Goal: Transaction & Acquisition: Purchase product/service

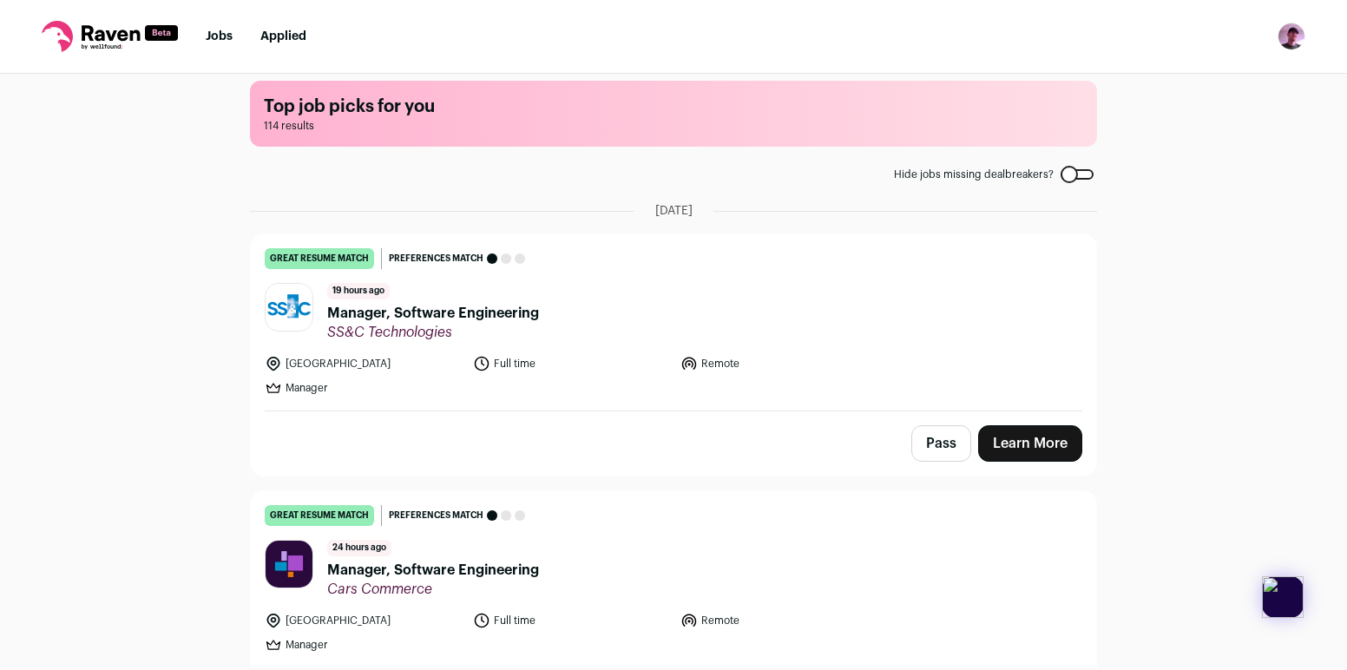
scroll to position [17, 0]
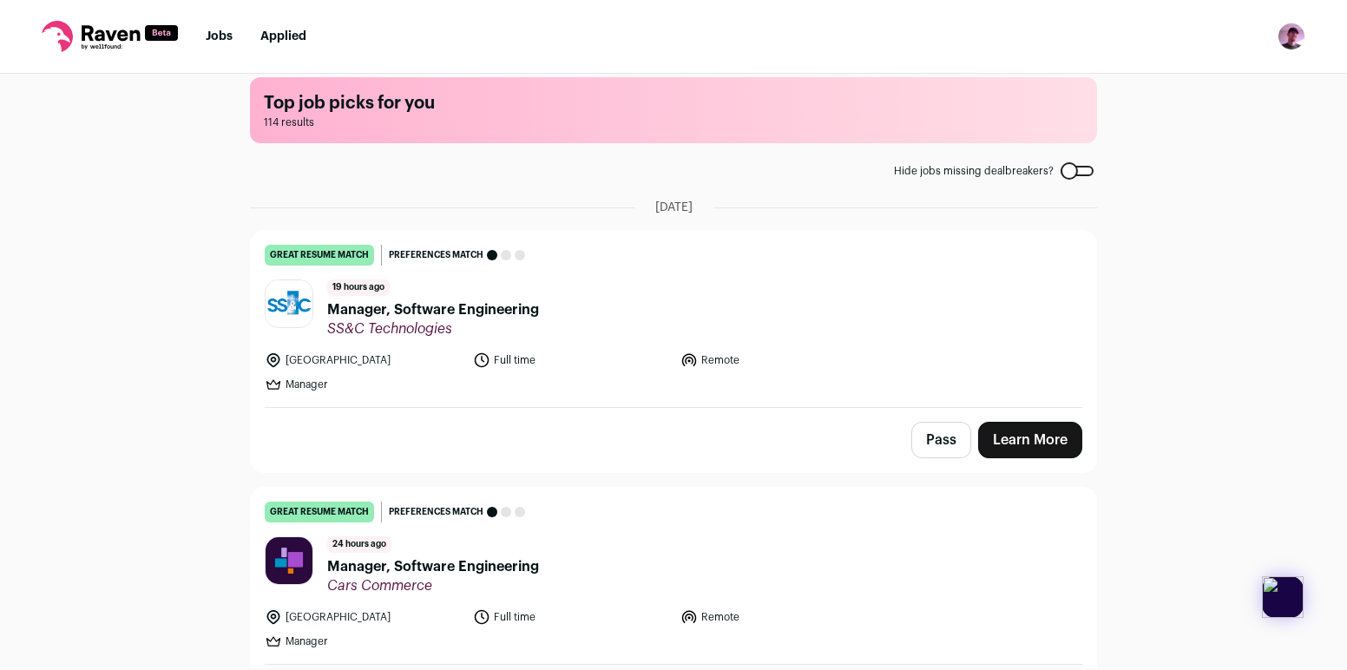
click at [501, 311] on span "Manager, Software Engineering" at bounding box center [433, 309] width 212 height 21
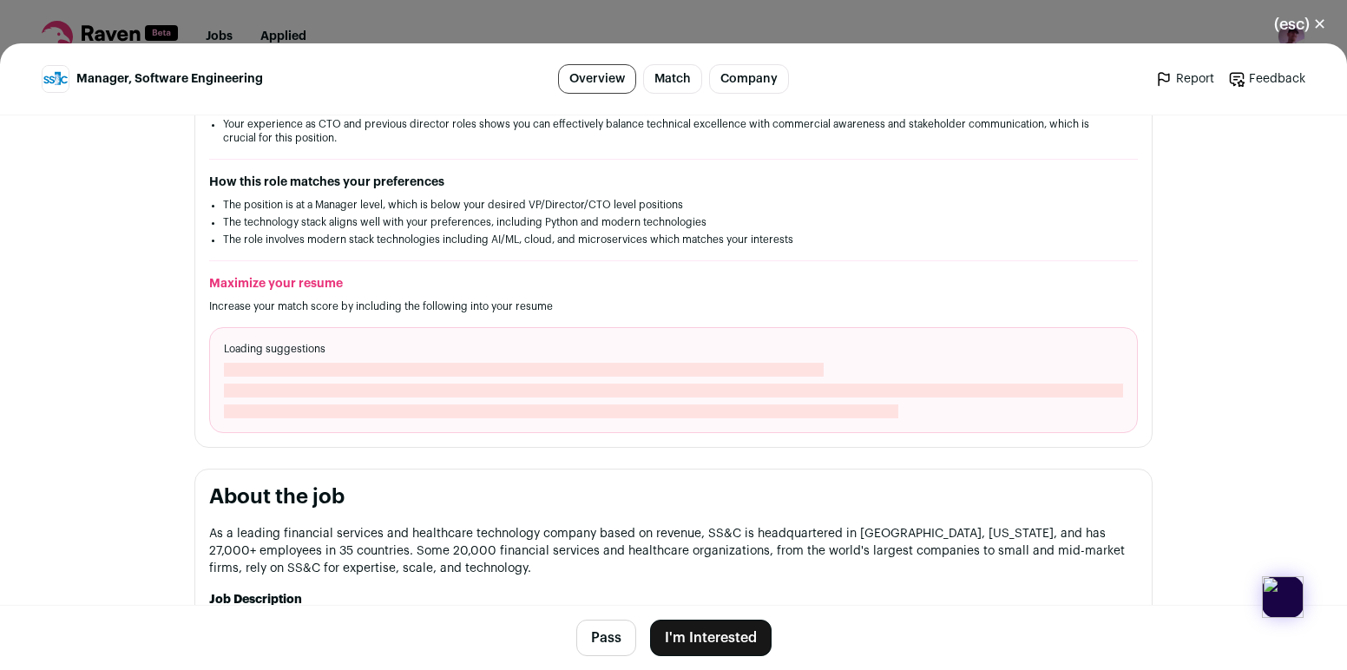
scroll to position [452, 0]
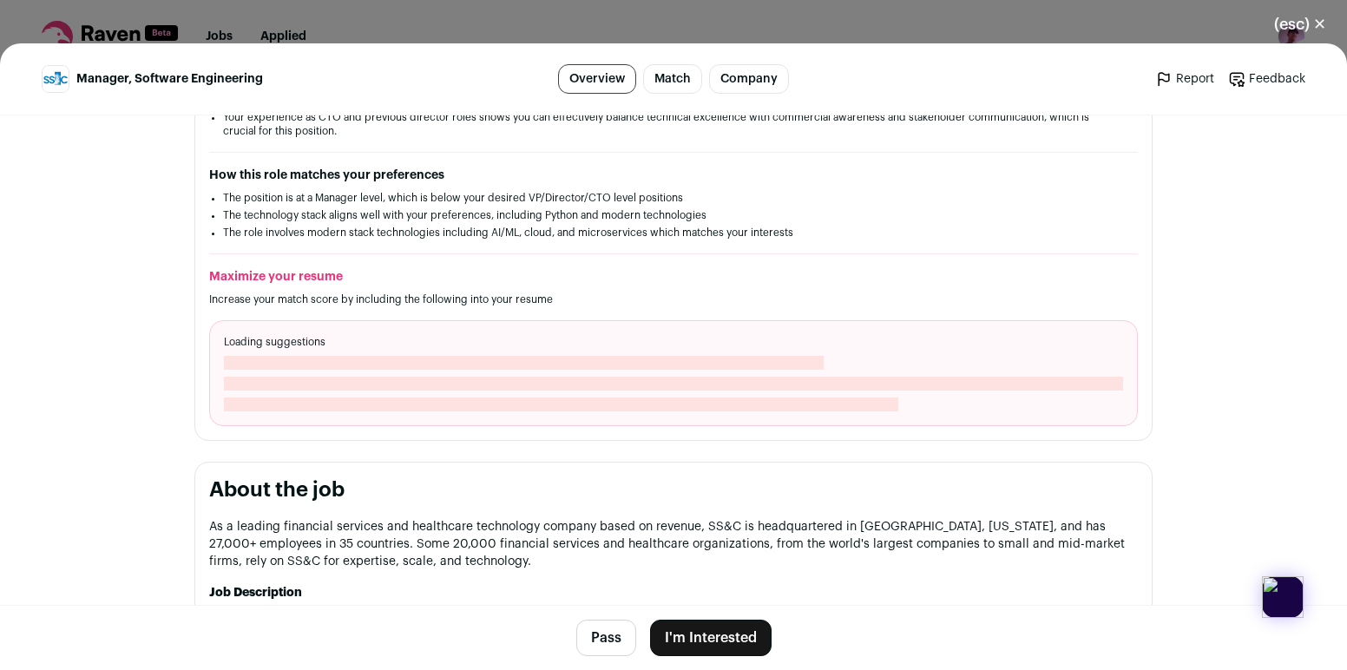
click at [1309, 29] on button "(esc) ✕" at bounding box center [1300, 24] width 94 height 38
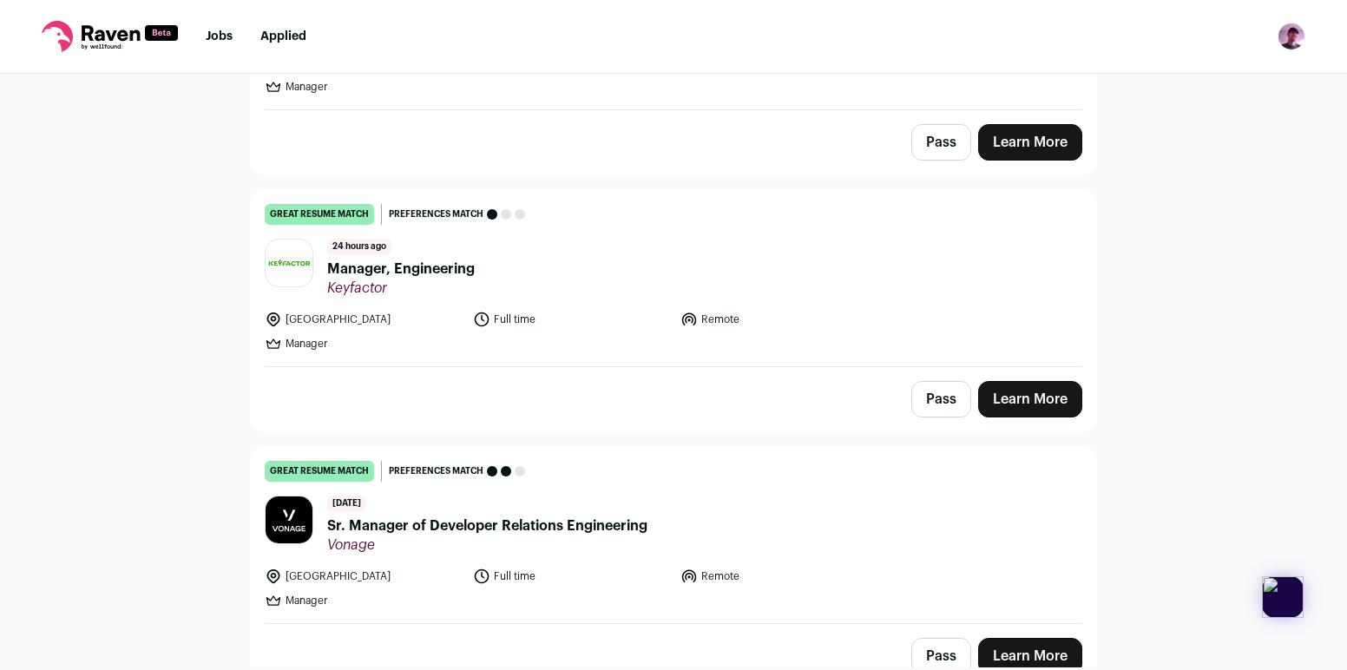
scroll to position [1089, 0]
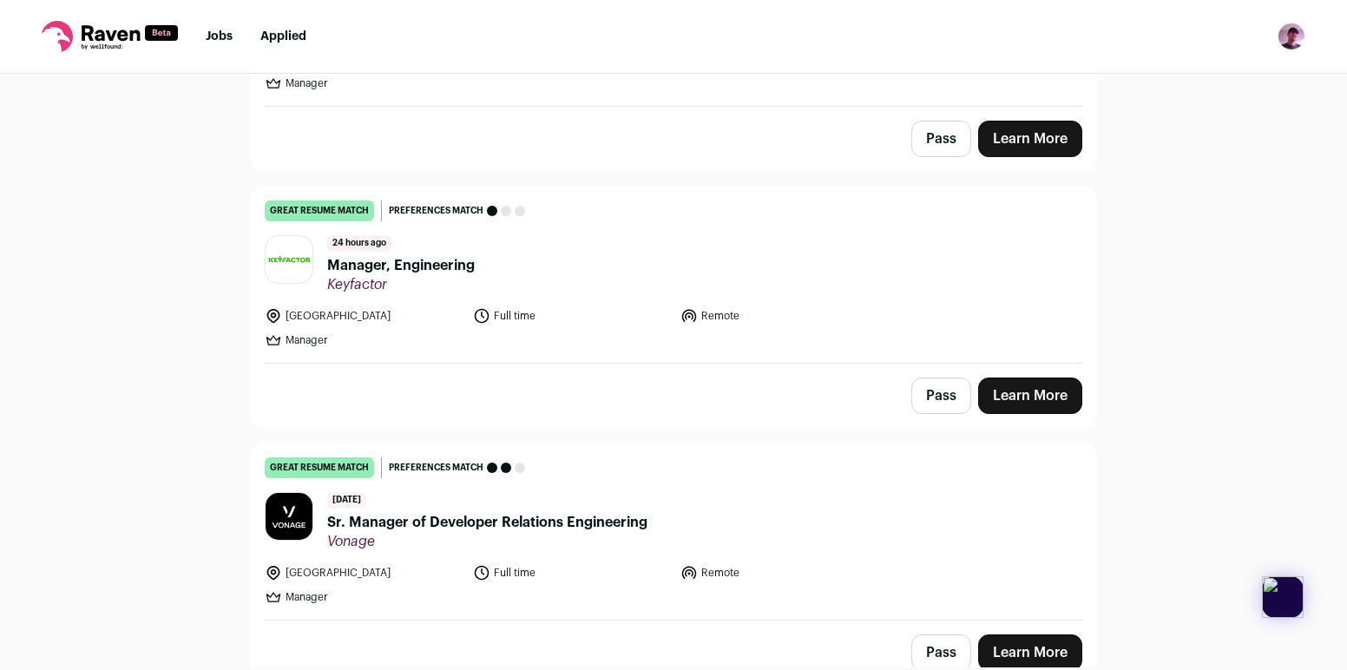
click at [513, 316] on li "Full time" at bounding box center [572, 315] width 198 height 17
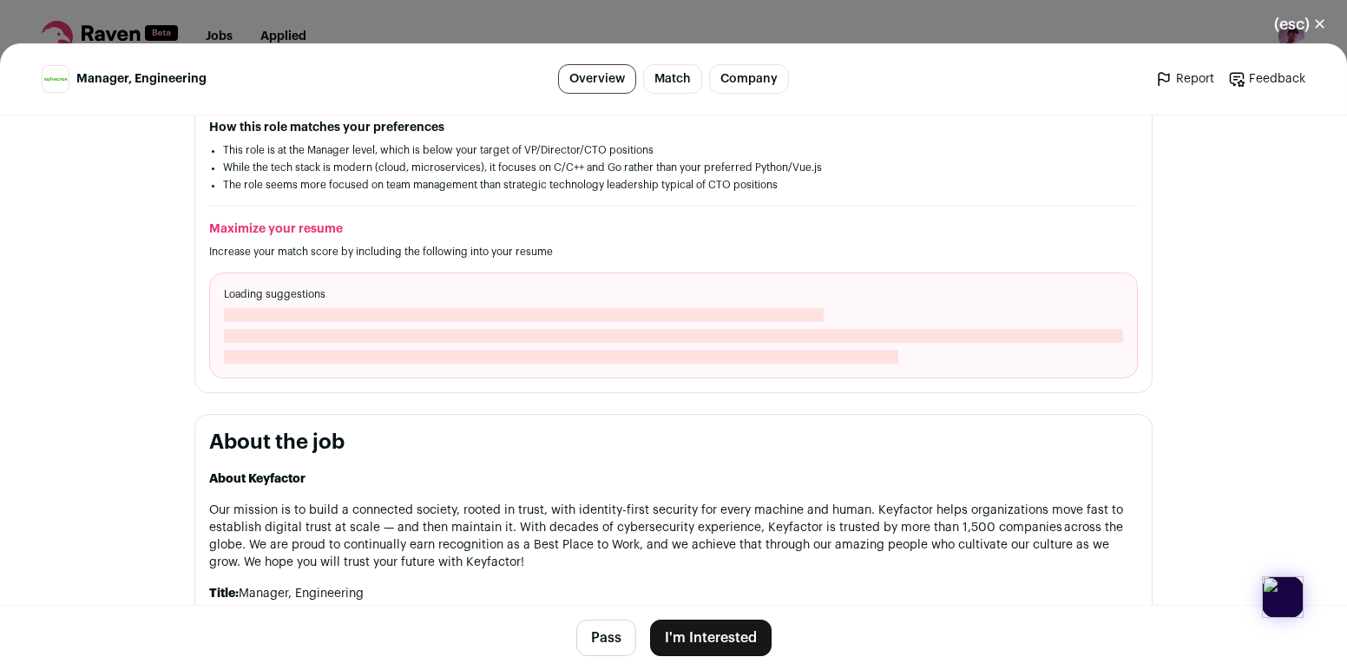
scroll to position [516, 0]
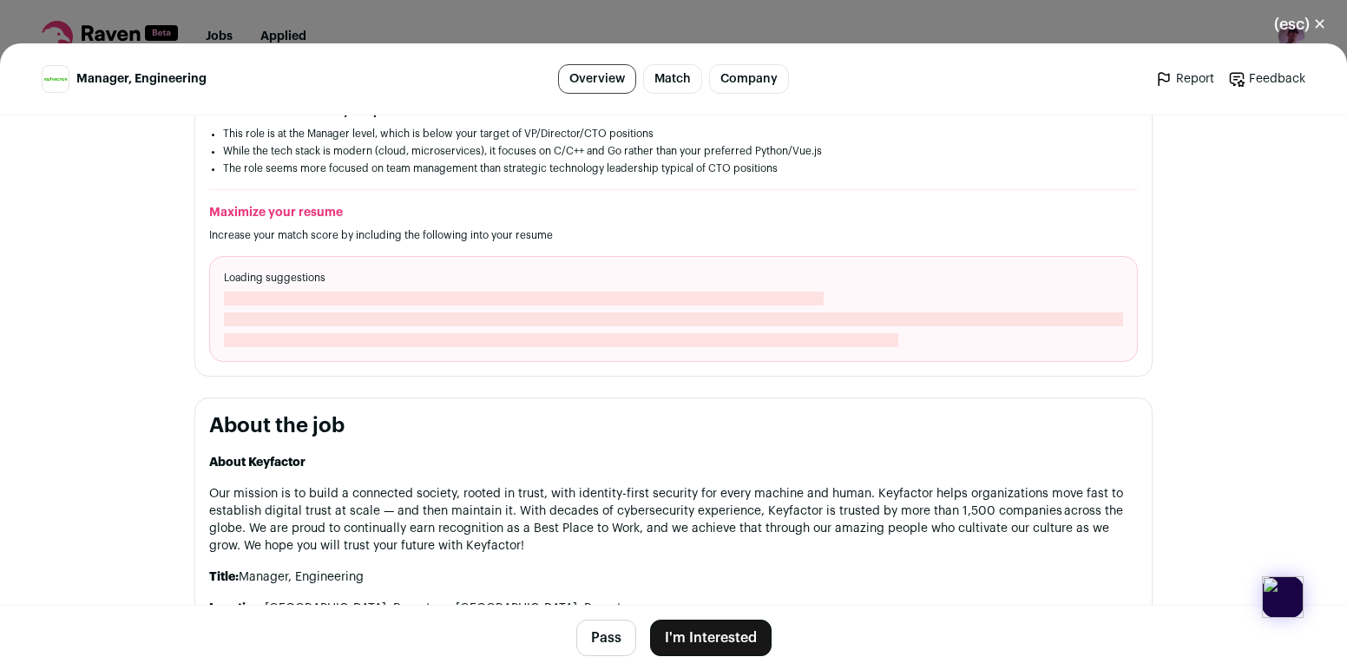
click at [1293, 24] on button "(esc) ✕" at bounding box center [1300, 24] width 94 height 38
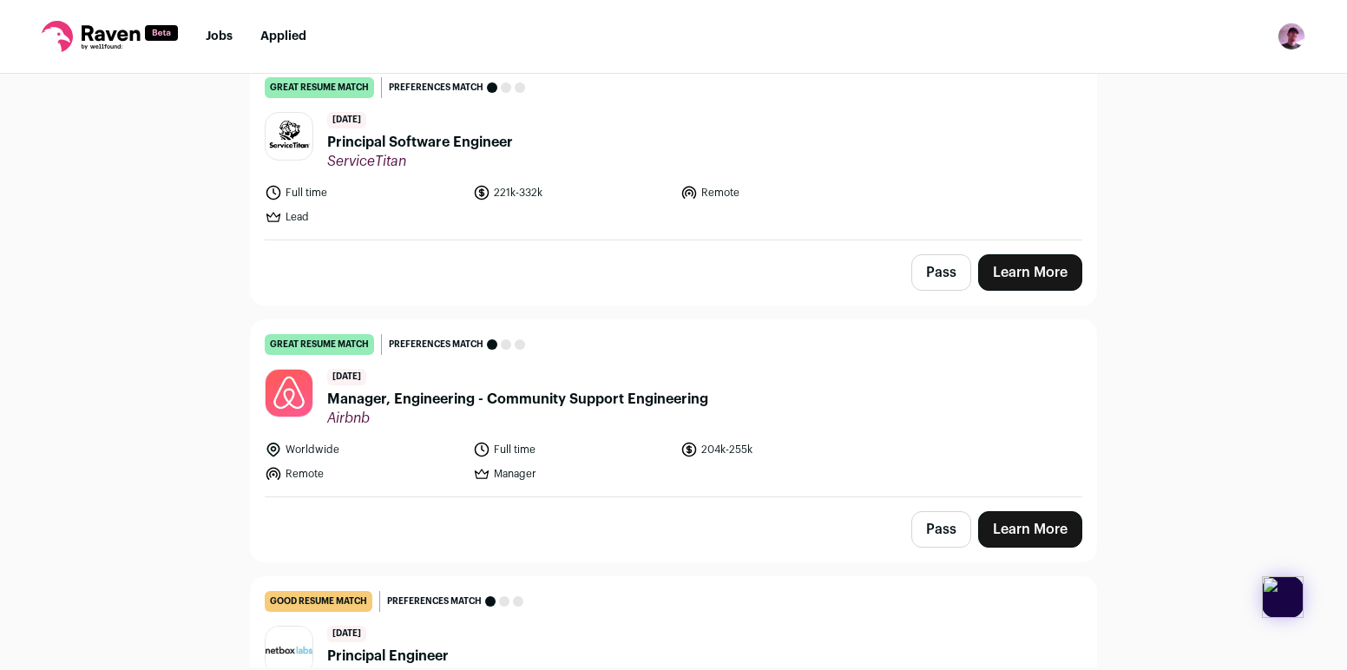
scroll to position [2240, 0]
click at [505, 138] on span "Principal Software Engineer" at bounding box center [420, 141] width 186 height 21
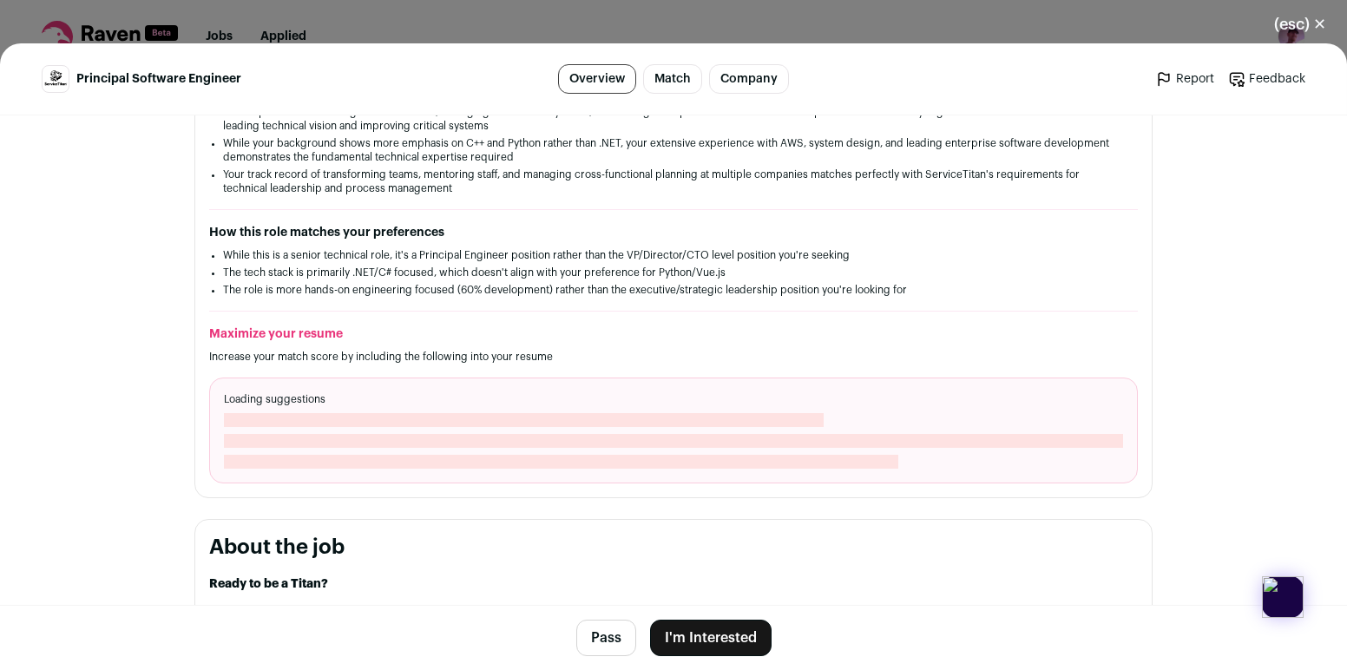
scroll to position [519, 0]
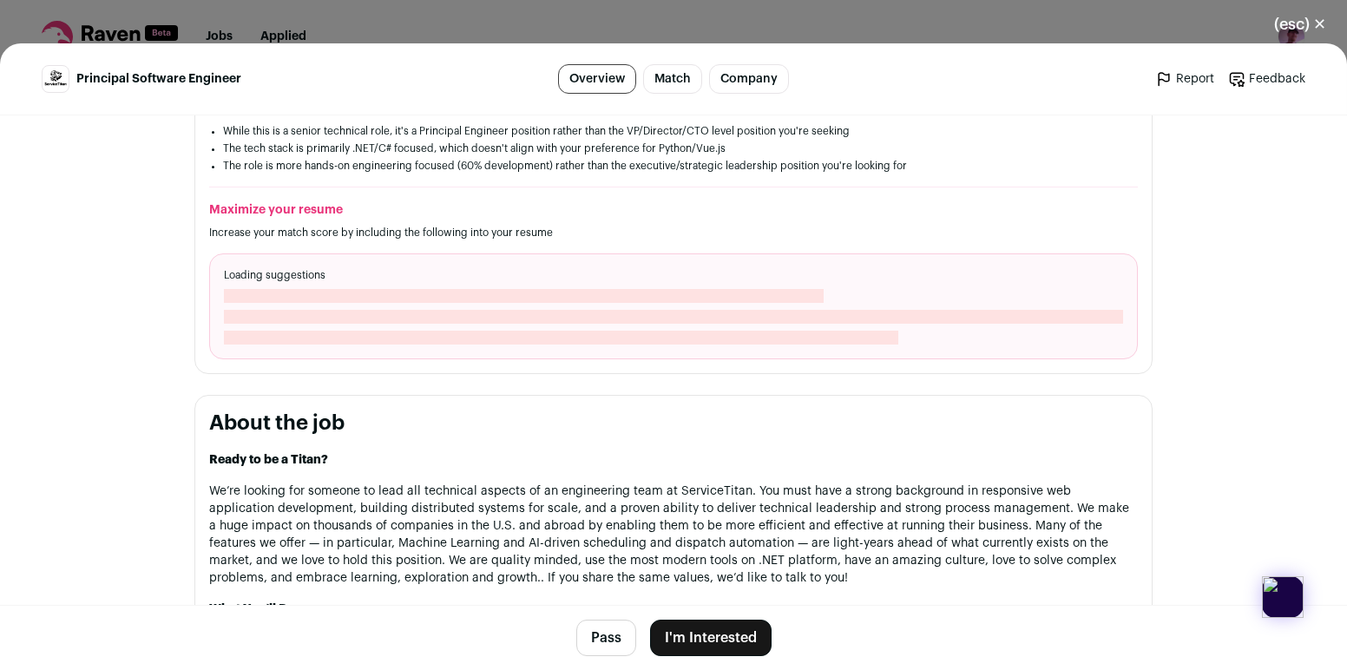
click at [1311, 16] on button "(esc) ✕" at bounding box center [1300, 24] width 94 height 38
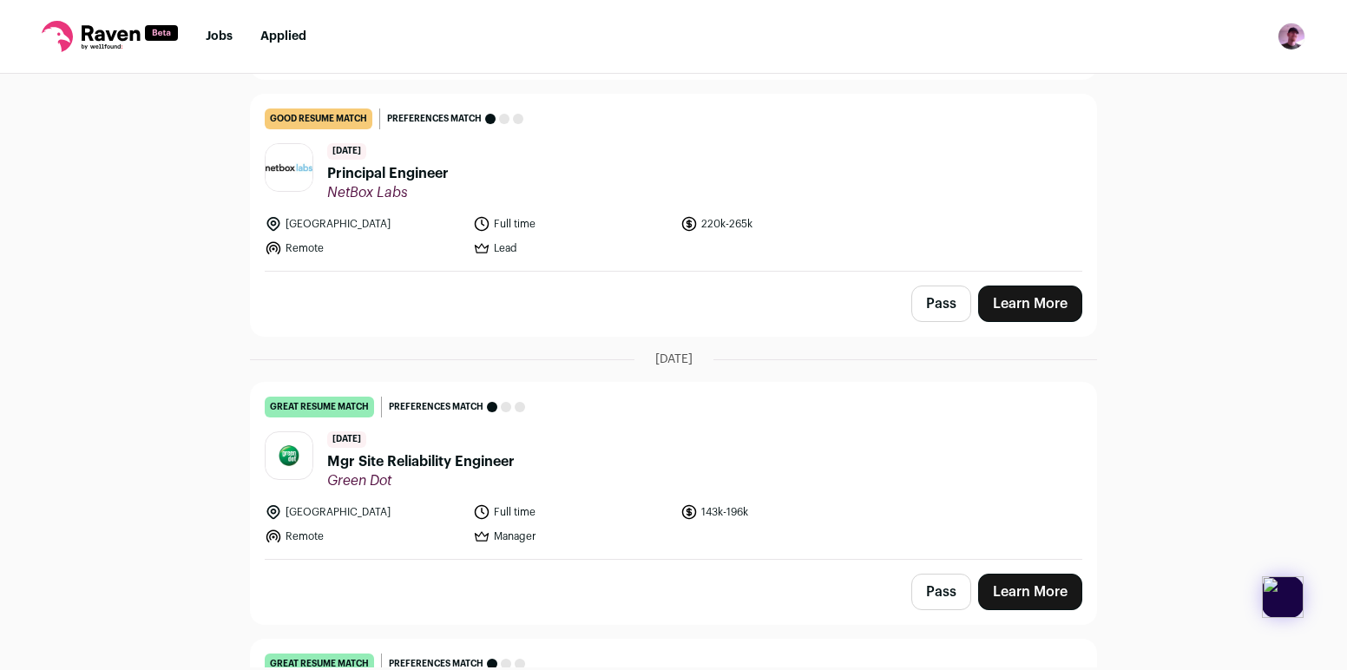
scroll to position [2713, 0]
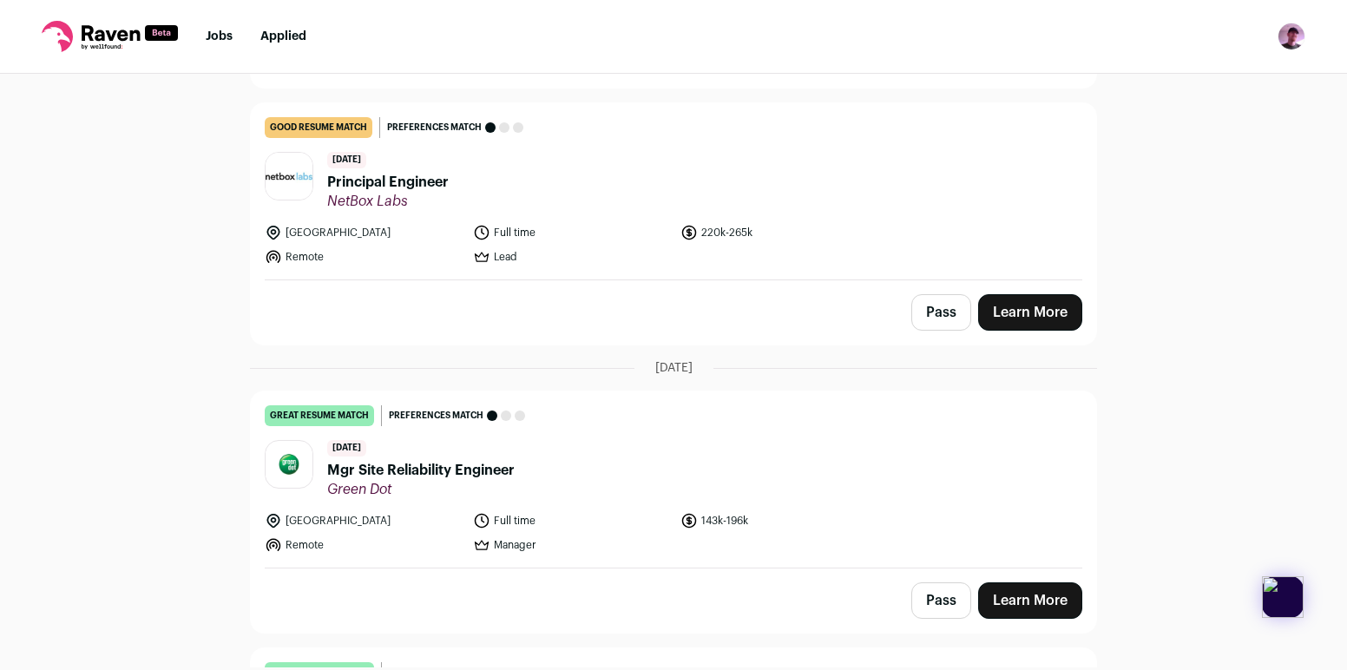
click at [438, 176] on span "Principal Engineer" at bounding box center [387, 182] width 121 height 21
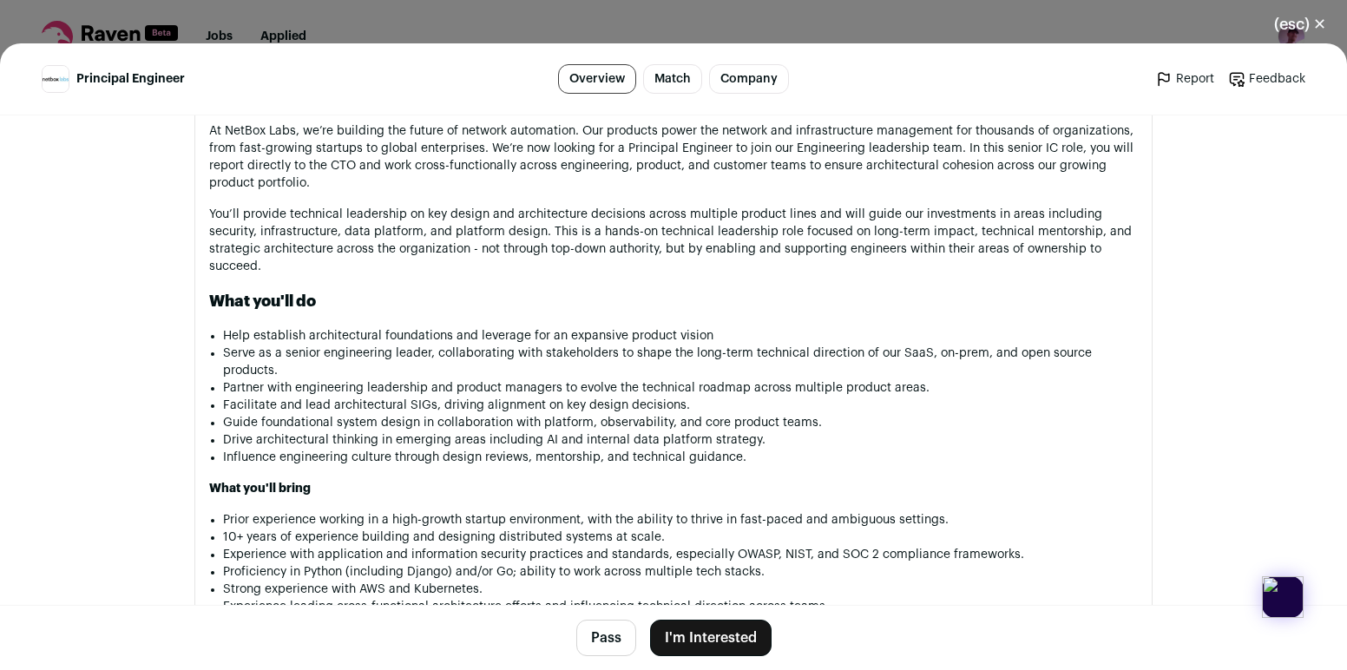
scroll to position [847, 0]
click at [479, 146] on p "At NetBox Labs, we’re building the future of network automation. Our products p…" at bounding box center [673, 157] width 928 height 69
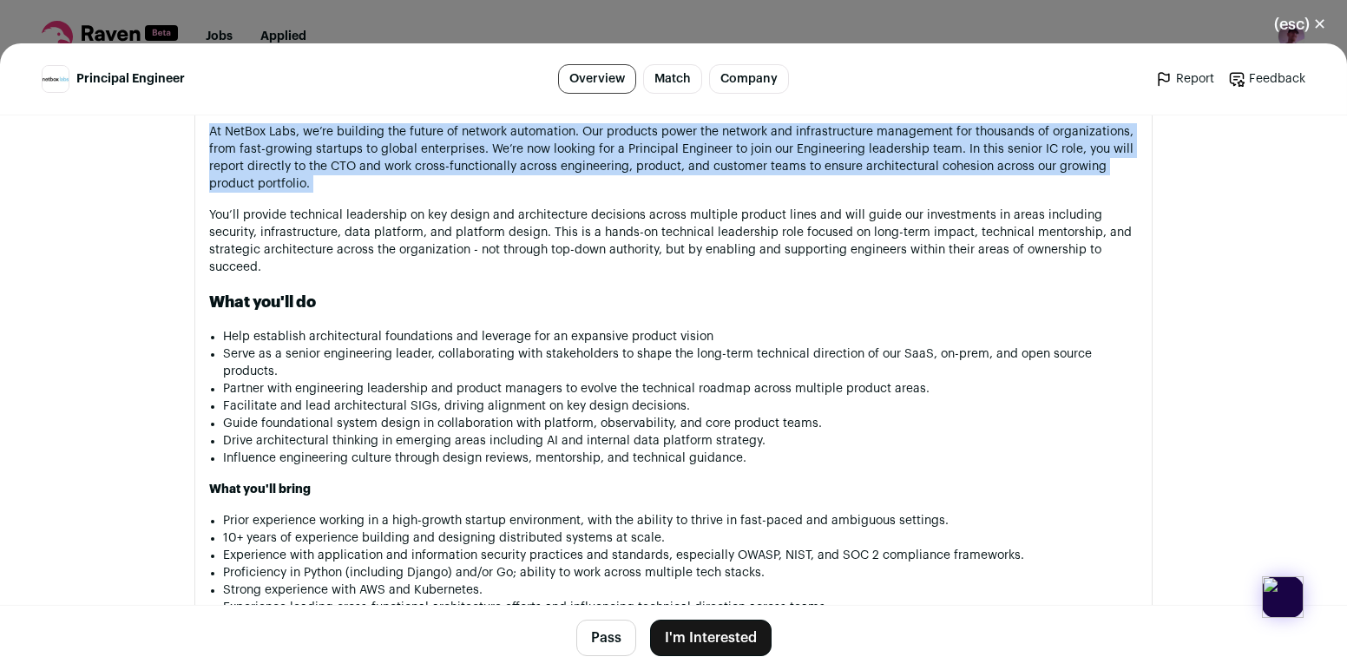
click at [479, 146] on p "At NetBox Labs, we’re building the future of network automation. Our products p…" at bounding box center [673, 157] width 928 height 69
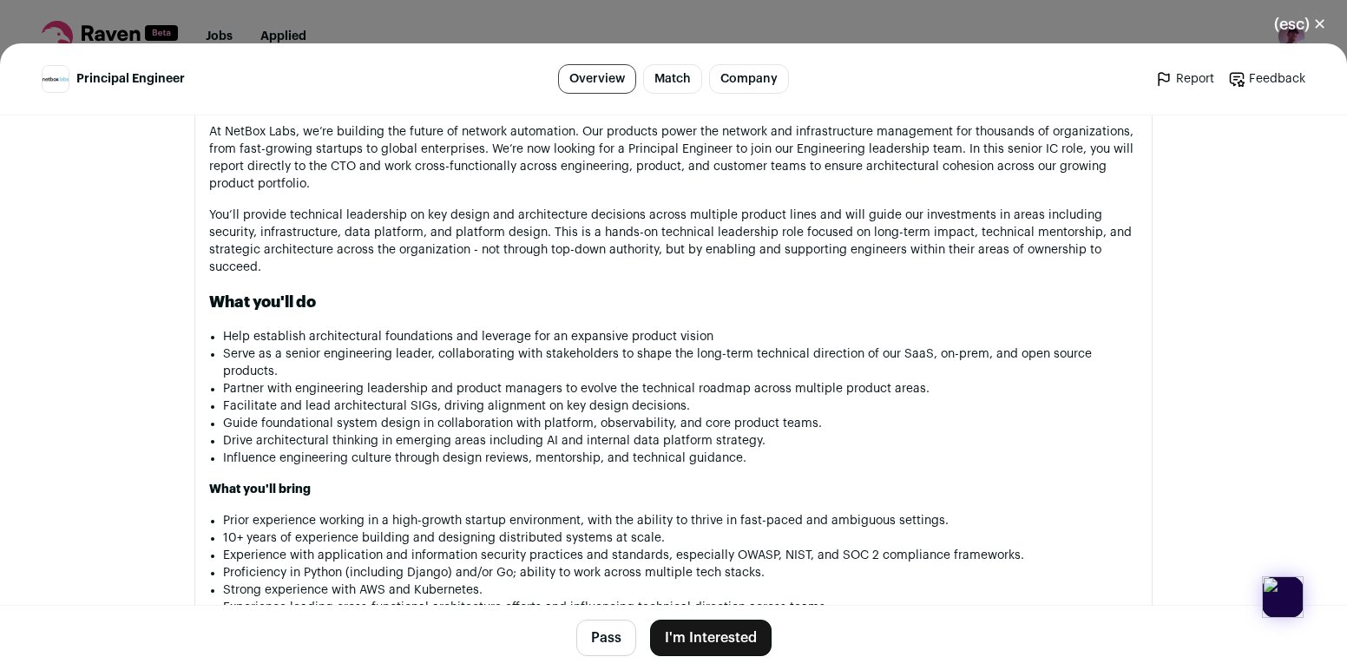
click at [487, 146] on p "At NetBox Labs, we’re building the future of network automation. Our products p…" at bounding box center [673, 157] width 928 height 69
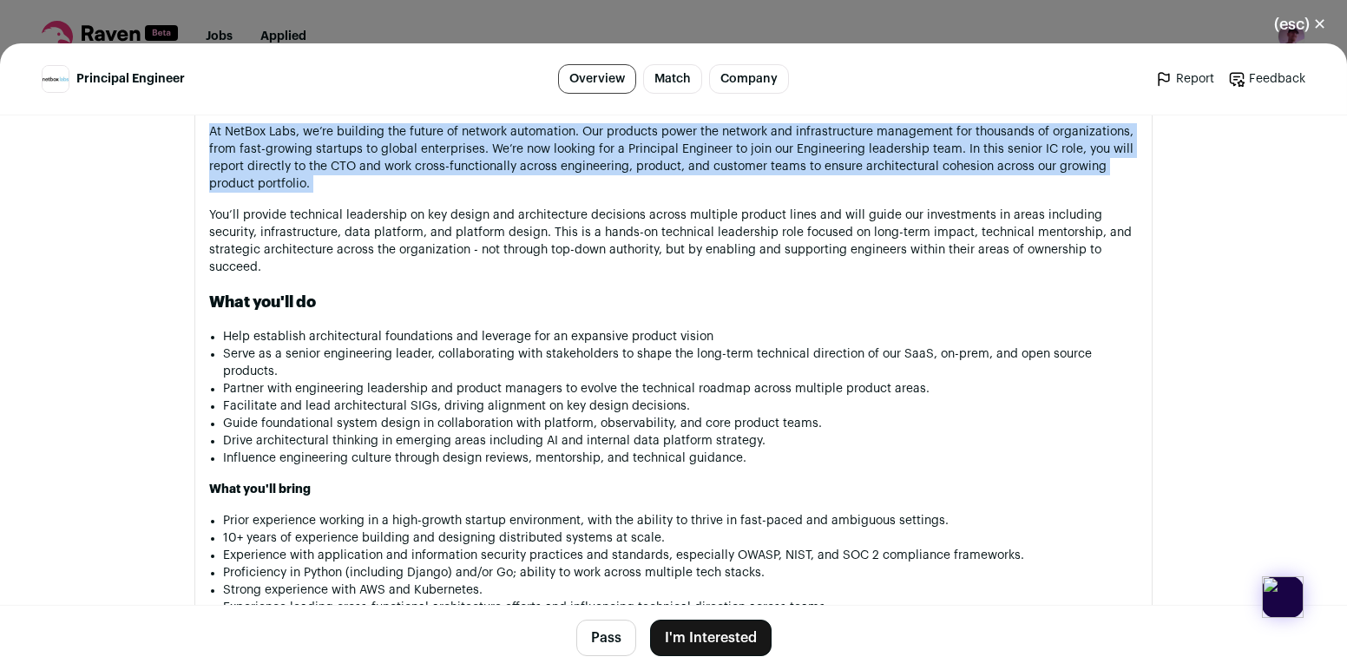
click at [487, 146] on p "At NetBox Labs, we’re building the future of network automation. Our products p…" at bounding box center [673, 157] width 928 height 69
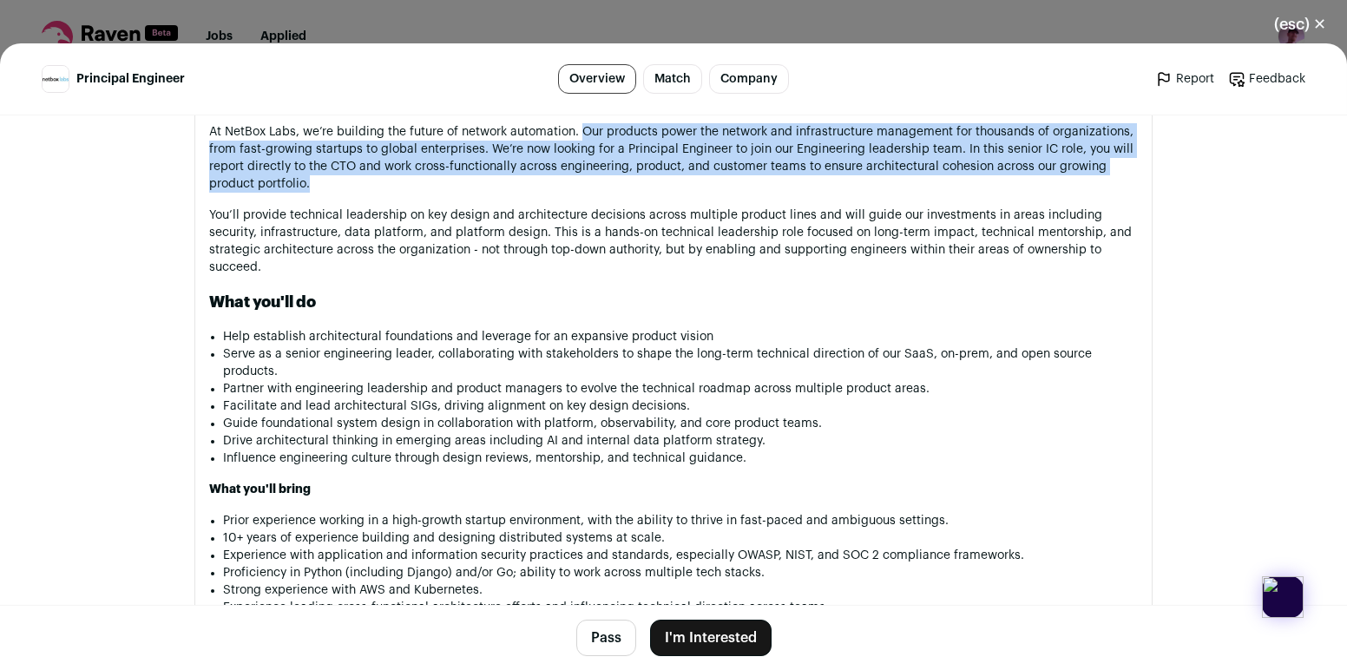
drag, startPoint x: 580, startPoint y: 133, endPoint x: 584, endPoint y: 197, distance: 64.3
click at [584, 197] on div "At NetBox Labs, we’re building the future of network automation. Our products p…" at bounding box center [673, 626] width 928 height 1007
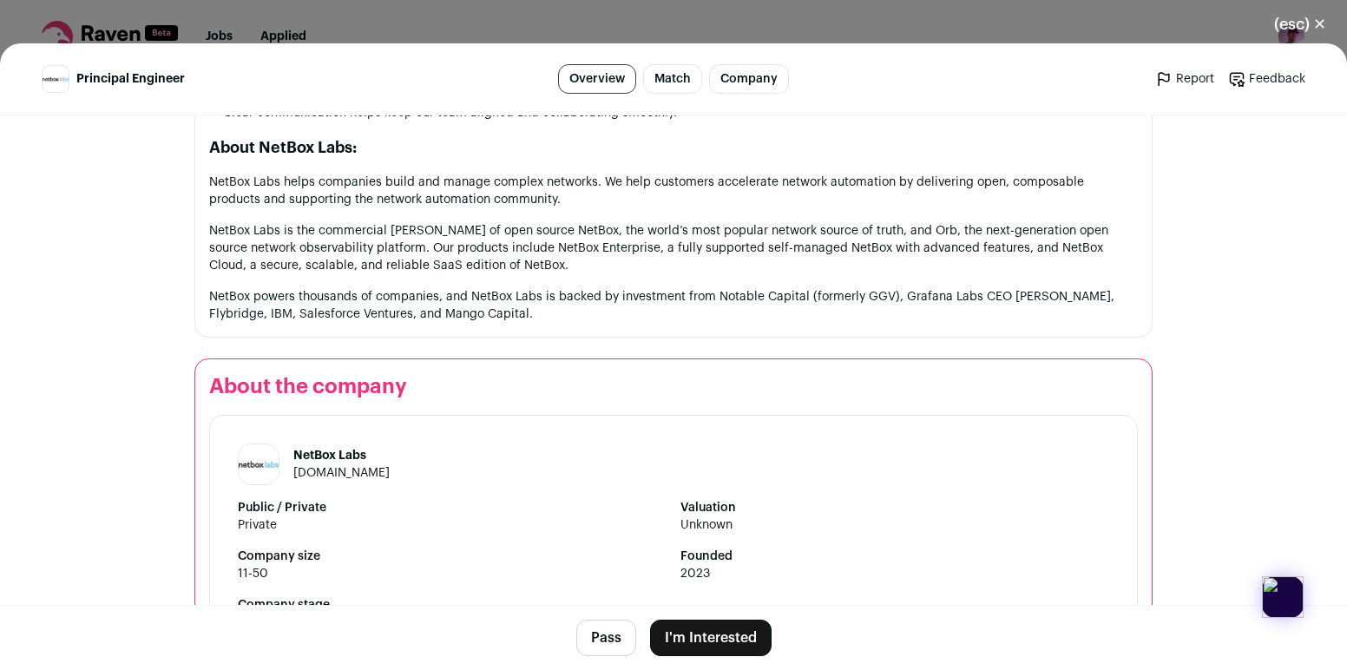
scroll to position [1686, 0]
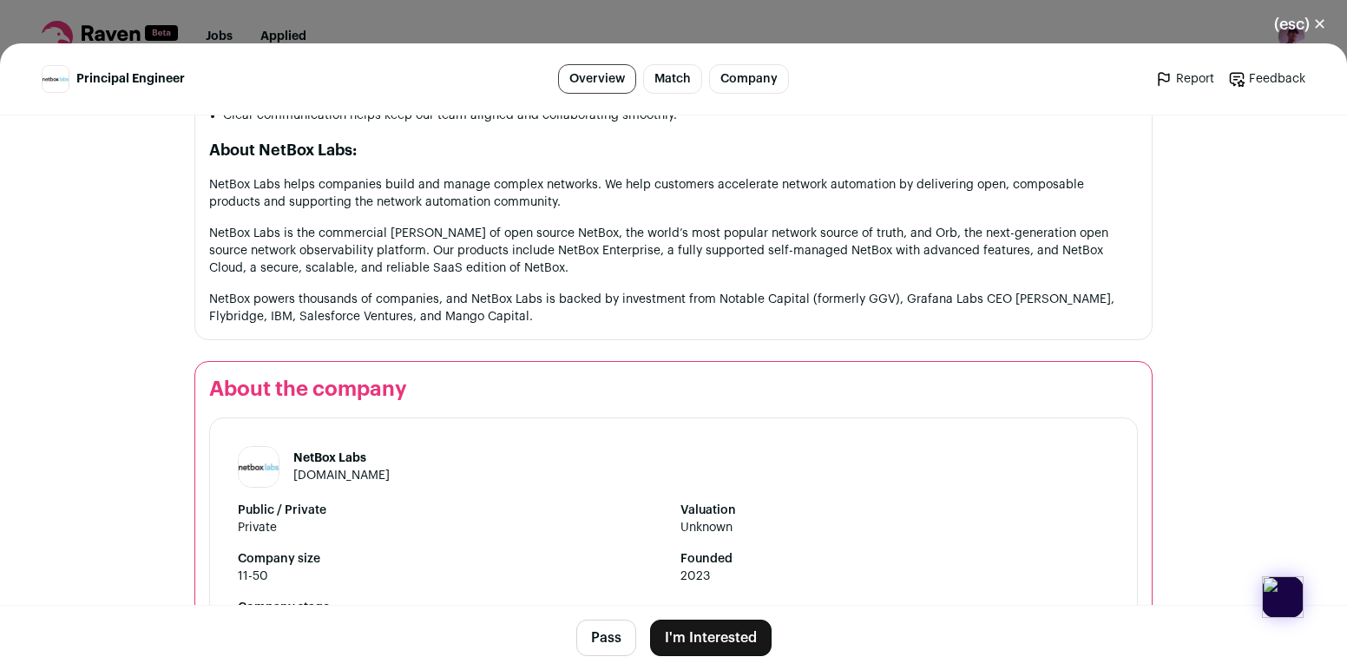
click at [646, 227] on p "NetBox Labs is the commercial steward of open source NetBox, the world’s most p…" at bounding box center [673, 251] width 928 height 52
click at [1281, 35] on button "(esc) ✕" at bounding box center [1300, 24] width 94 height 38
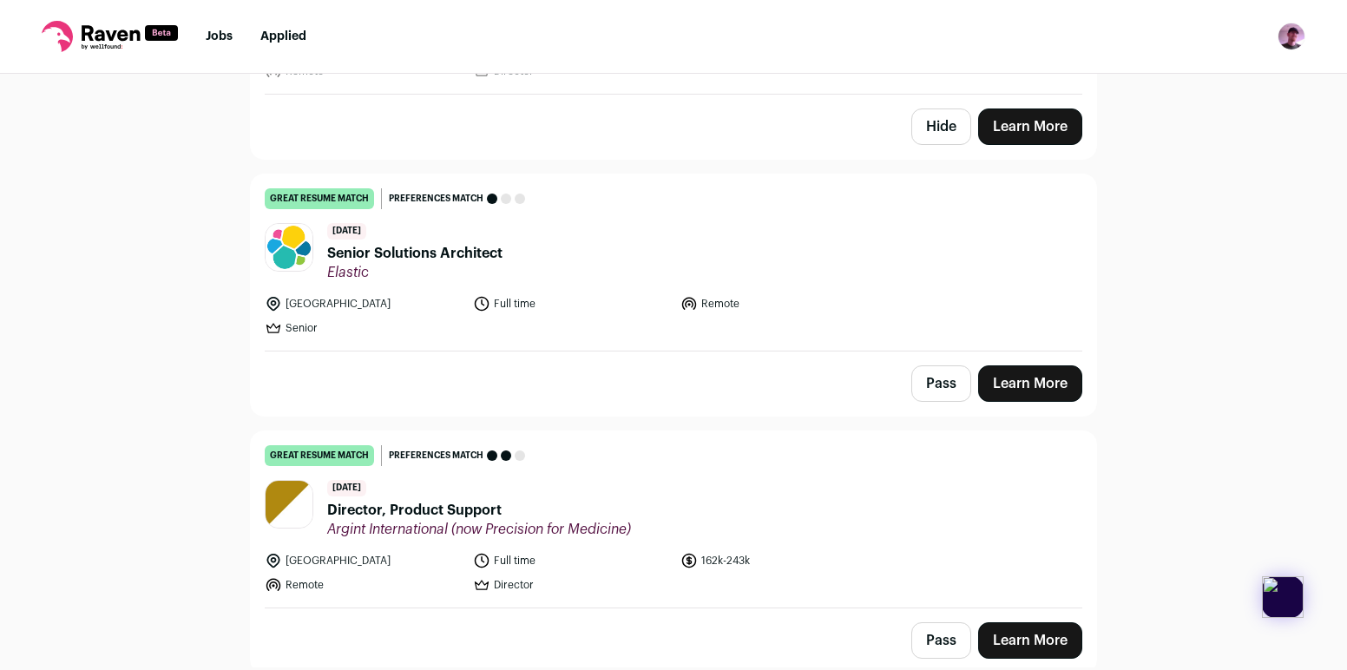
scroll to position [6260, 0]
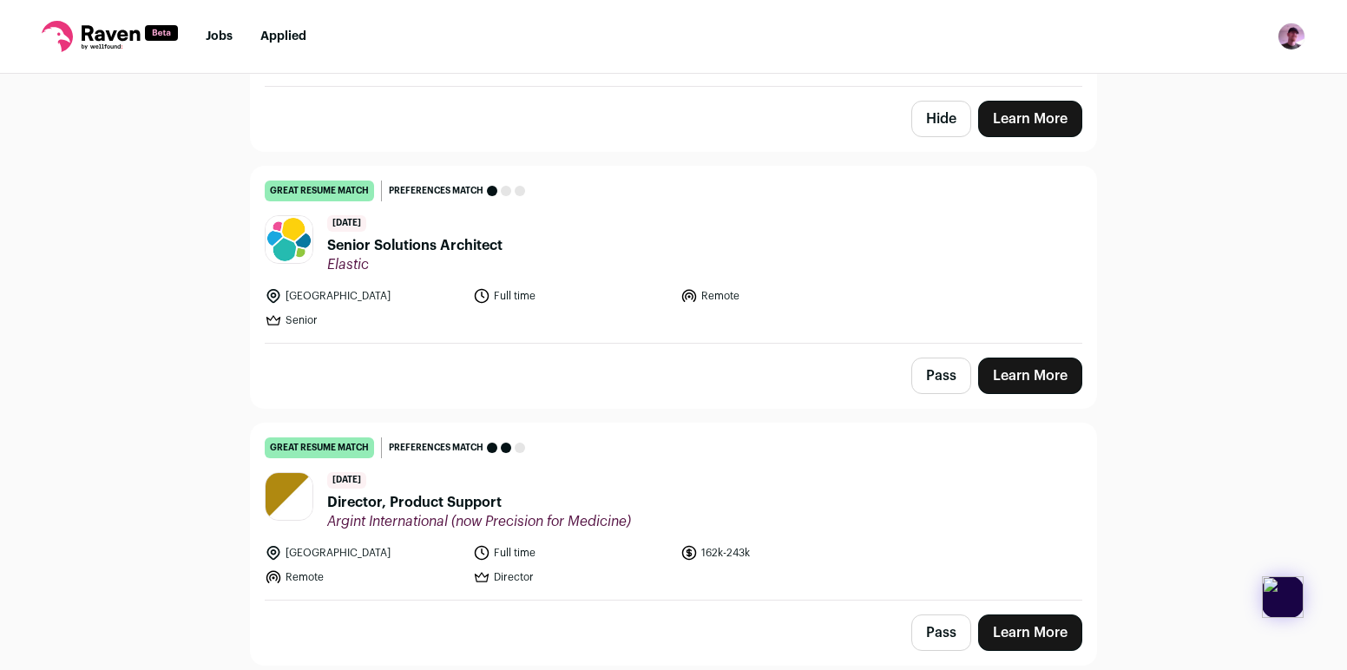
click at [427, 243] on span "Senior Solutions Architect" at bounding box center [414, 245] width 175 height 21
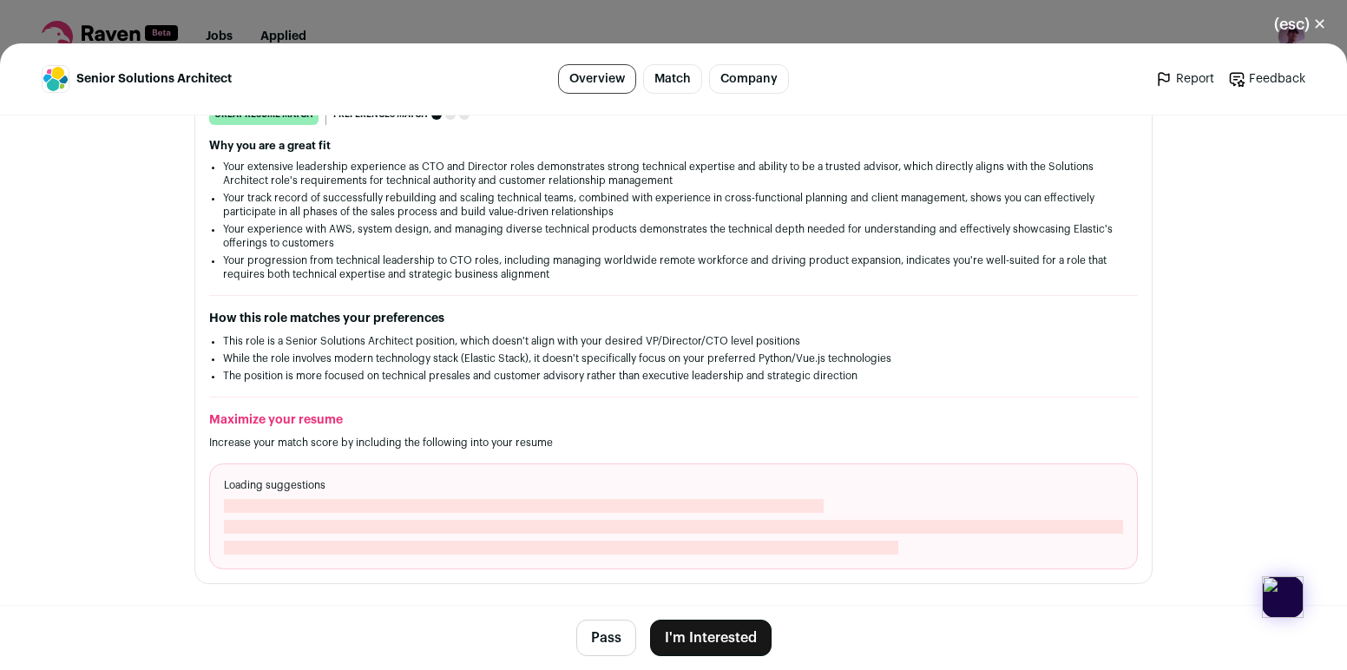
scroll to position [307, 0]
click at [424, 167] on li "Your extensive leadership experience as CTO and Director roles demonstrates str…" at bounding box center [673, 175] width 901 height 28
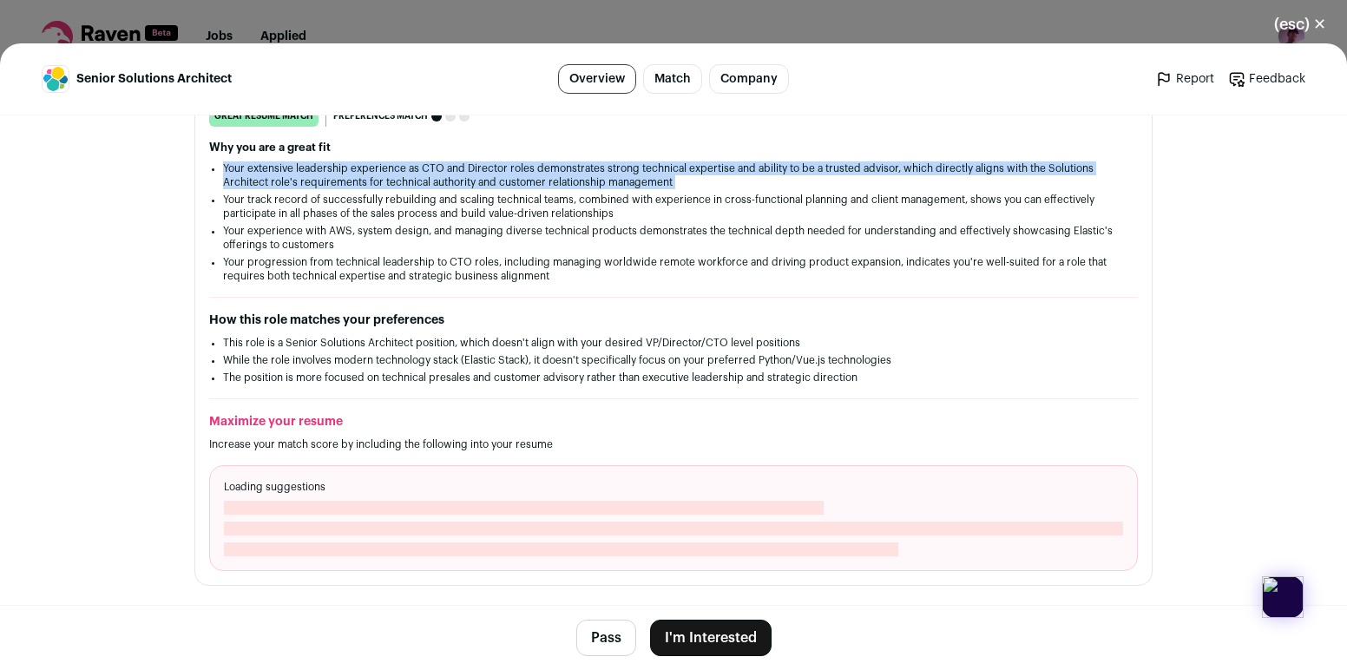
click at [424, 167] on li "Your extensive leadership experience as CTO and Director roles demonstrates str…" at bounding box center [673, 175] width 901 height 28
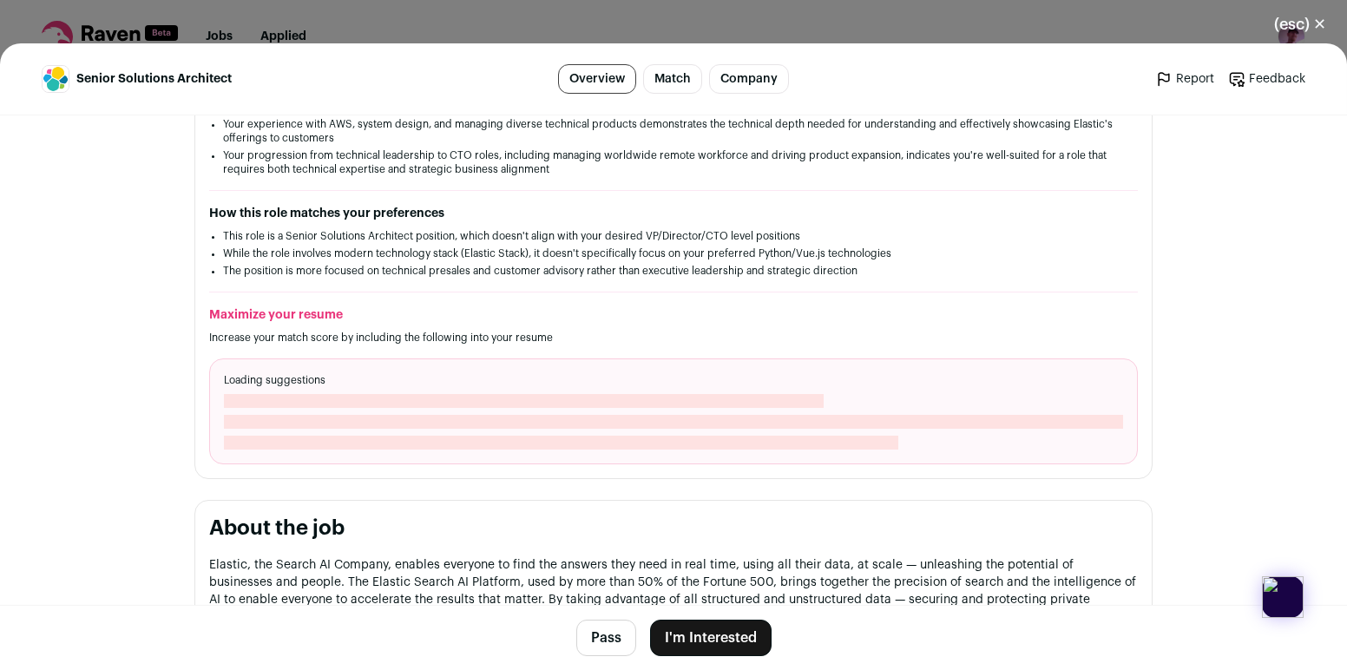
scroll to position [425, 0]
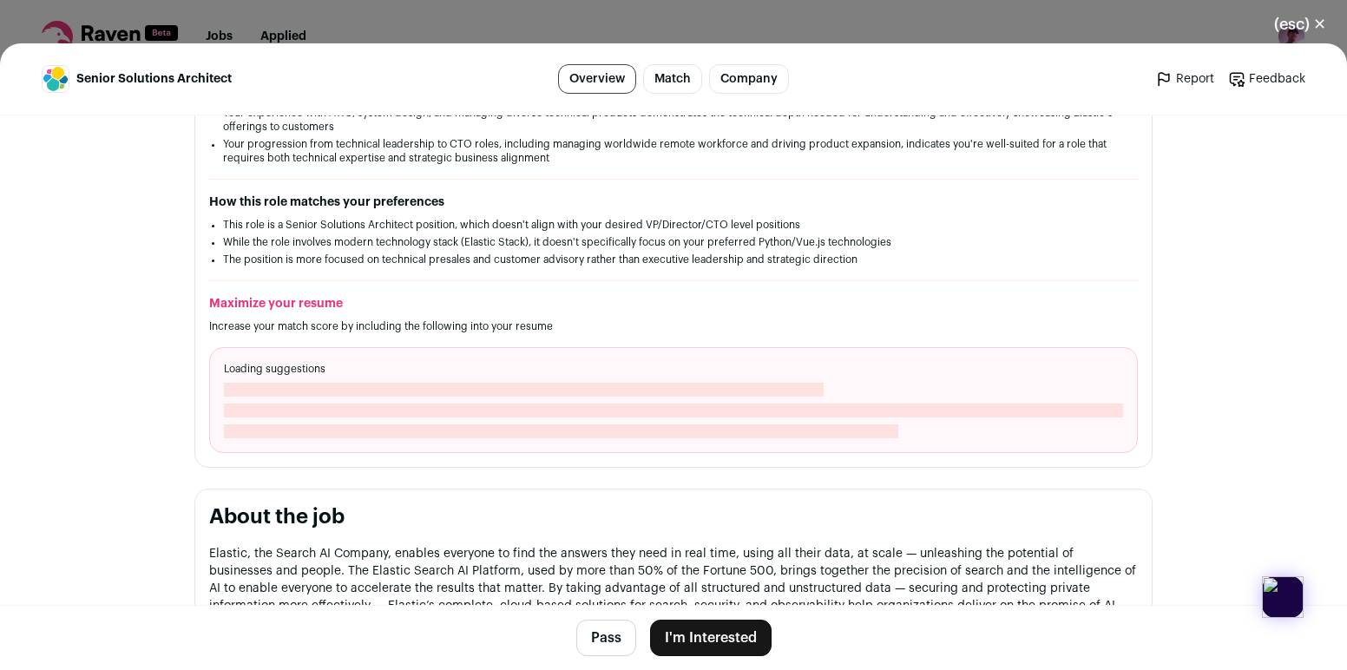
drag, startPoint x: 405, startPoint y: 365, endPoint x: 438, endPoint y: 437, distance: 79.2
click at [438, 437] on div "Loading suggestions" at bounding box center [673, 400] width 928 height 106
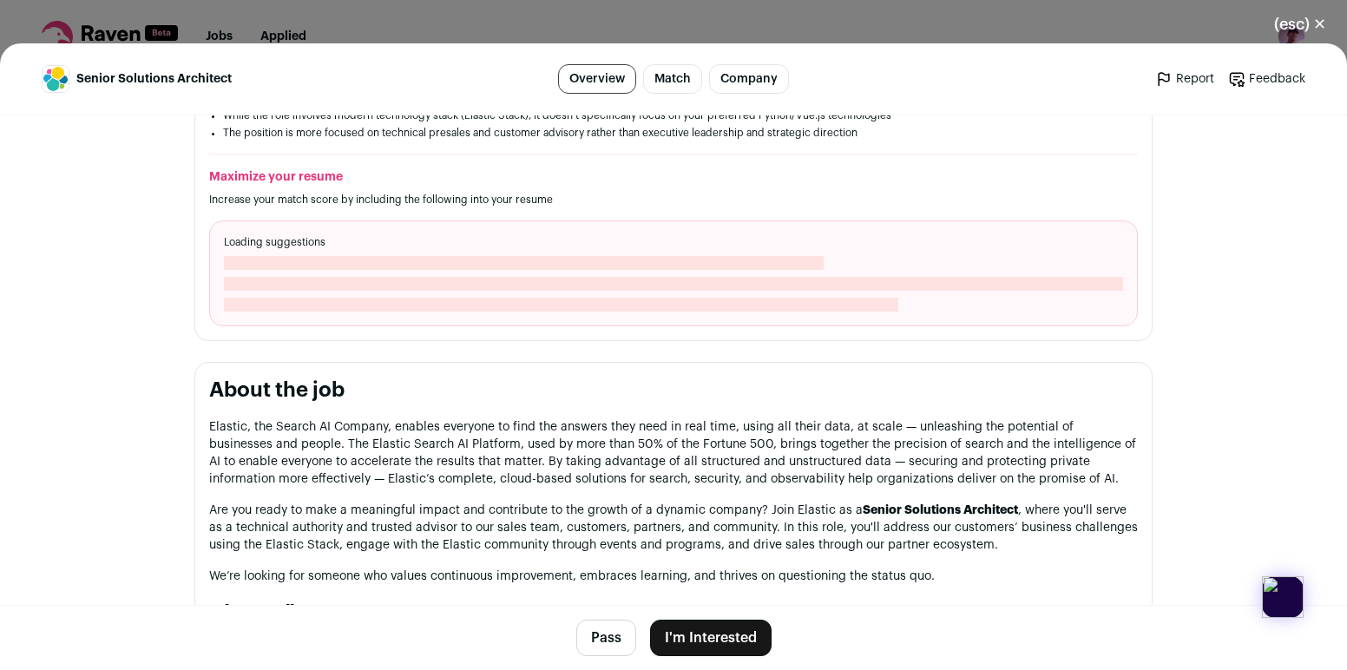
scroll to position [562, 0]
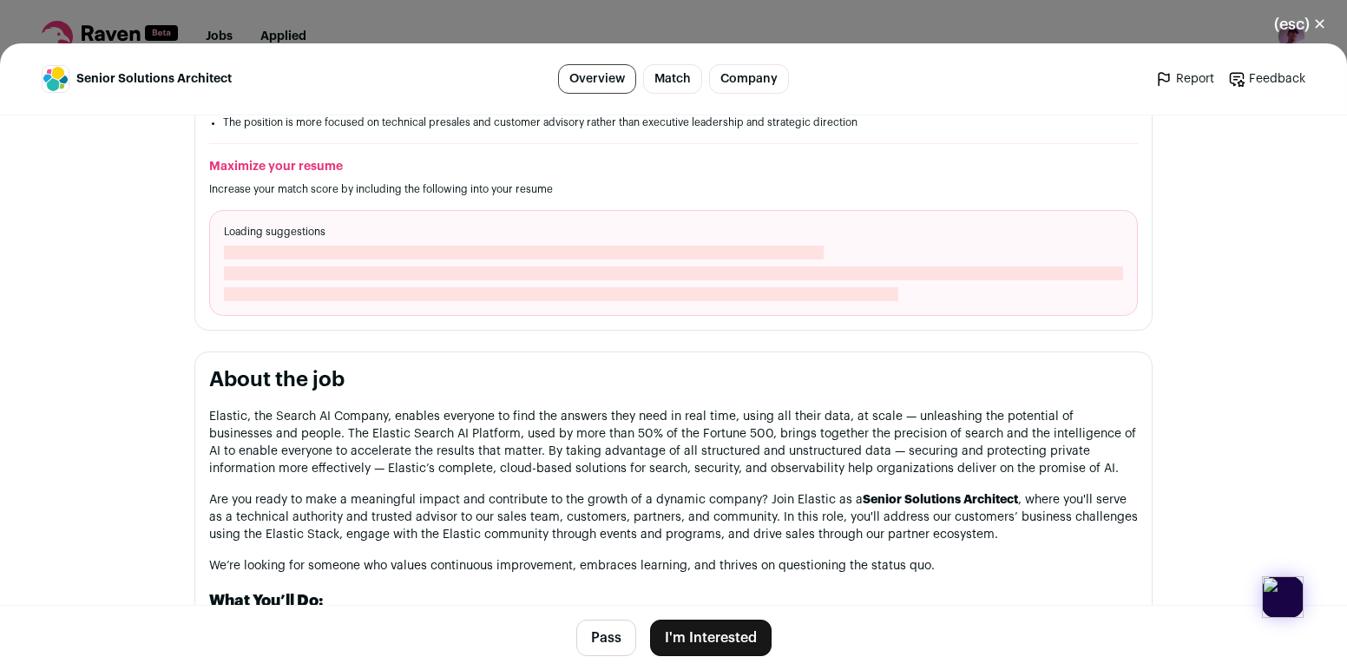
click at [458, 449] on p "Elastic, the Search AI Company, enables everyone to find the answers they need …" at bounding box center [673, 442] width 928 height 69
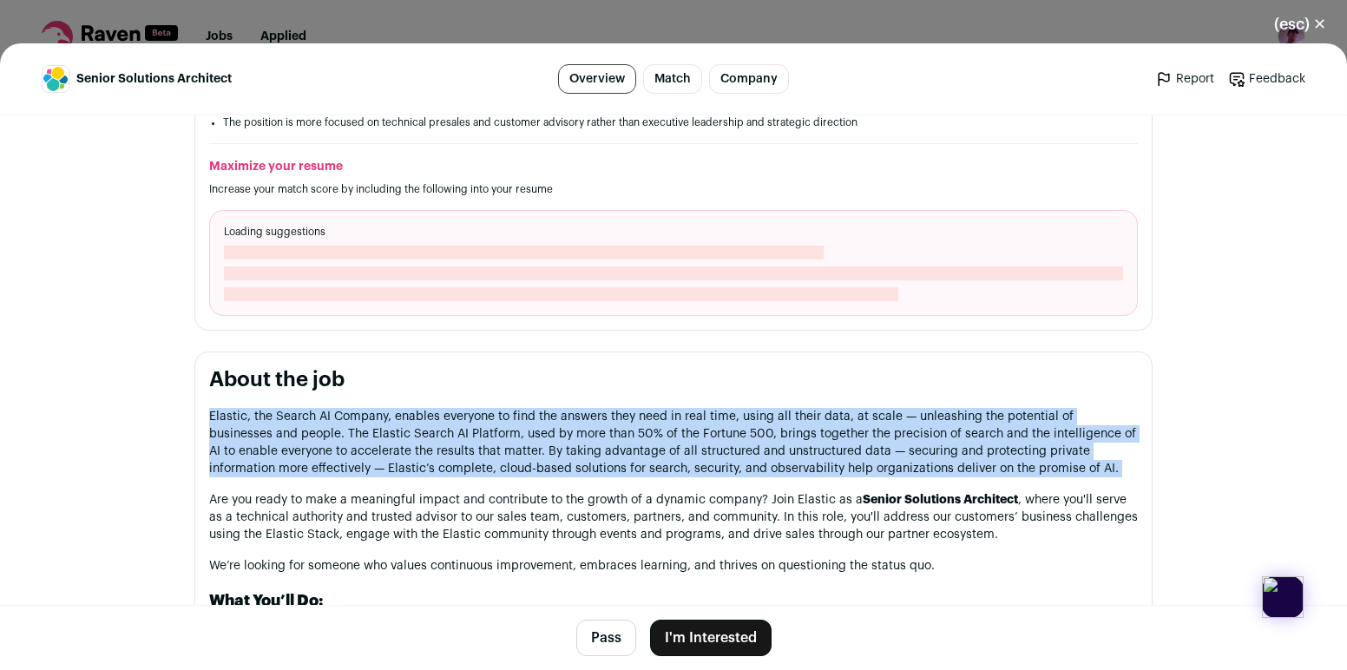
click at [458, 449] on p "Elastic, the Search AI Company, enables everyone to find the answers they need …" at bounding box center [673, 442] width 928 height 69
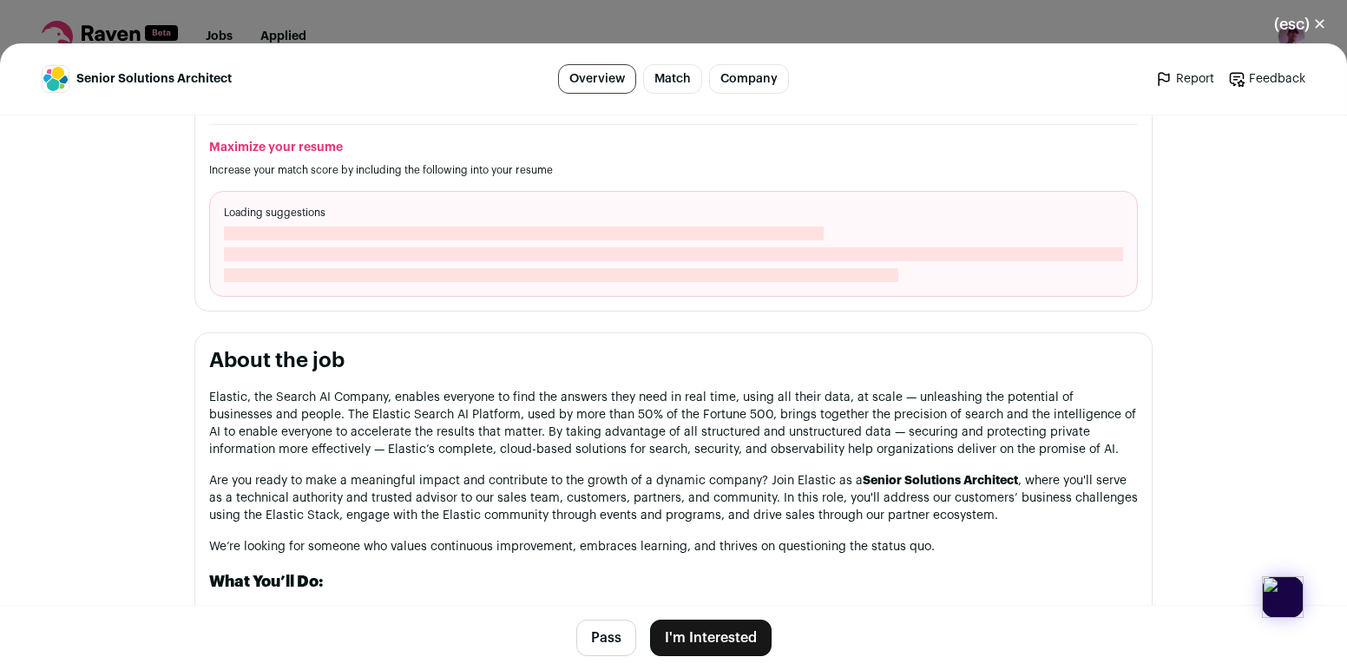
scroll to position [591, 0]
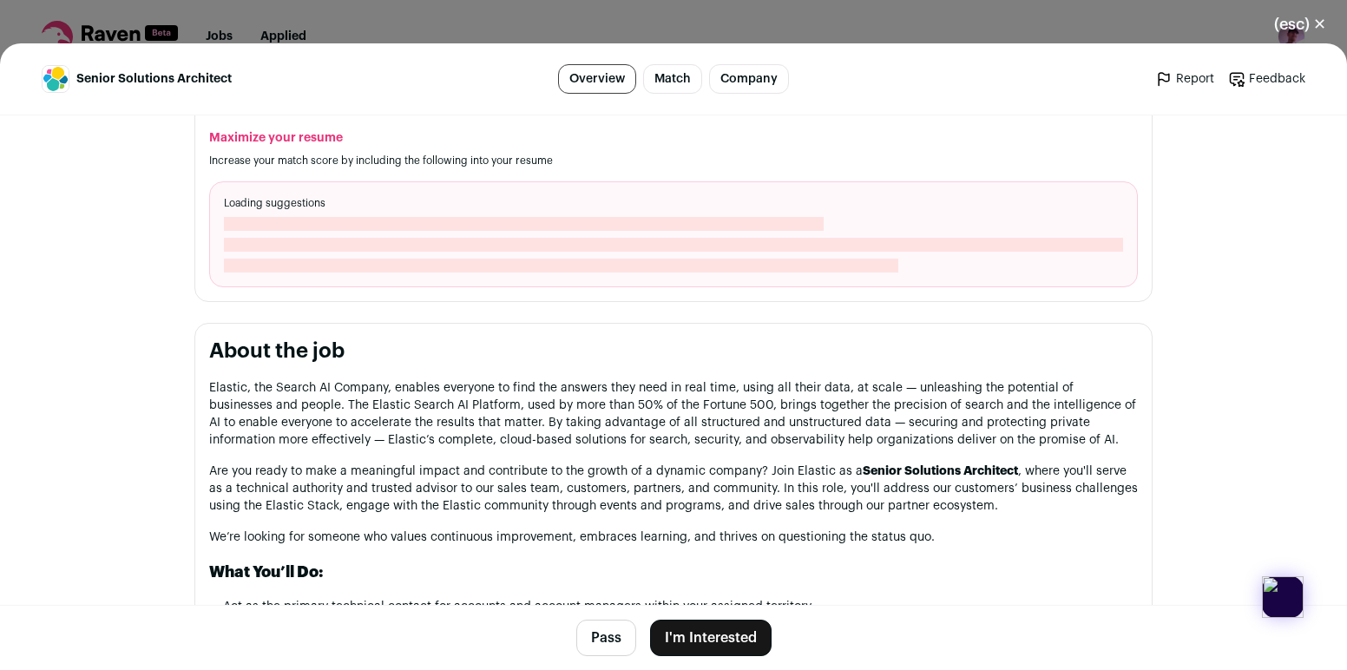
click at [430, 488] on p "Are you ready to make a meaningful impact and contribute to the growth of a dyn…" at bounding box center [673, 488] width 928 height 52
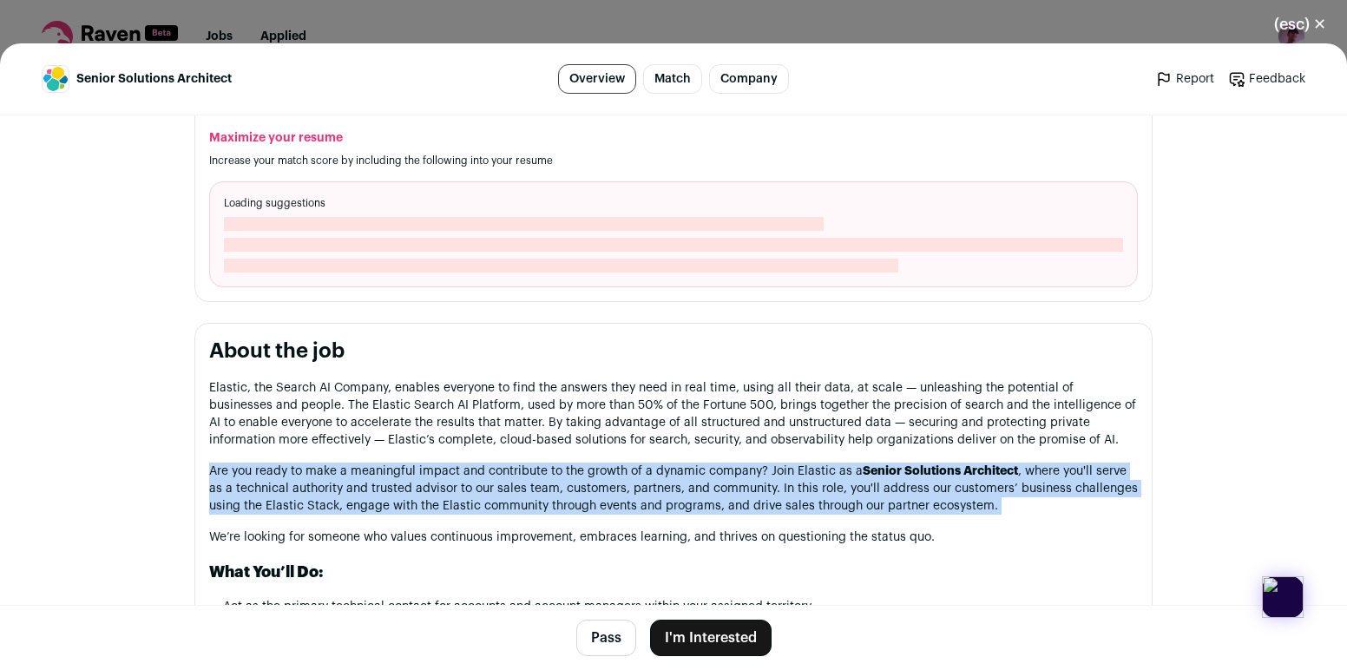
click at [430, 488] on p "Are you ready to make a meaningful impact and contribute to the growth of a dyn…" at bounding box center [673, 488] width 928 height 52
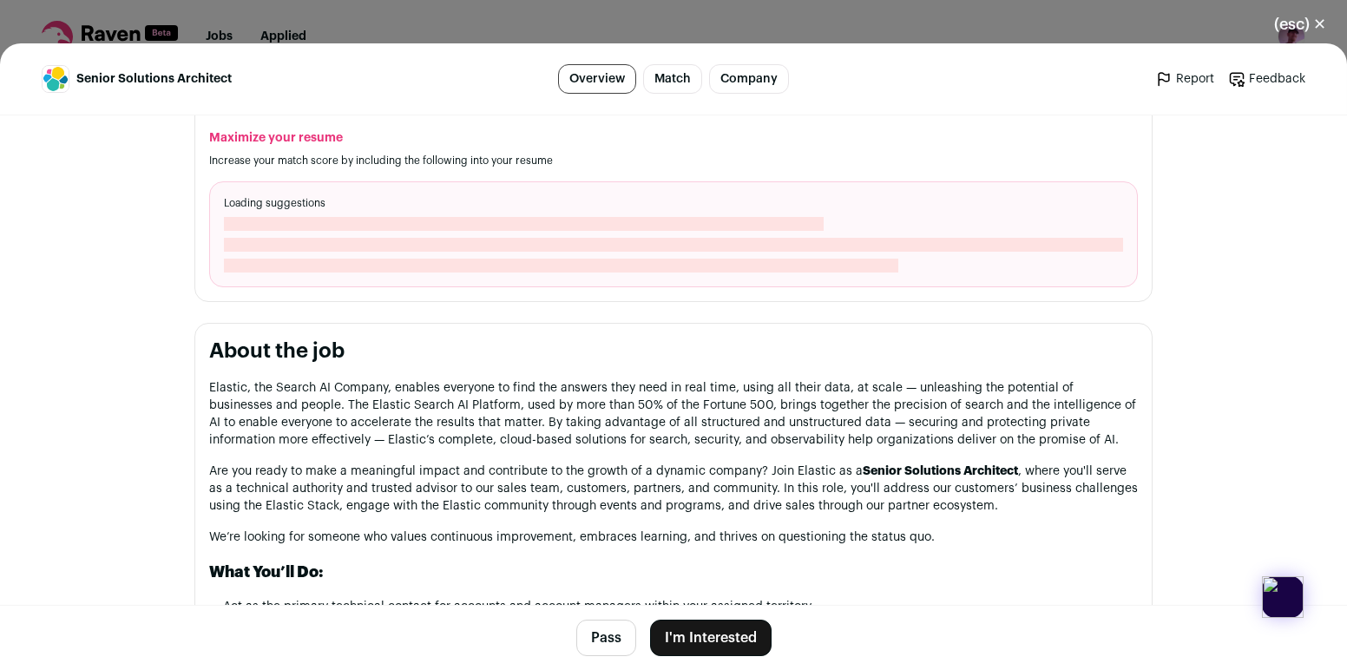
click at [437, 431] on p "Elastic, the Search AI Company, enables everyone to find the answers they need …" at bounding box center [673, 413] width 928 height 69
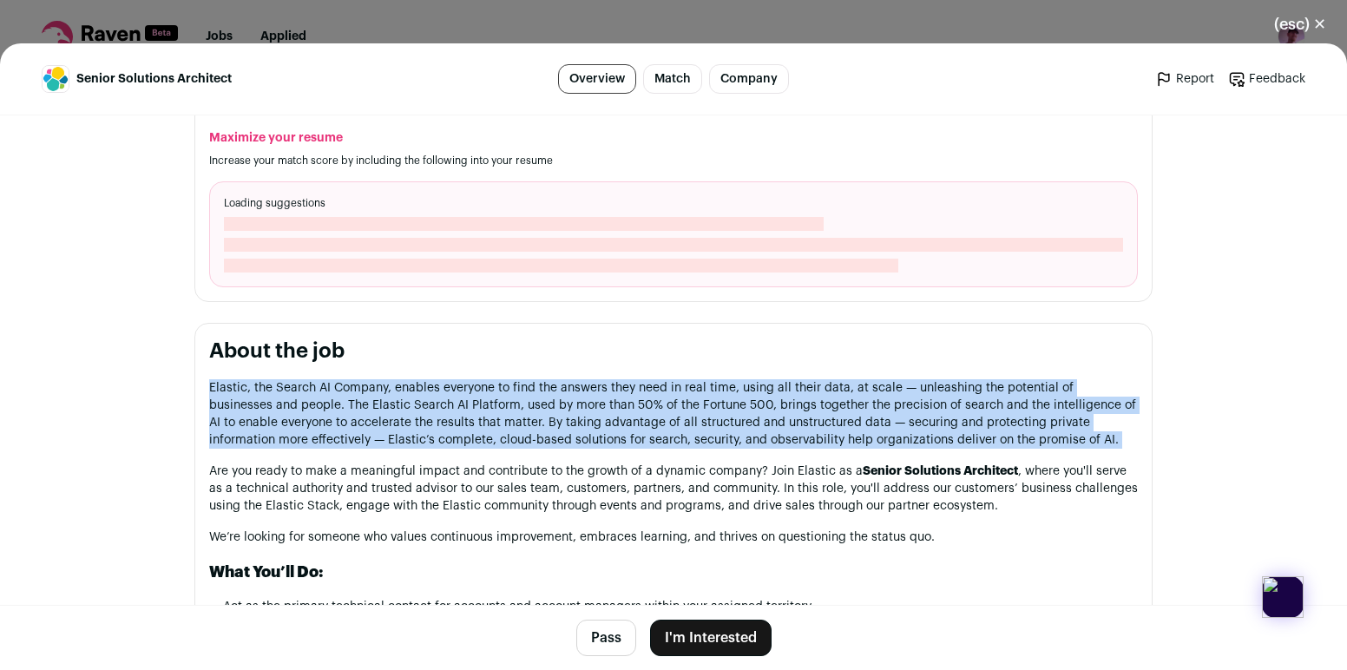
click at [437, 431] on p "Elastic, the Search AI Company, enables everyone to find the answers they need …" at bounding box center [673, 413] width 928 height 69
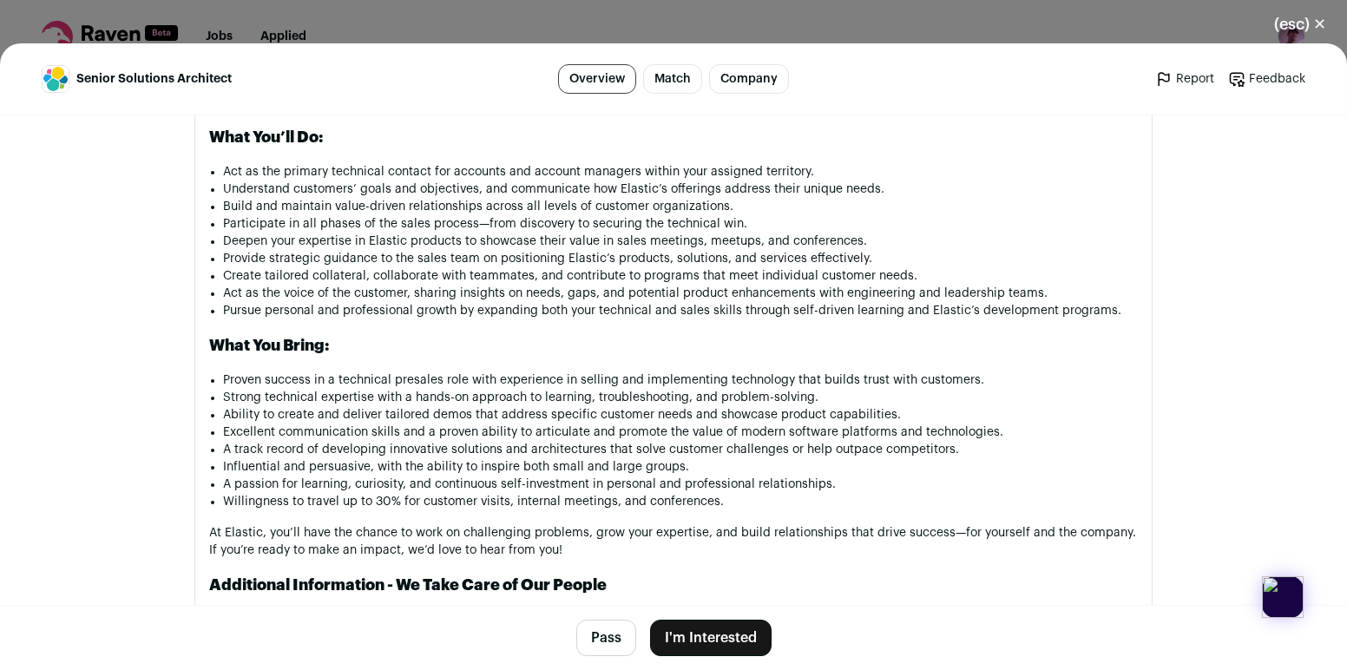
scroll to position [1048, 0]
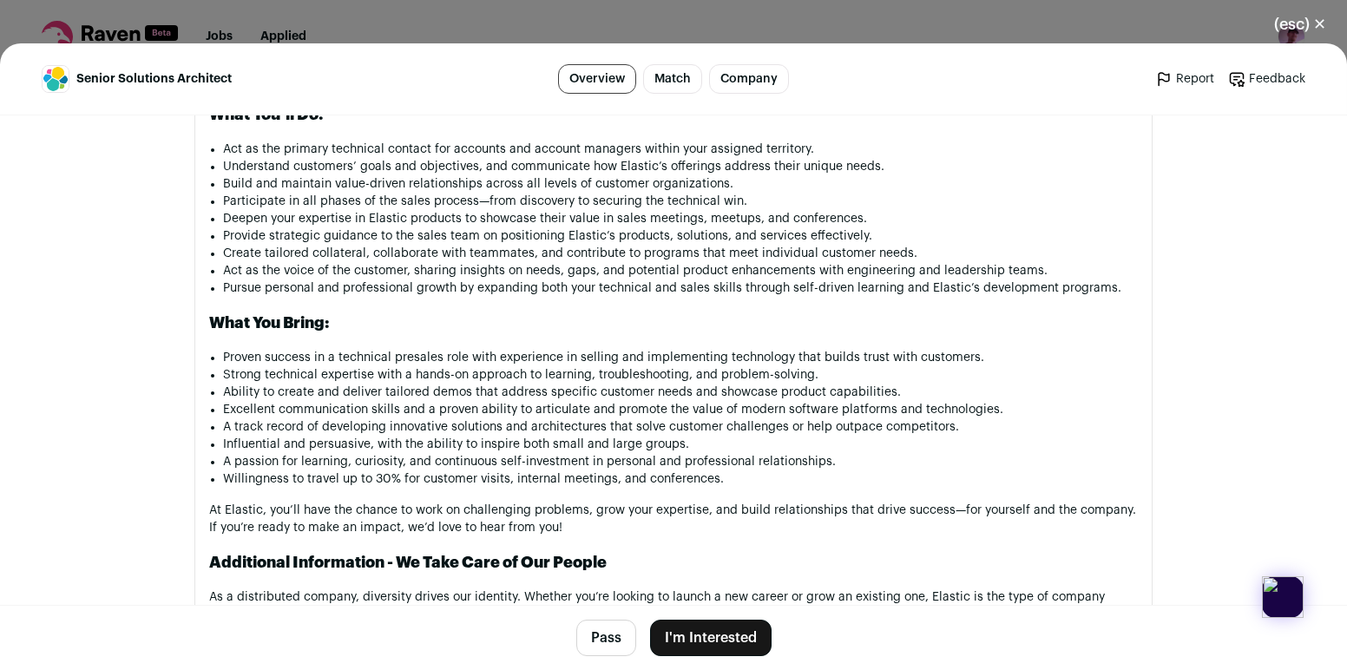
click at [478, 387] on li "Ability to create and deliver tailored demos that address specific customer nee…" at bounding box center [680, 392] width 915 height 17
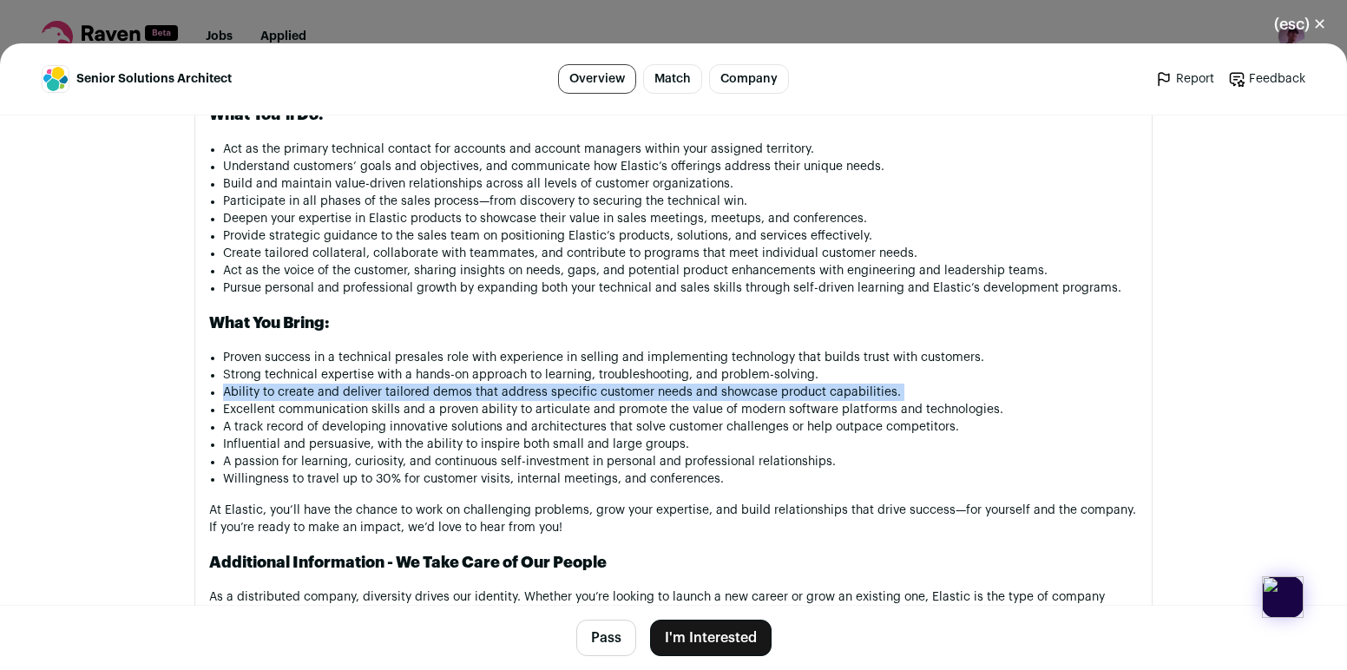
click at [478, 387] on li "Ability to create and deliver tailored demos that address specific customer nee…" at bounding box center [680, 392] width 915 height 17
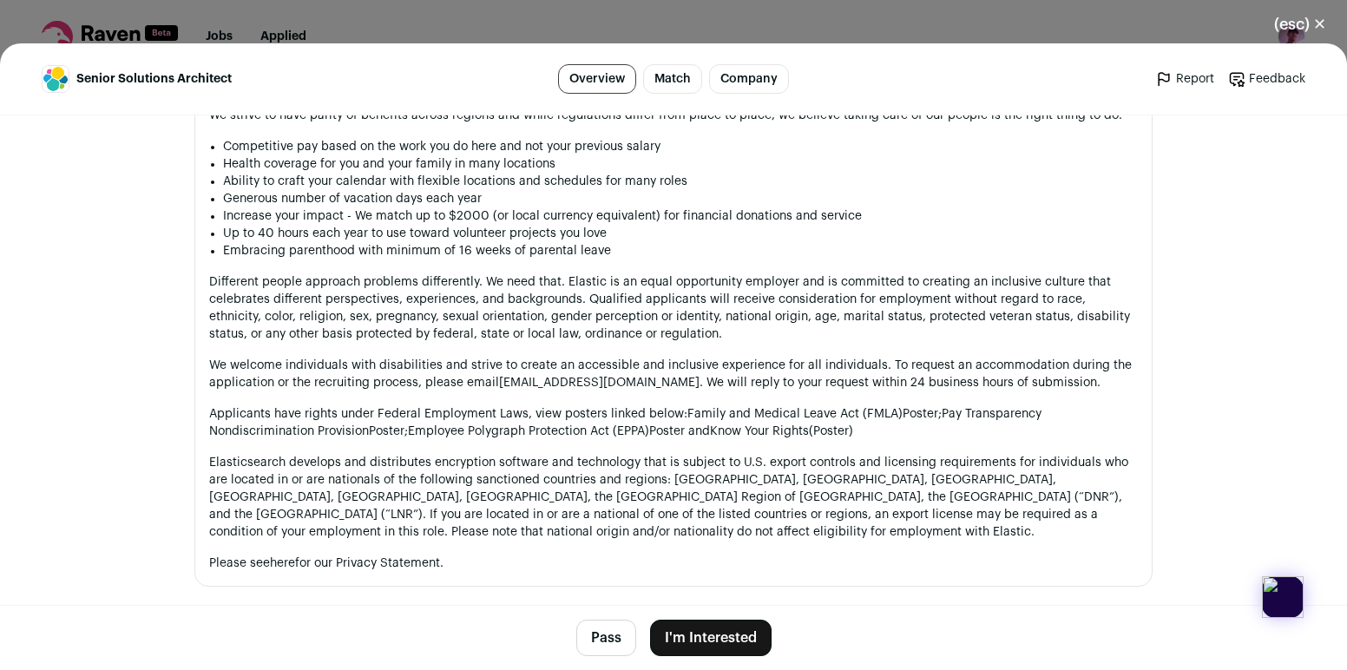
scroll to position [1600, 0]
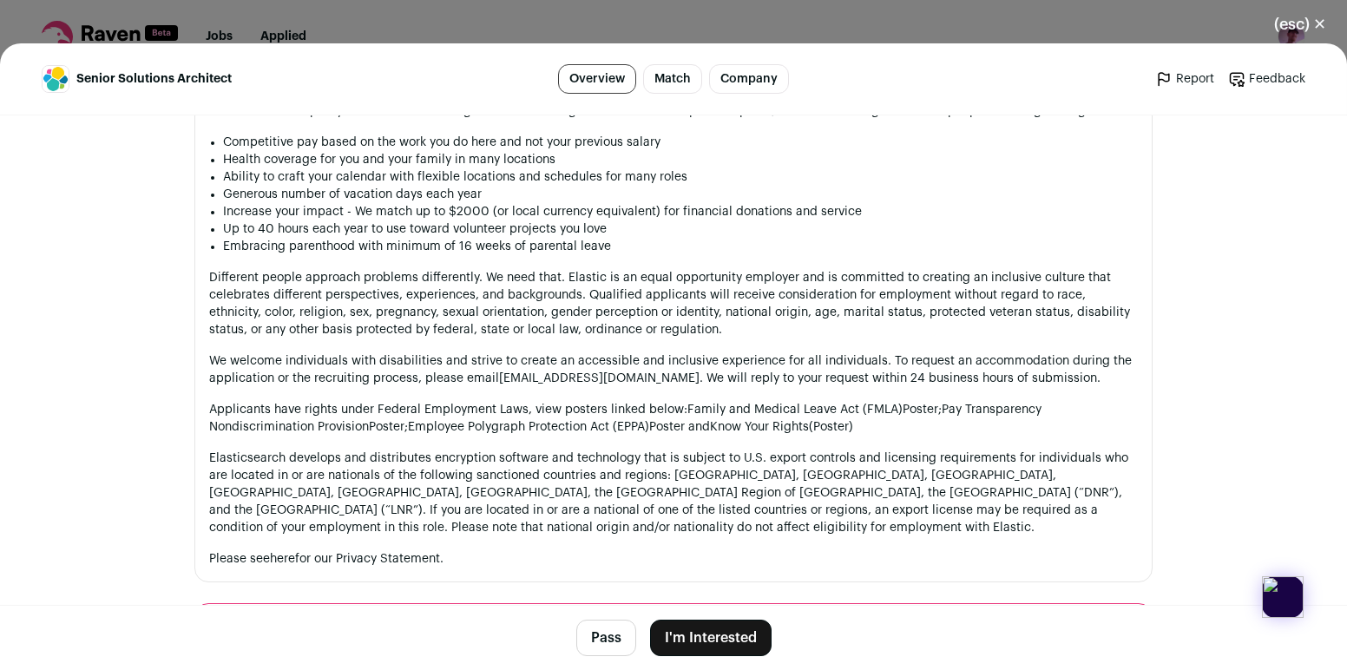
click at [510, 218] on li "Increase your impact - We match up to $2000 (or local currency equivalent) for …" at bounding box center [680, 211] width 915 height 17
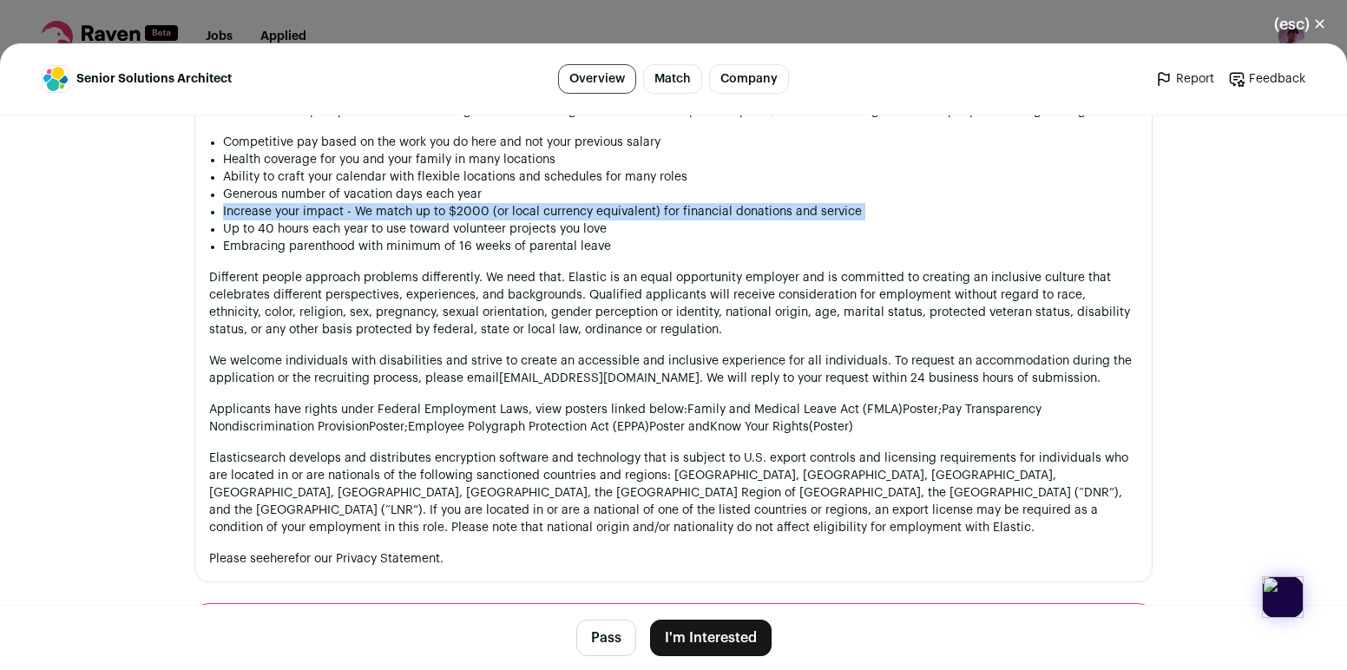
click at [510, 218] on li "Increase your impact - We match up to $2000 (or local currency equivalent) for …" at bounding box center [680, 211] width 915 height 17
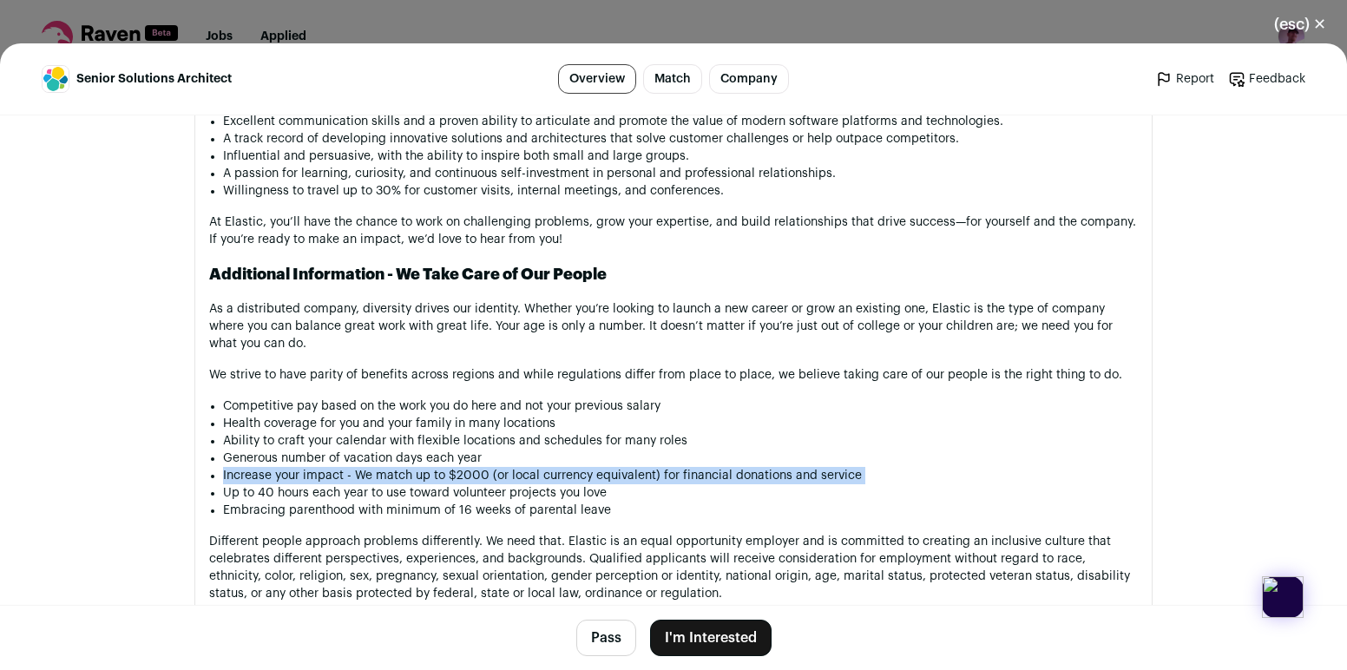
scroll to position [1380, 0]
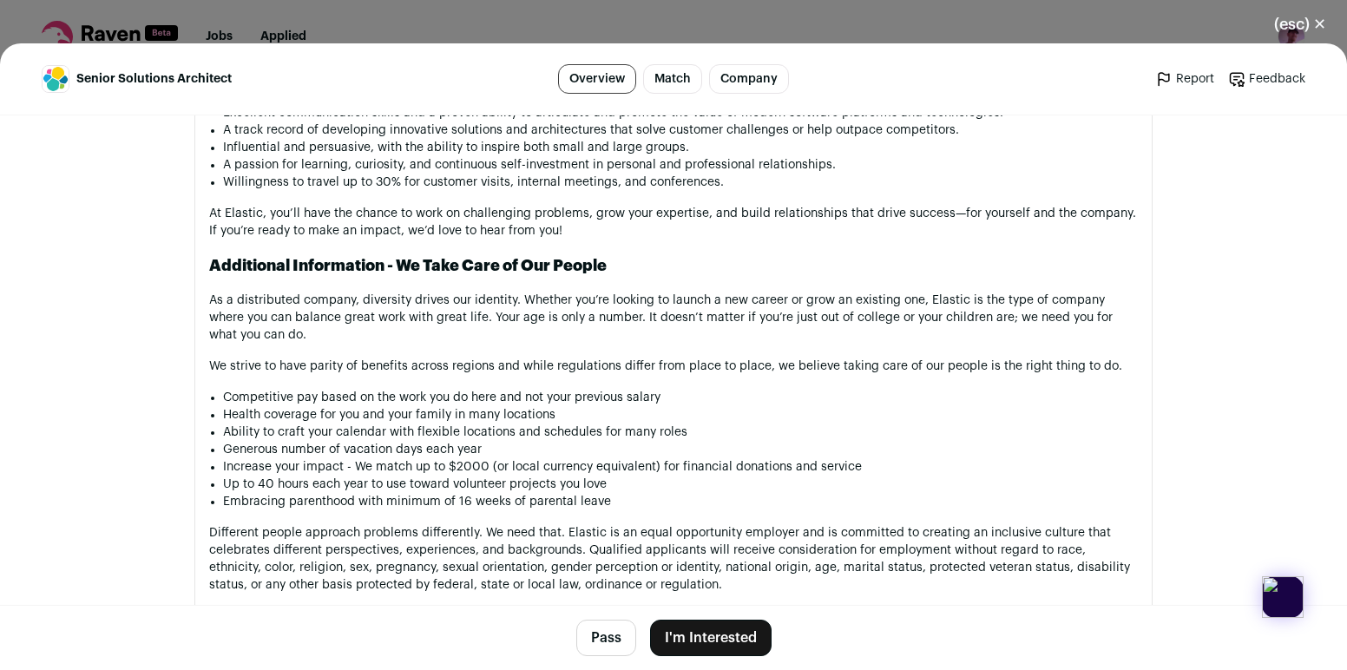
click at [453, 325] on p "As a distributed company, diversity drives our identity. Whether you’re looking…" at bounding box center [673, 318] width 928 height 52
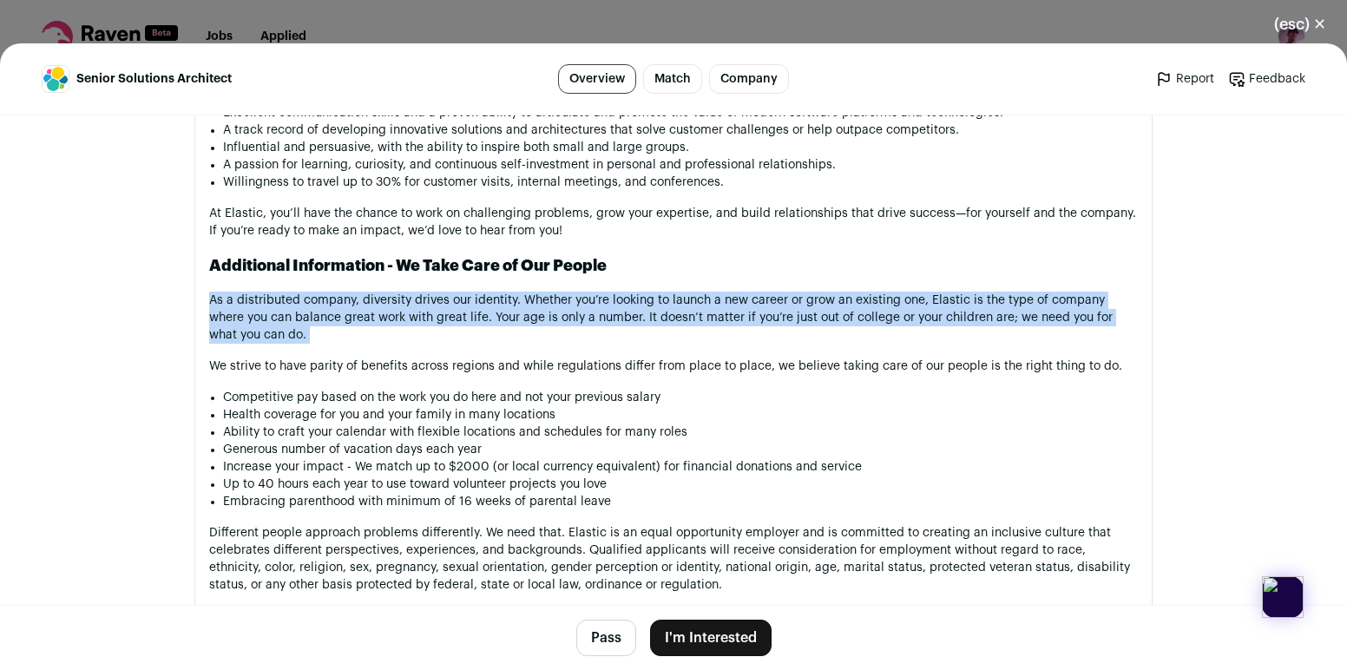
click at [453, 325] on p "As a distributed company, diversity drives our identity. Whether you’re looking…" at bounding box center [673, 318] width 928 height 52
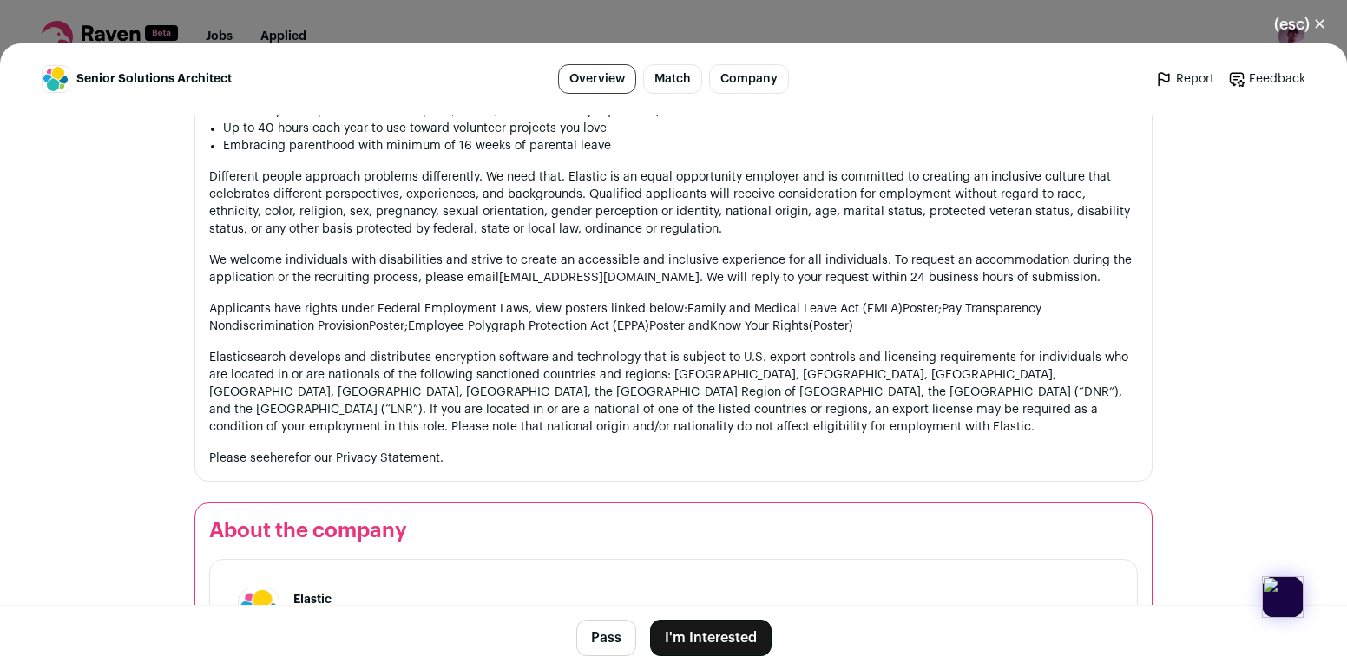
scroll to position [1743, 0]
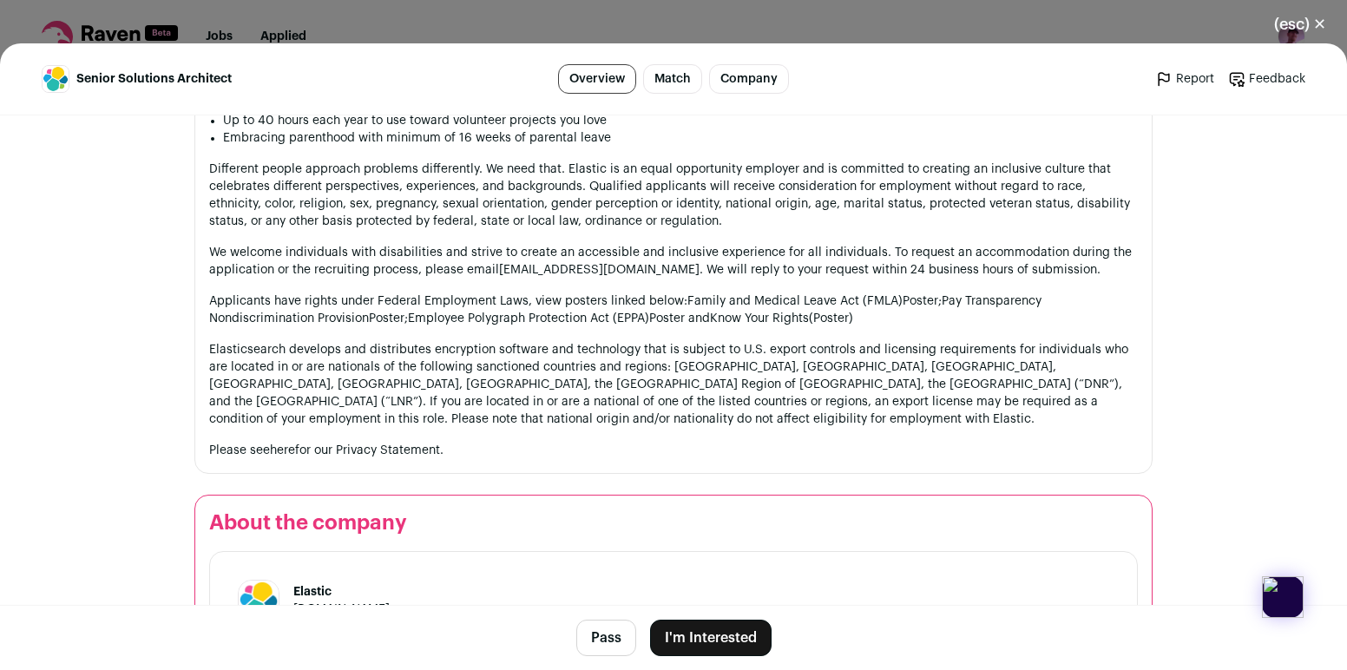
click at [474, 376] on p "Elasticsearch develops and distributes encryption software and technology that …" at bounding box center [673, 384] width 928 height 87
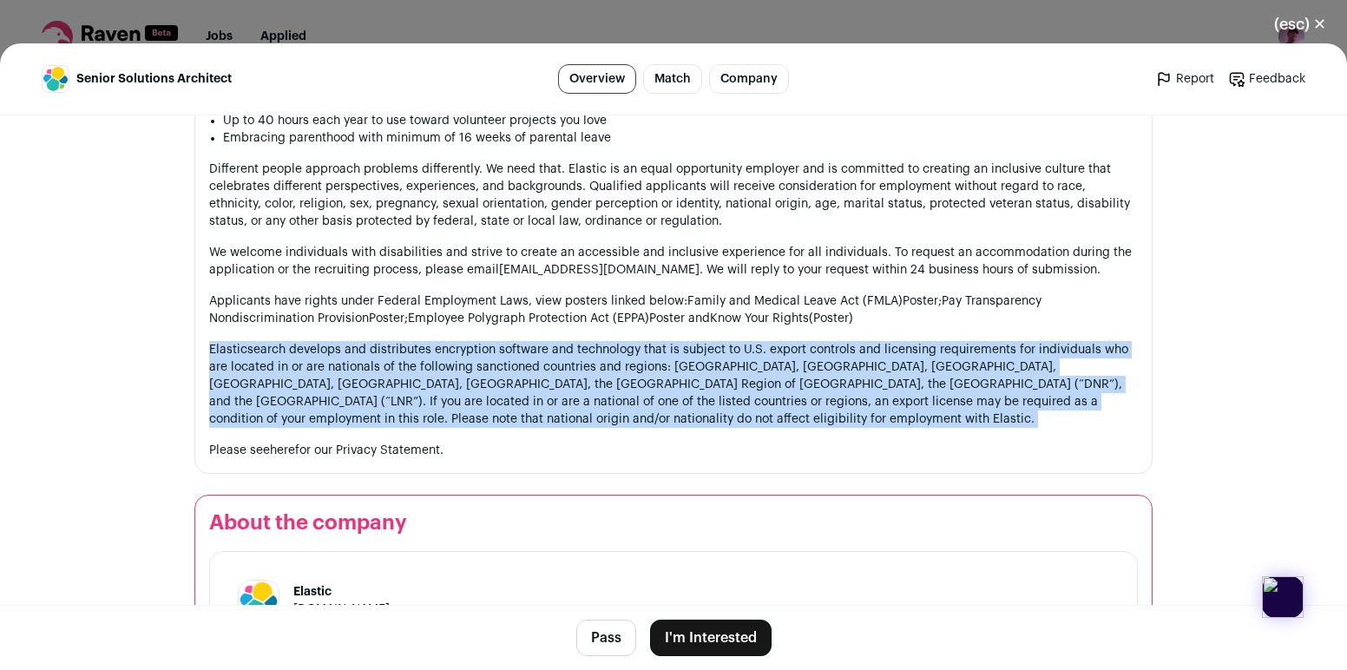
click at [474, 376] on p "Elasticsearch develops and distributes encryption software and technology that …" at bounding box center [673, 384] width 928 height 87
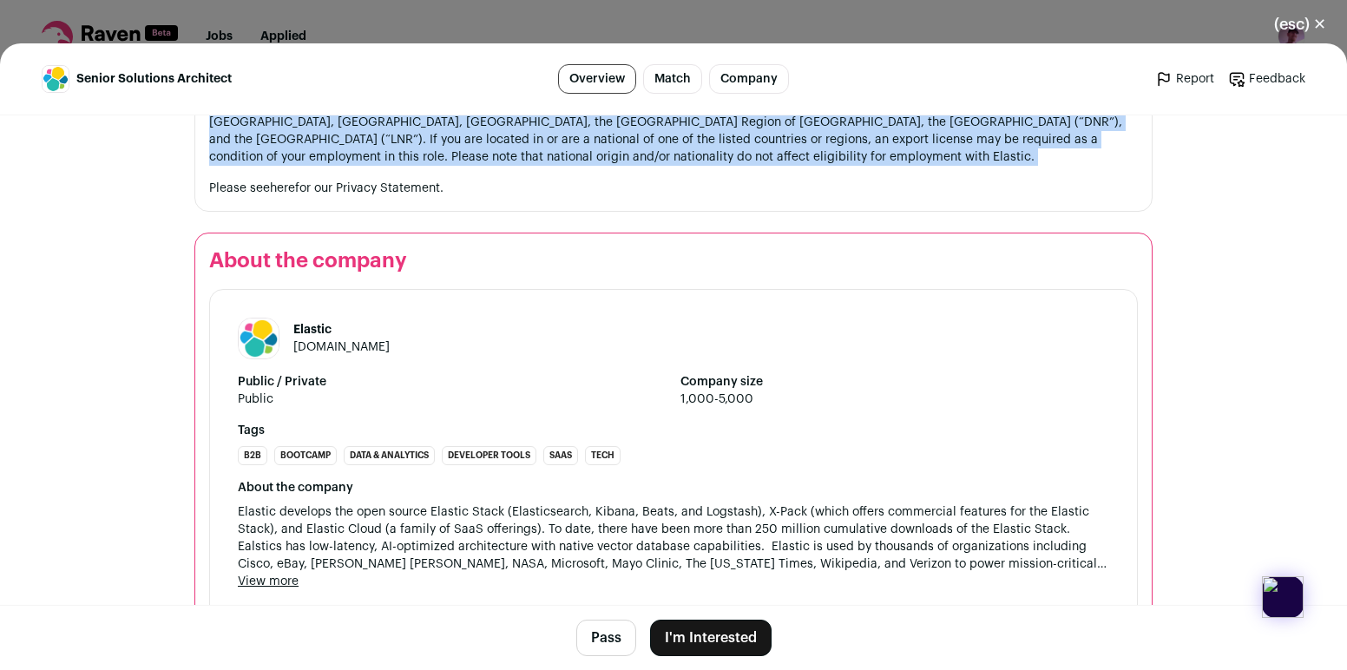
scroll to position [2056, 0]
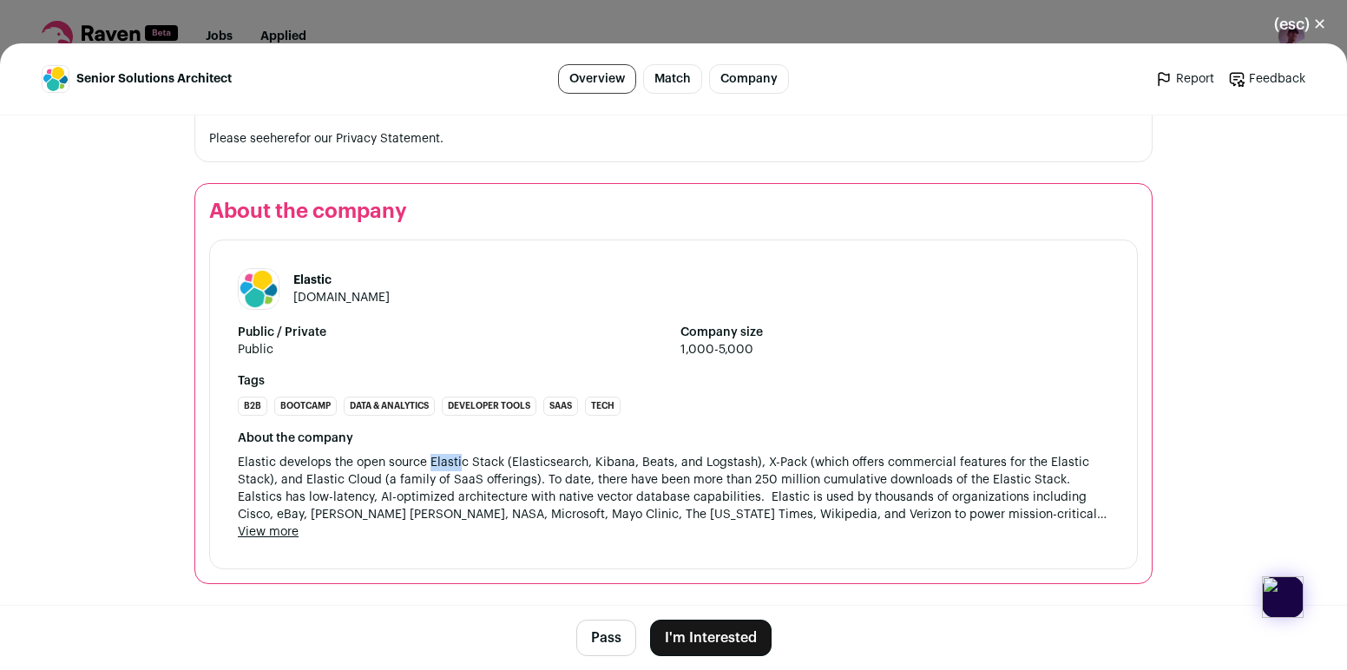
drag, startPoint x: 430, startPoint y: 459, endPoint x: 459, endPoint y: 465, distance: 30.1
click at [459, 465] on span "Elastic develops the open source Elastic Stack (Elasticsearch, Kibana, Beats, a…" at bounding box center [673, 488] width 871 height 69
drag, startPoint x: 534, startPoint y: 481, endPoint x: 560, endPoint y: 484, distance: 25.4
click at [560, 484] on span "Elastic develops the open source Elastic Stack (Elasticsearch, Kibana, Beats, a…" at bounding box center [673, 488] width 871 height 69
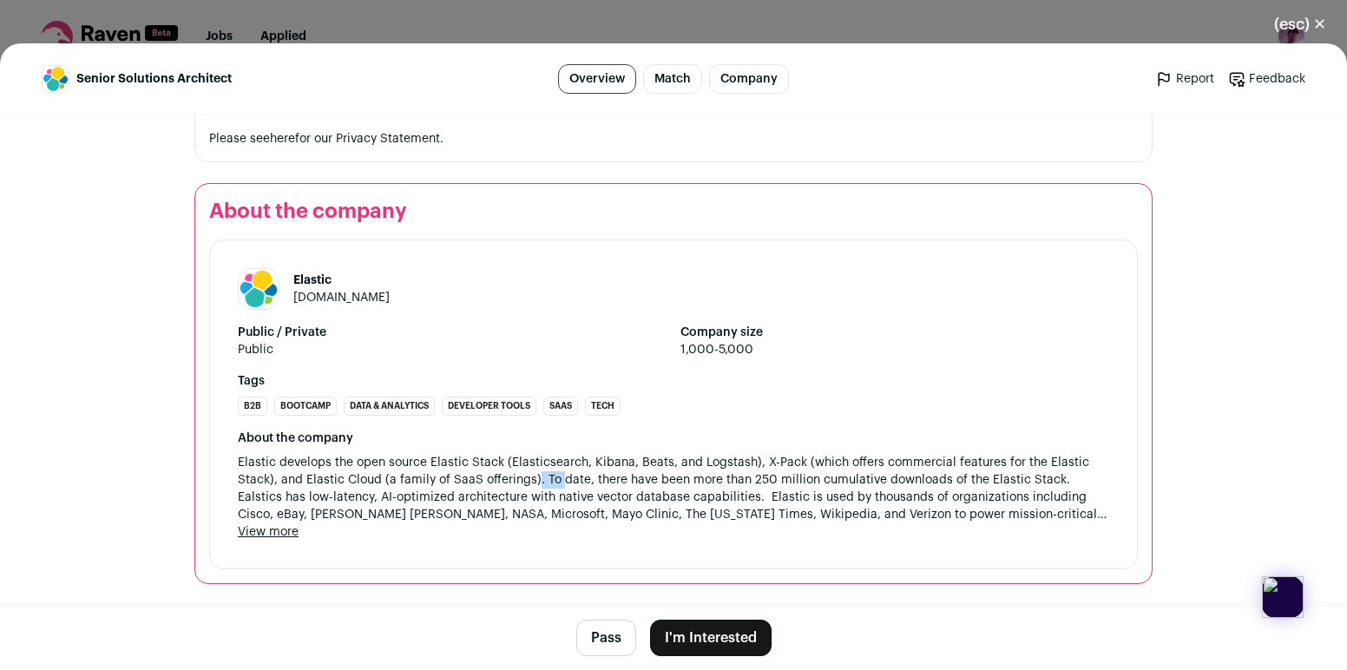
click at [560, 484] on span "Elastic develops the open source Elastic Stack (Elasticsearch, Kibana, Beats, a…" at bounding box center [673, 488] width 871 height 69
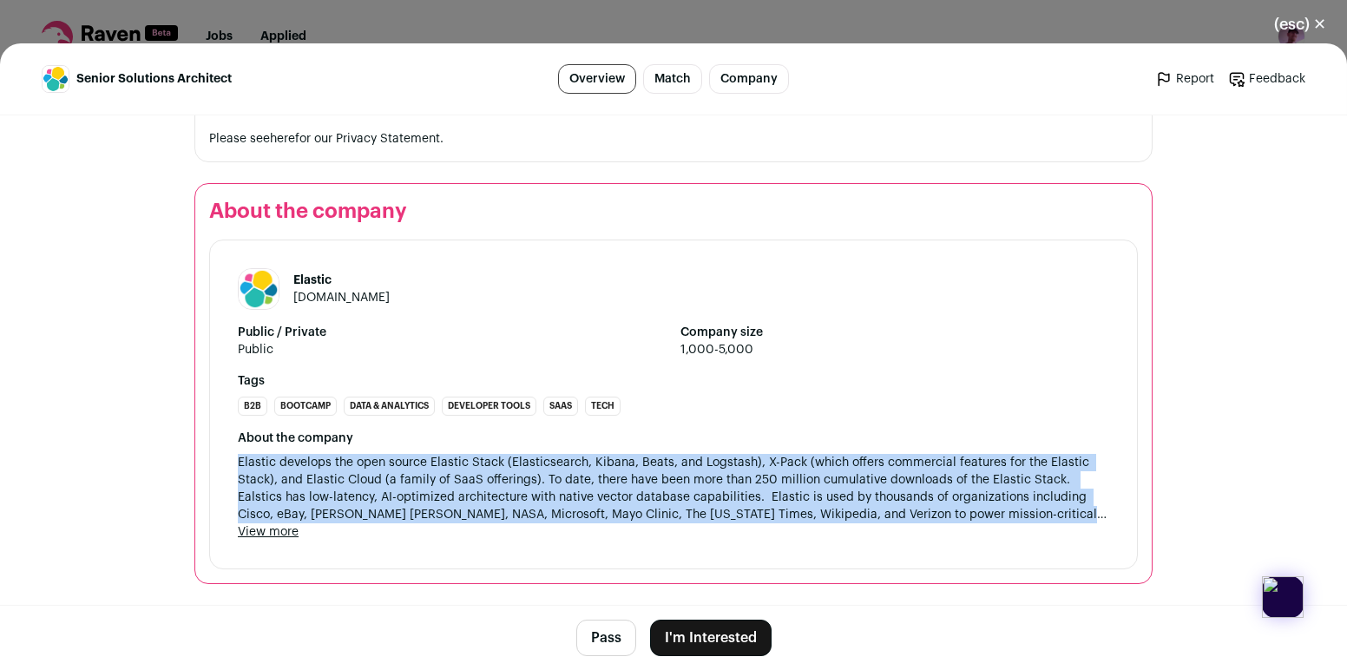
click at [560, 484] on span "Elastic develops the open source Elastic Stack (Elasticsearch, Kibana, Beats, a…" at bounding box center [673, 488] width 871 height 69
click at [556, 505] on span "Elastic develops the open source Elastic Stack (Elasticsearch, Kibana, Beats, a…" at bounding box center [673, 488] width 871 height 69
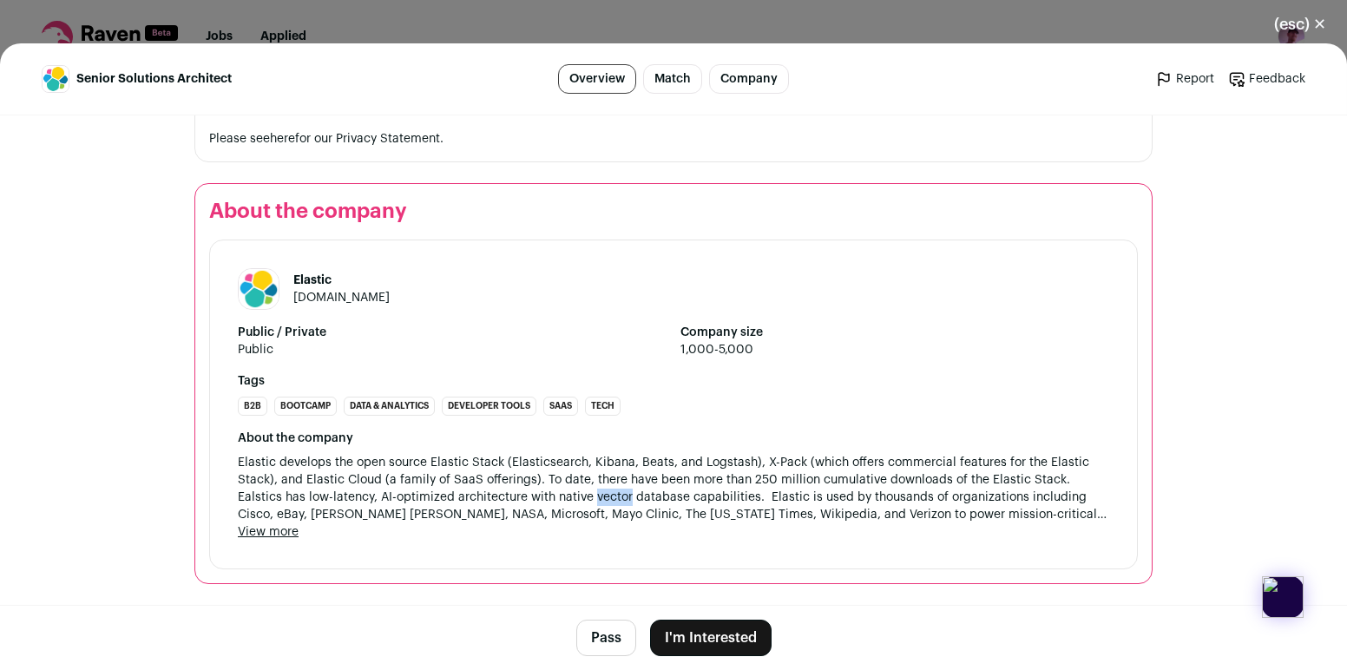
click at [556, 505] on span "Elastic develops the open source Elastic Stack (Elasticsearch, Kibana, Beats, a…" at bounding box center [673, 488] width 871 height 69
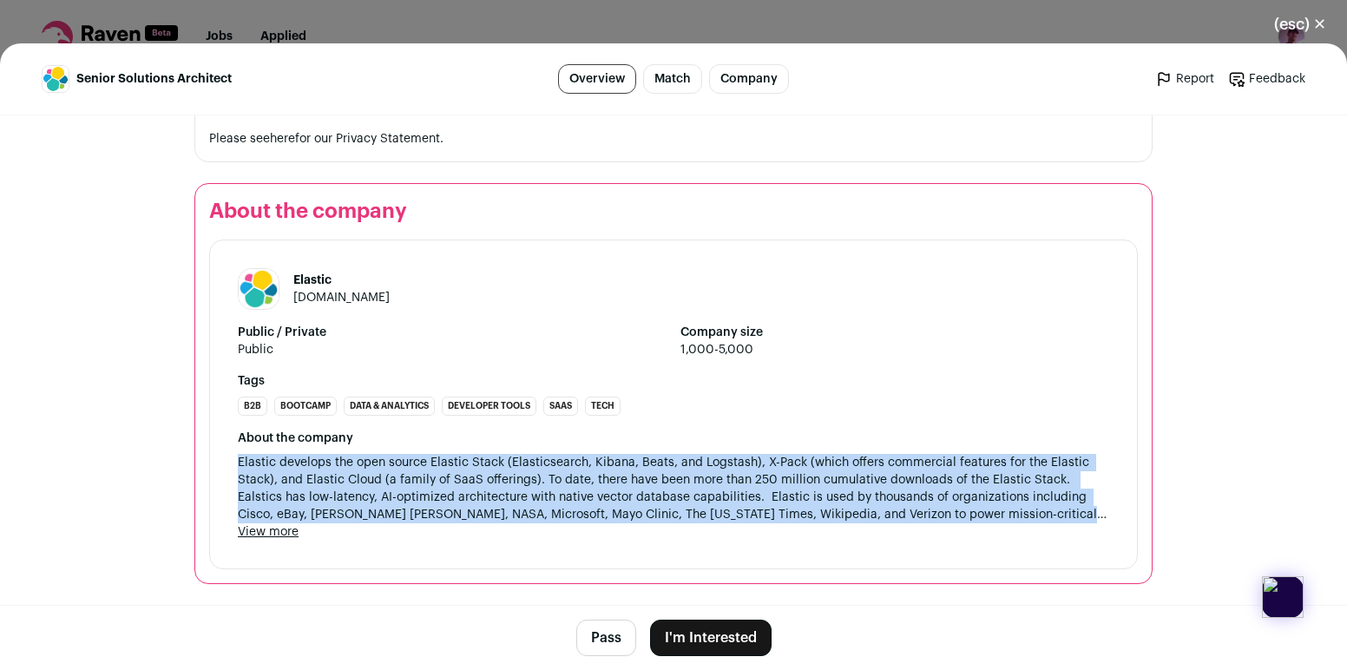
click at [556, 505] on span "Elastic develops the open source Elastic Stack (Elasticsearch, Kibana, Beats, a…" at bounding box center [673, 488] width 871 height 69
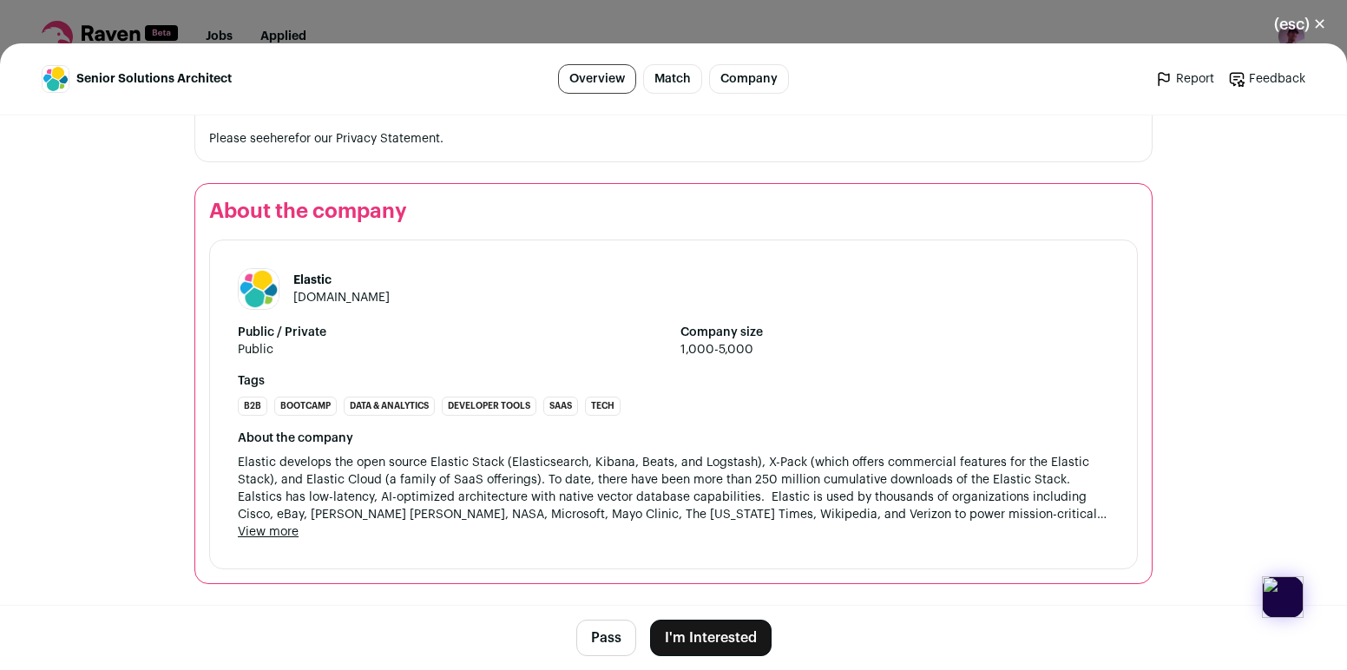
click at [572, 474] on span "Elastic develops the open source Elastic Stack (Elasticsearch, Kibana, Beats, a…" at bounding box center [673, 488] width 871 height 69
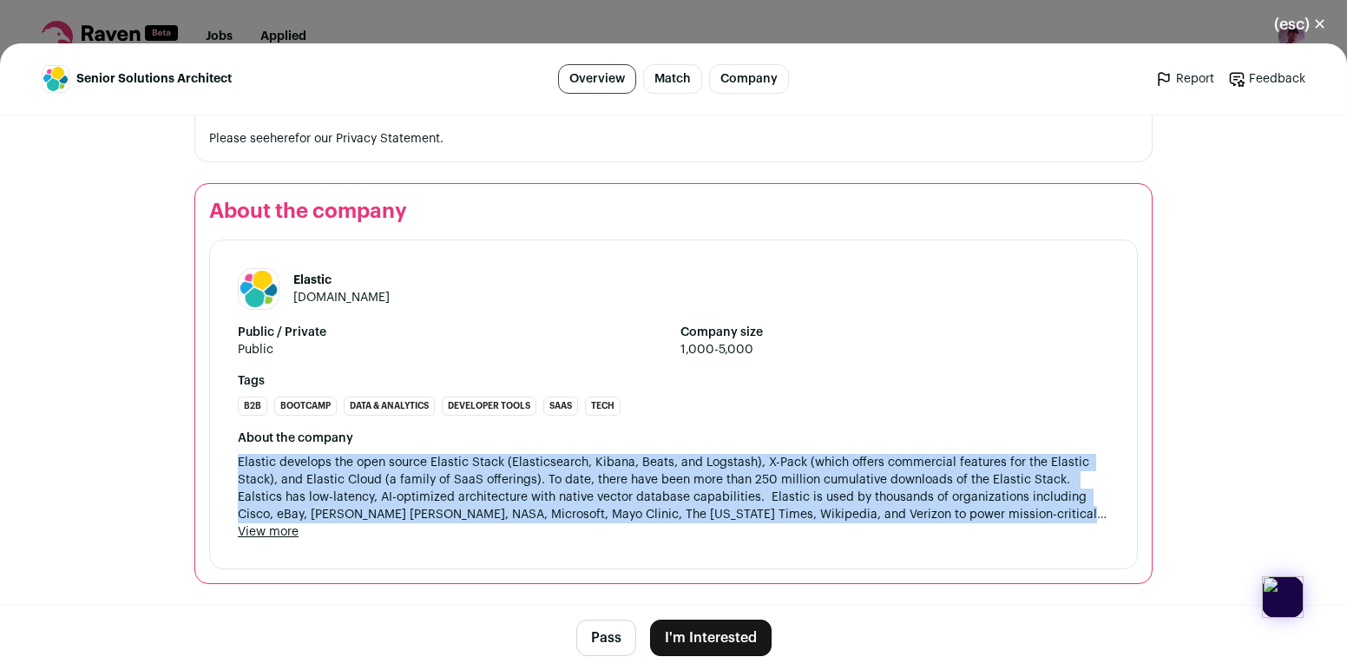
click at [572, 474] on span "Elastic develops the open source Elastic Stack (Elasticsearch, Kibana, Beats, a…" at bounding box center [673, 488] width 871 height 69
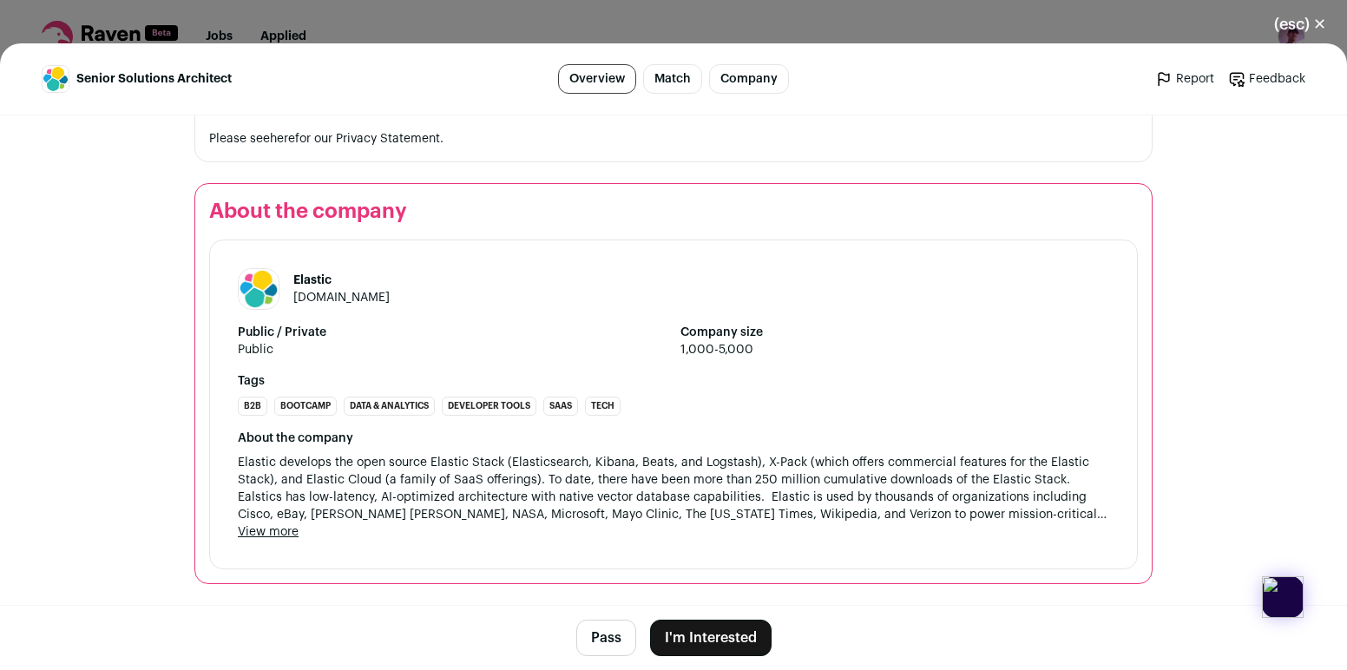
click at [574, 463] on span "Elastic develops the open source Elastic Stack (Elasticsearch, Kibana, Beats, a…" at bounding box center [673, 488] width 871 height 69
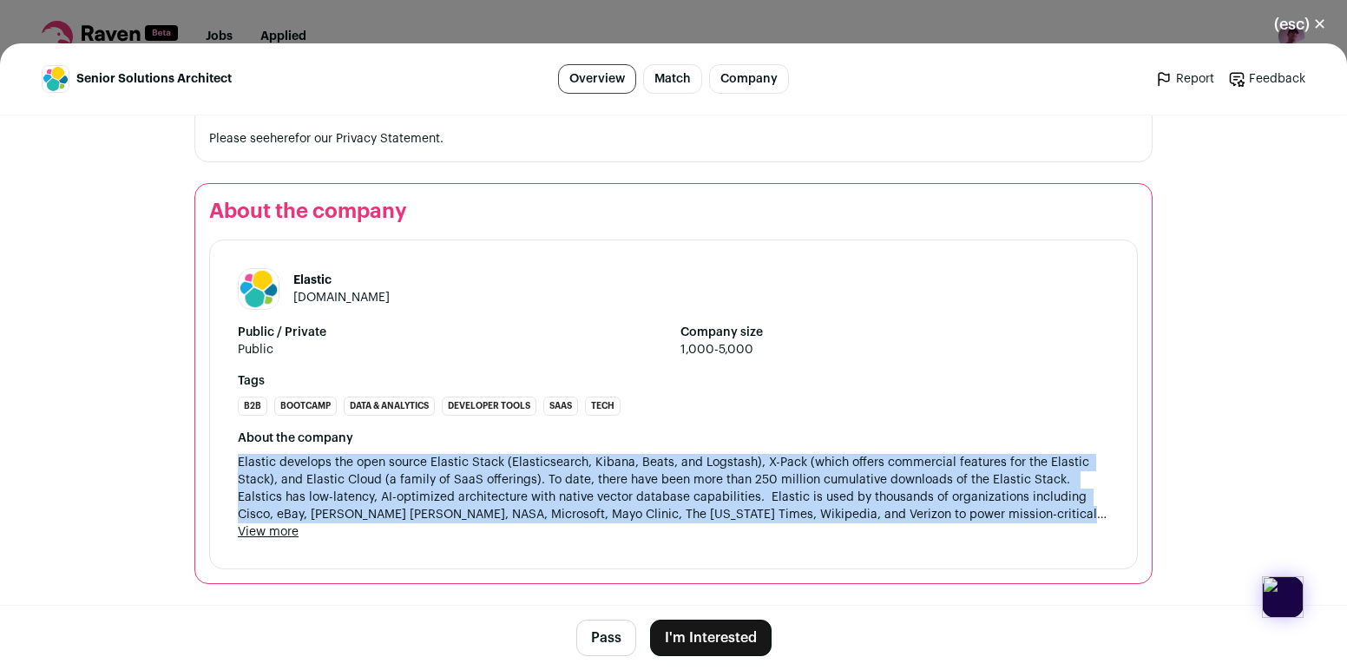
click at [574, 463] on span "Elastic develops the open source Elastic Stack (Elasticsearch, Kibana, Beats, a…" at bounding box center [673, 488] width 871 height 69
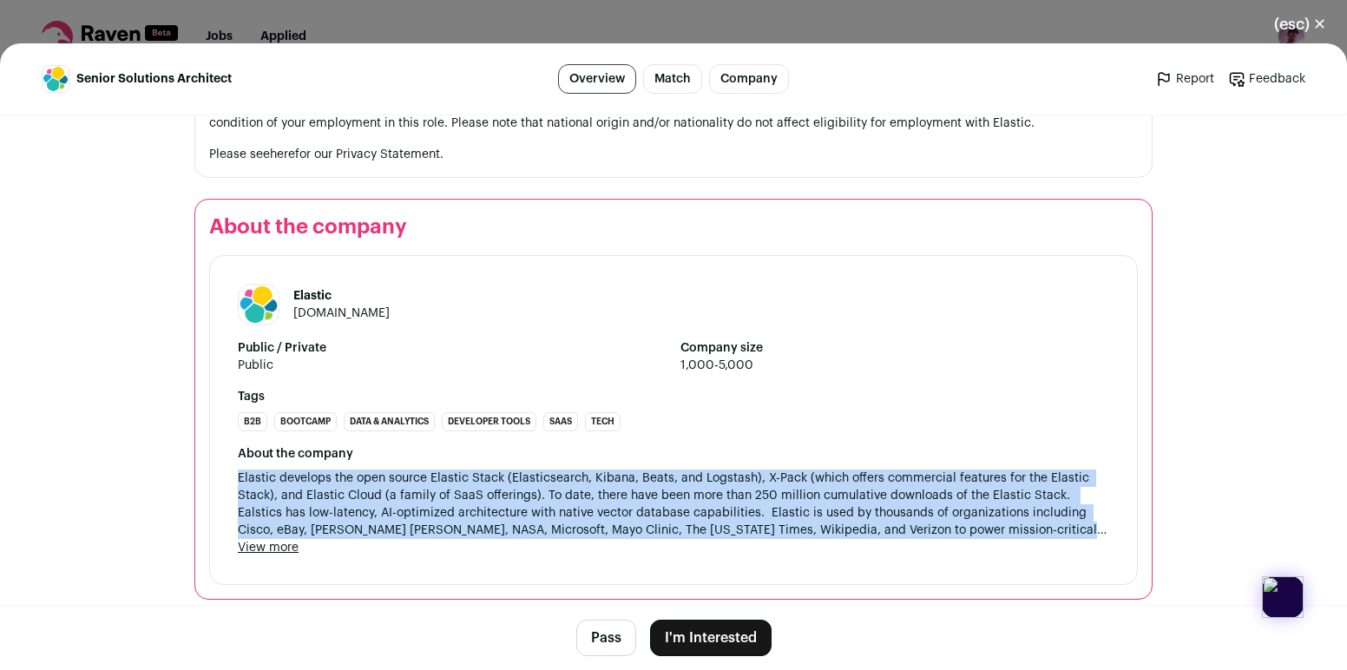
scroll to position [2038, 0]
click at [659, 523] on span "Elastic develops the open source Elastic Stack (Elasticsearch, Kibana, Beats, a…" at bounding box center [673, 504] width 871 height 69
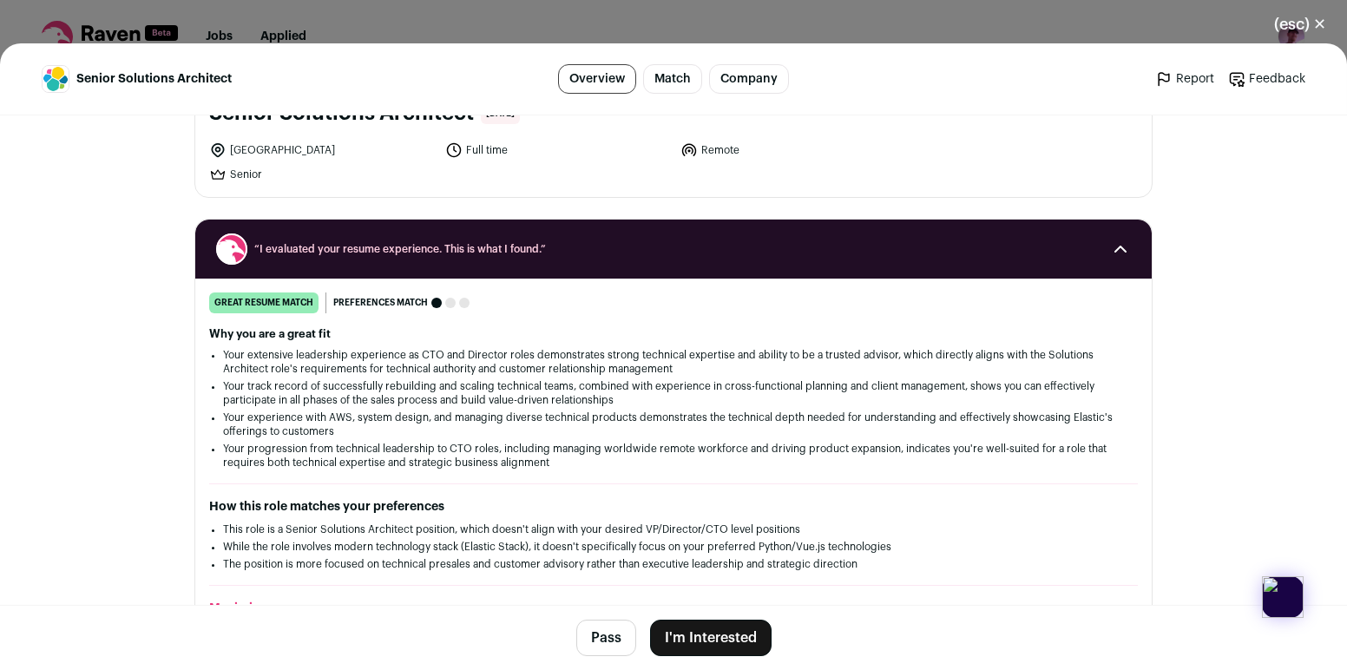
scroll to position [211, 0]
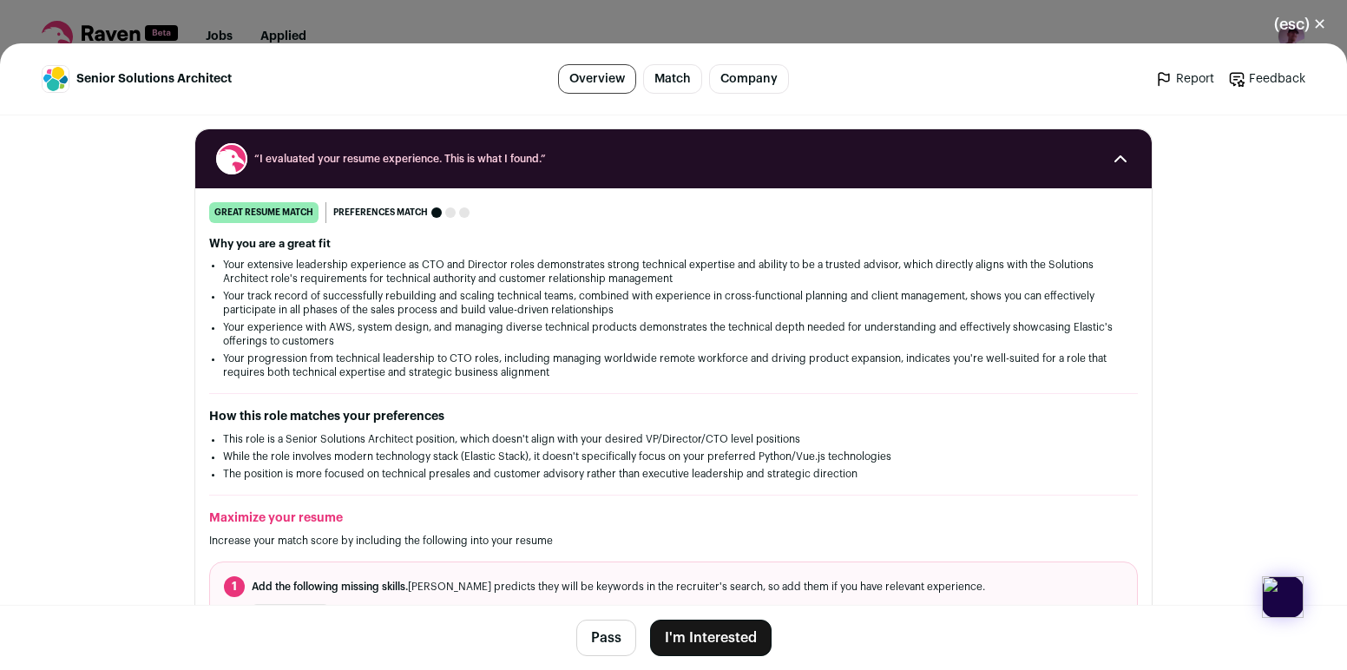
click at [1318, 26] on button "(esc) ✕" at bounding box center [1300, 24] width 94 height 38
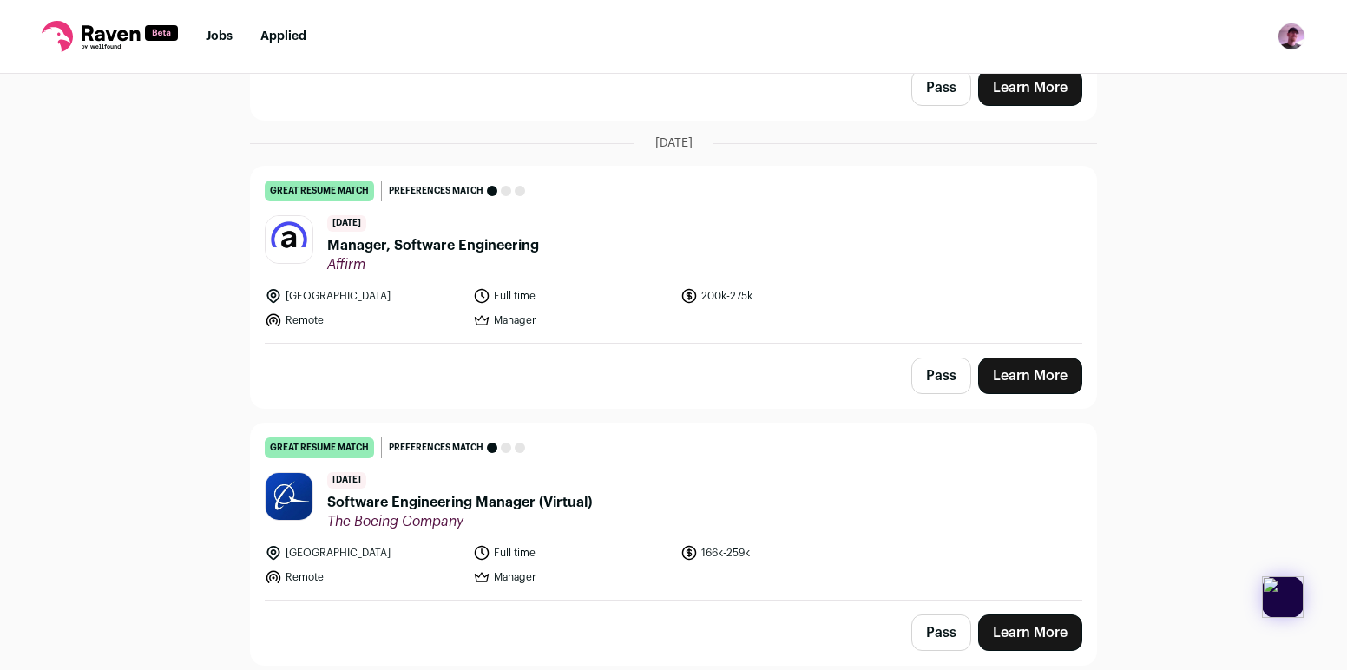
scroll to position [7172, 0]
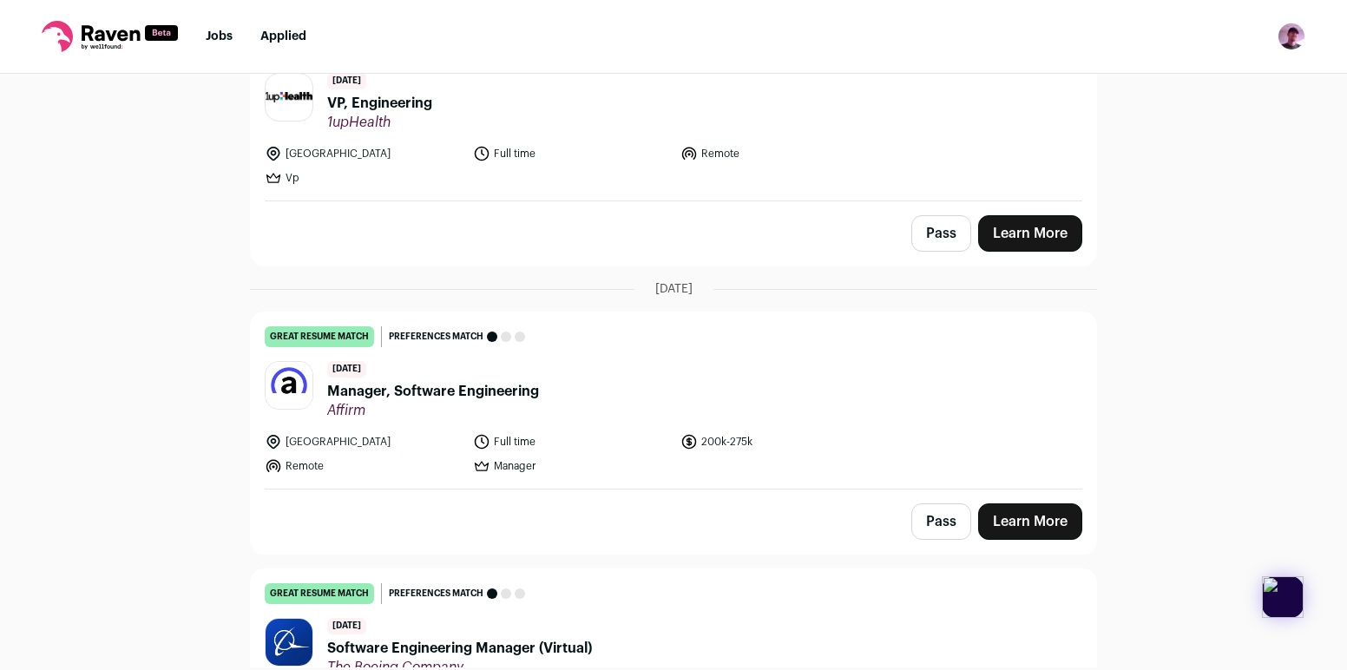
click at [402, 114] on span "1upHealth" at bounding box center [379, 122] width 105 height 17
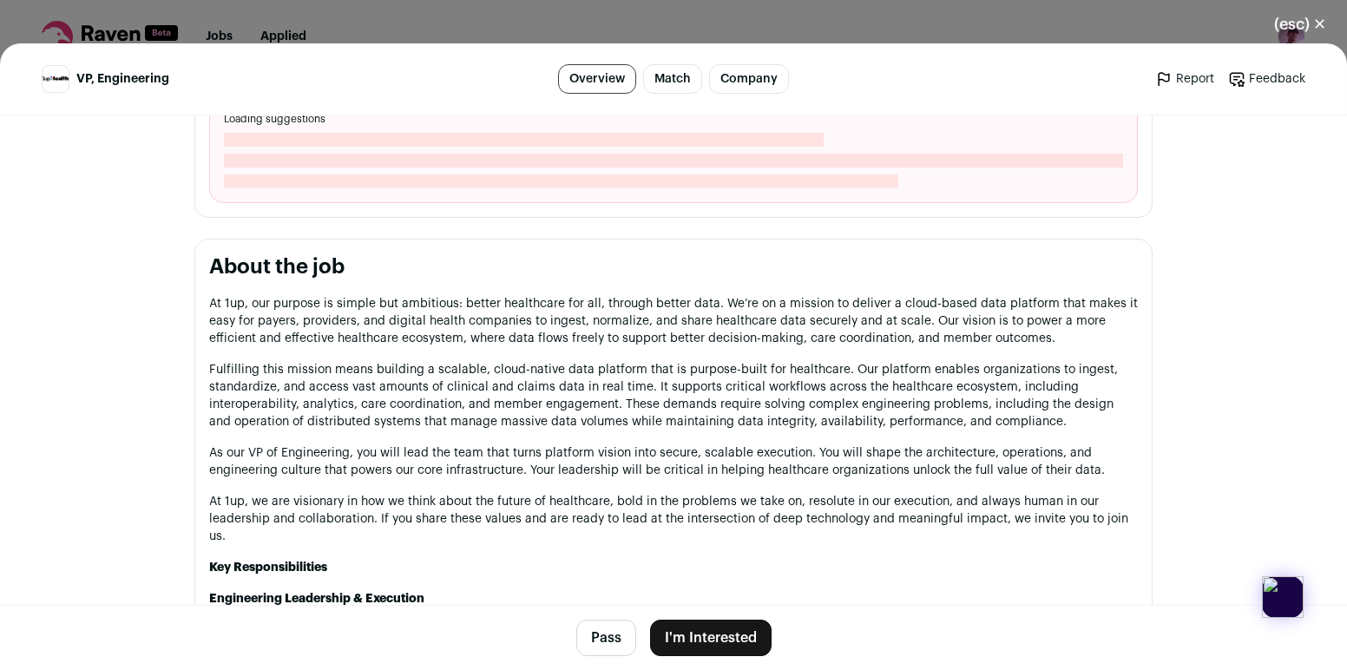
scroll to position [686, 0]
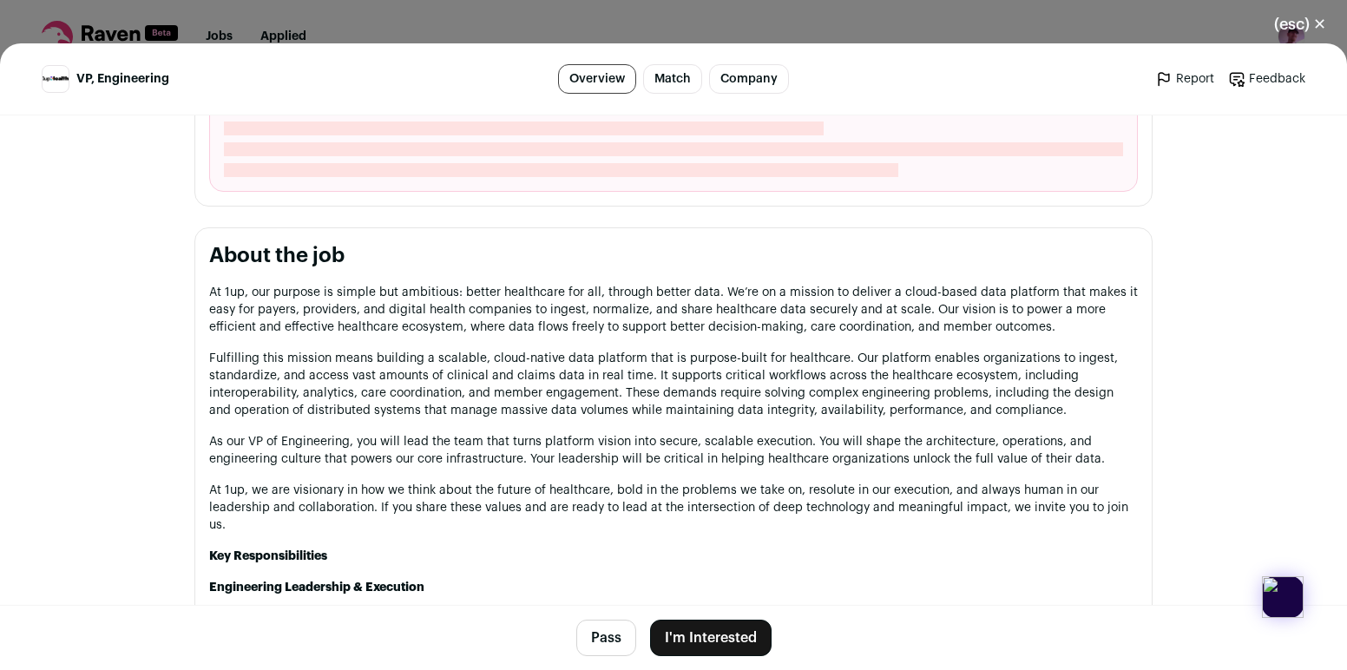
click at [471, 313] on p "At 1up, our purpose is simple but ambitious: better healthcare for all, through…" at bounding box center [673, 310] width 928 height 52
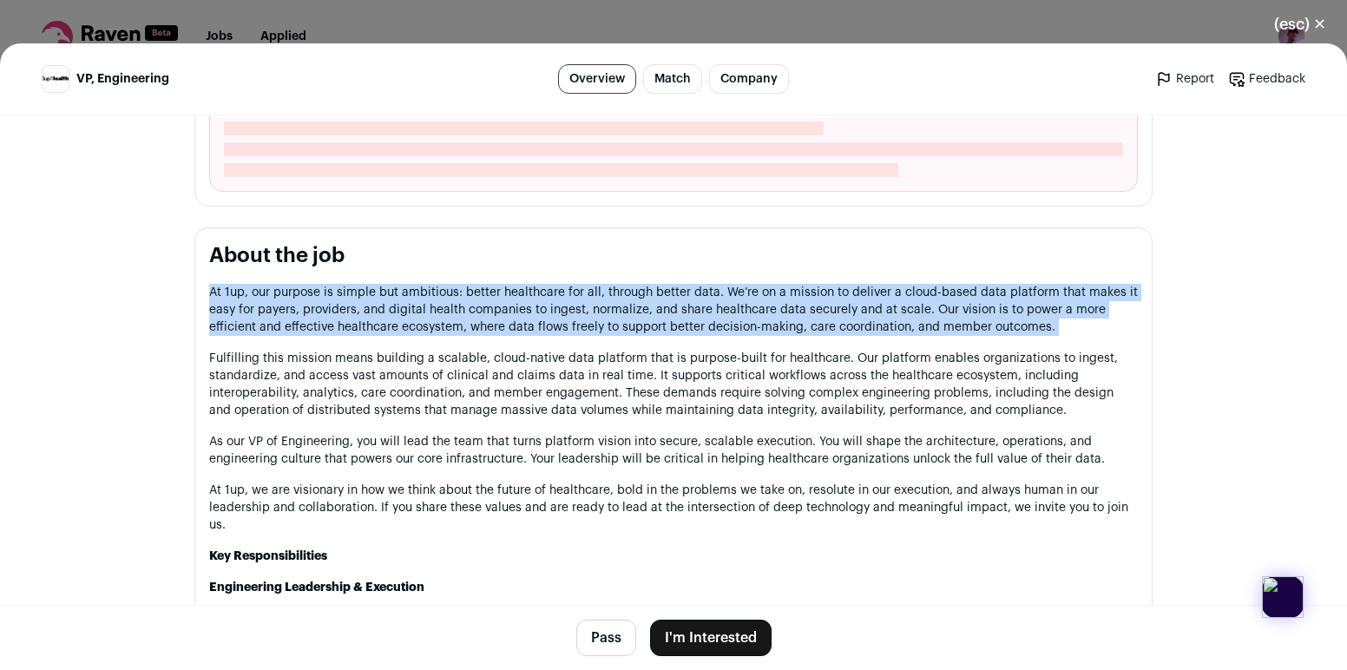
click at [471, 313] on p "At 1up, our purpose is simple but ambitious: better healthcare for all, through…" at bounding box center [673, 310] width 928 height 52
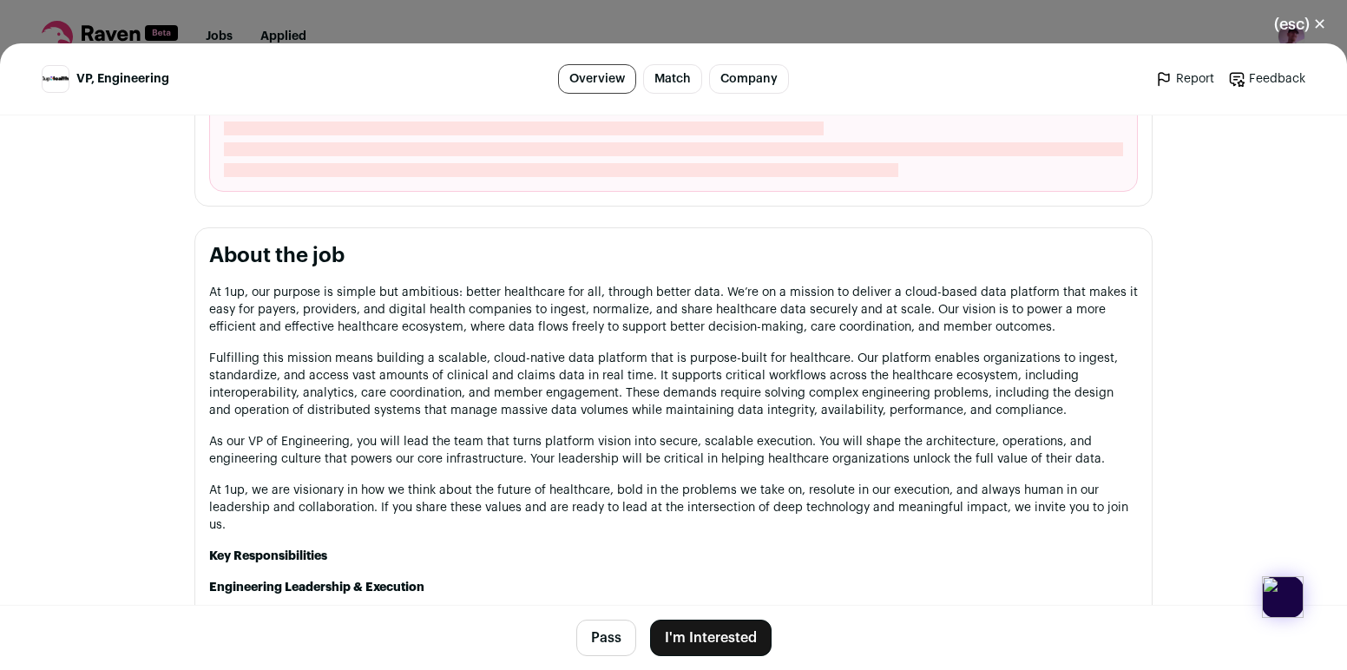
click at [495, 380] on p "Fulfilling this mission means building a scalable, cloud-native data platform t…" at bounding box center [673, 384] width 928 height 69
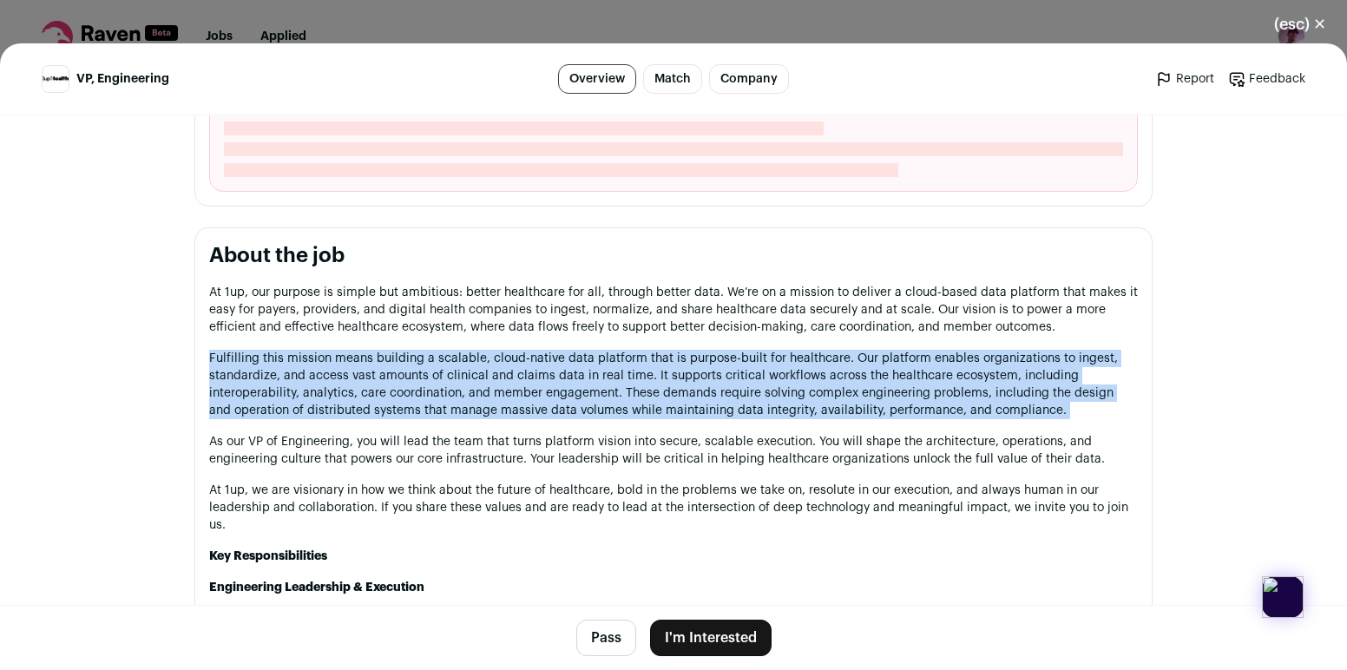
click at [495, 380] on p "Fulfilling this mission means building a scalable, cloud-native data platform t…" at bounding box center [673, 384] width 928 height 69
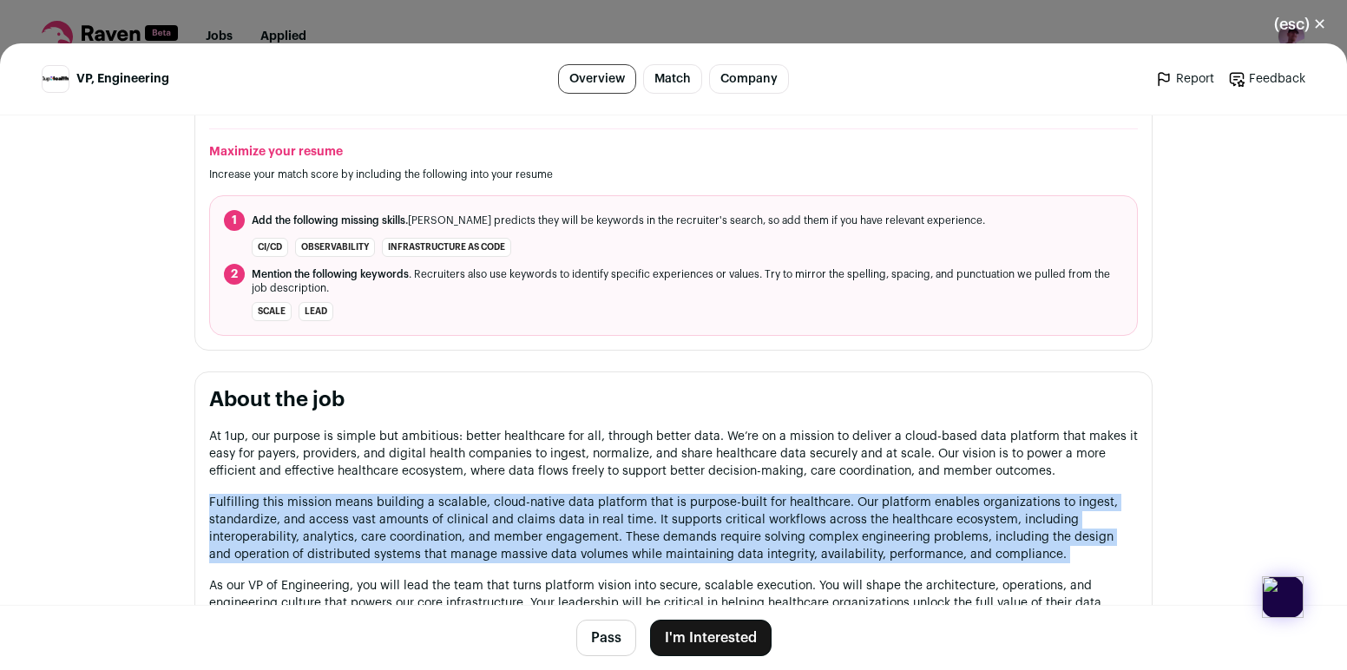
scroll to position [513, 0]
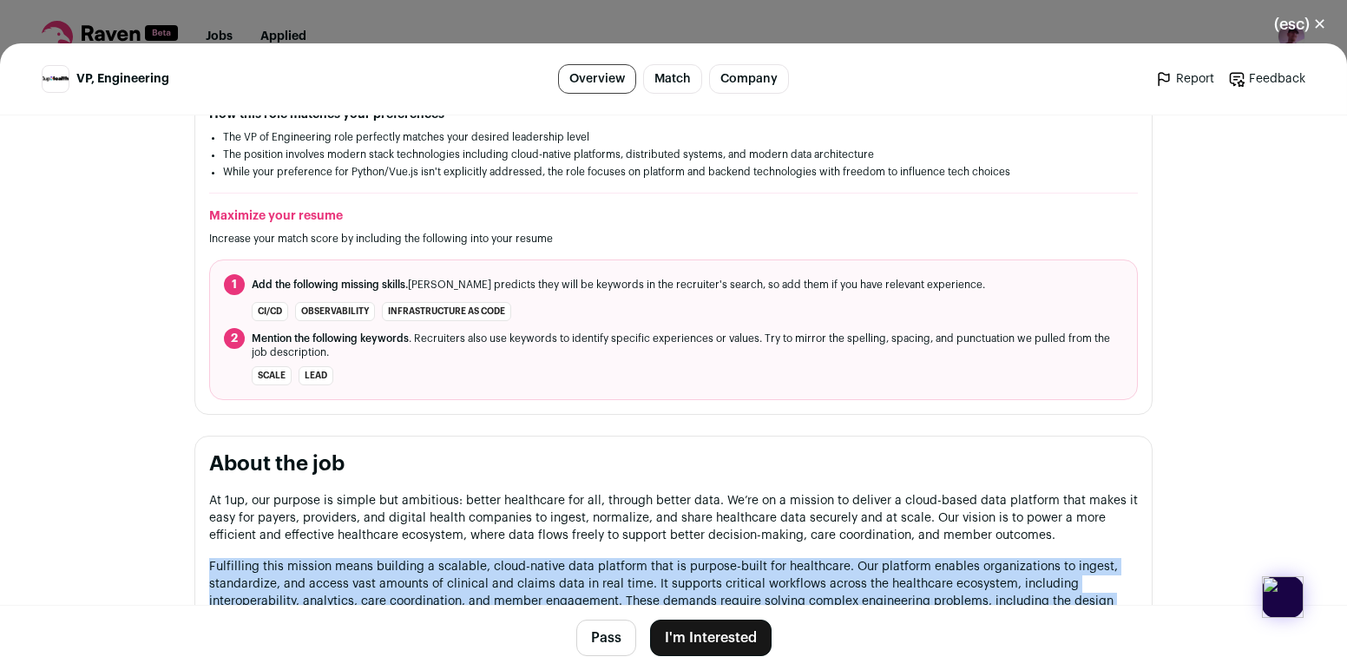
click at [1300, 22] on button "(esc) ✕" at bounding box center [1300, 24] width 94 height 38
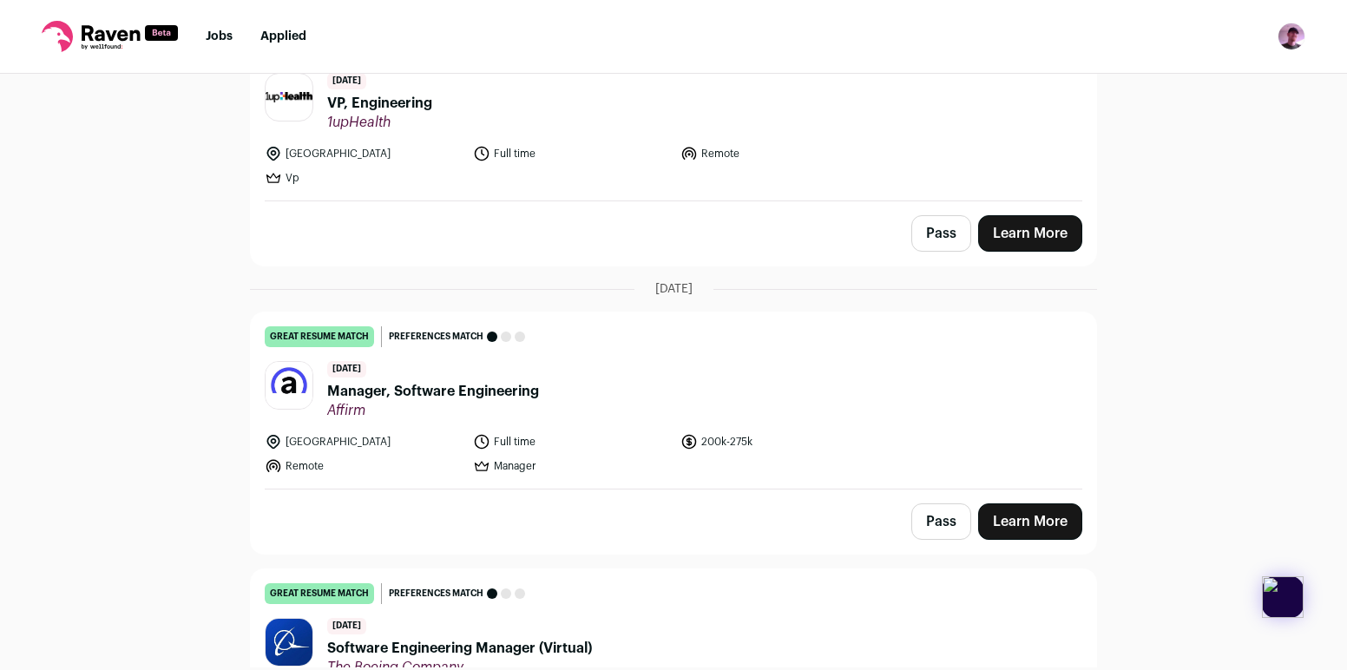
click at [1291, 43] on img "Open dropdown" at bounding box center [1291, 37] width 28 height 28
click at [532, 132] on link "great resume match You meet the must-have requirements, the nice-to-have requir…" at bounding box center [673, 112] width 845 height 176
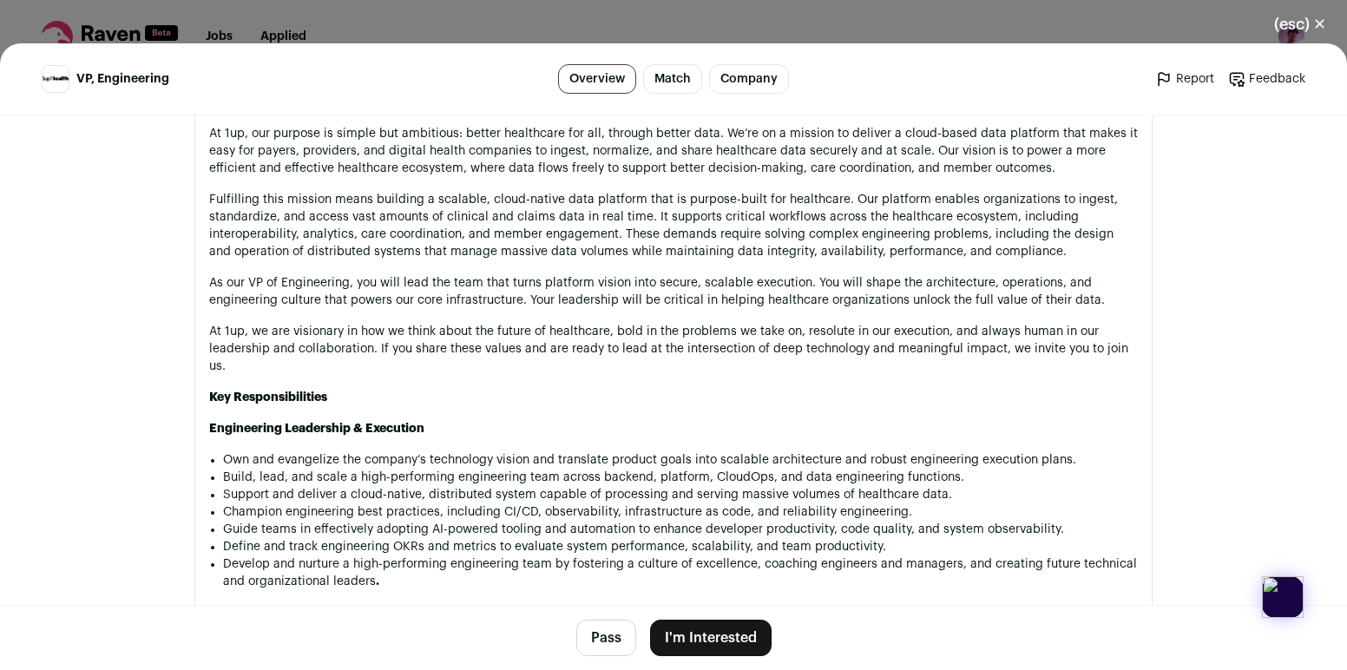
scroll to position [882, 0]
click at [543, 201] on p "Fulfilling this mission means building a scalable, cloud-native data platform t…" at bounding box center [673, 223] width 928 height 69
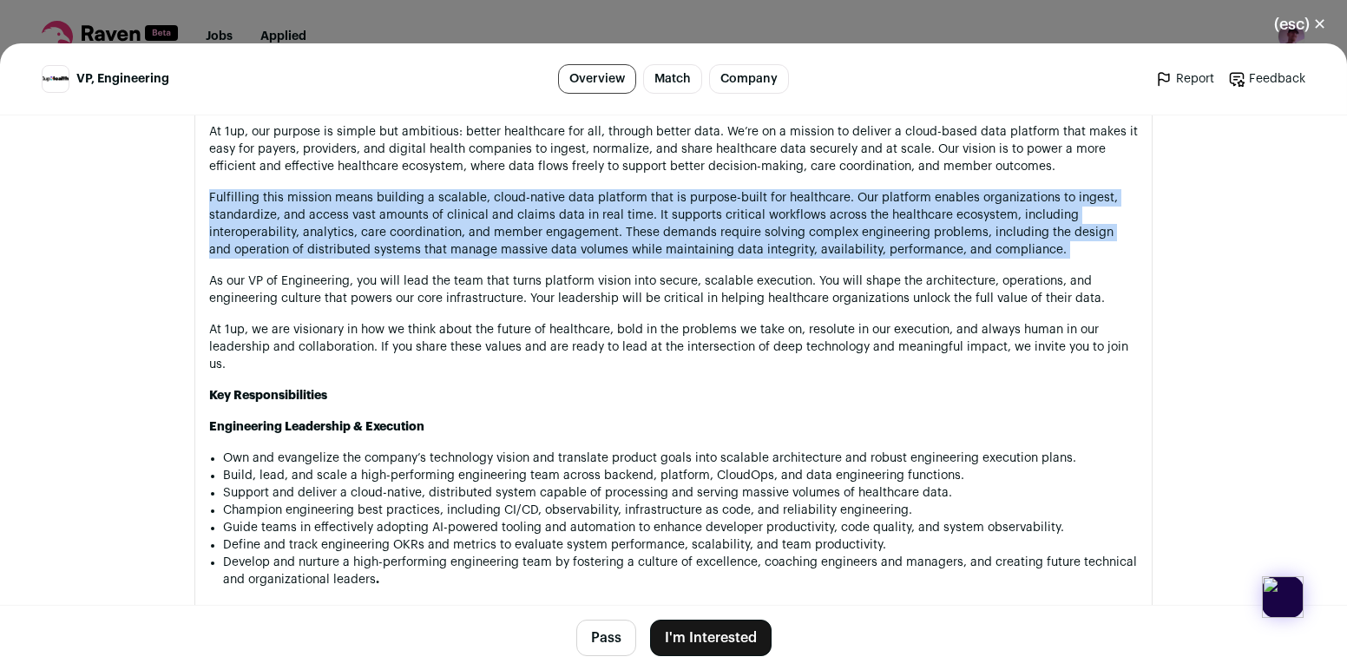
click at [543, 201] on p "Fulfilling this mission means building a scalable, cloud-native data platform t…" at bounding box center [673, 223] width 928 height 69
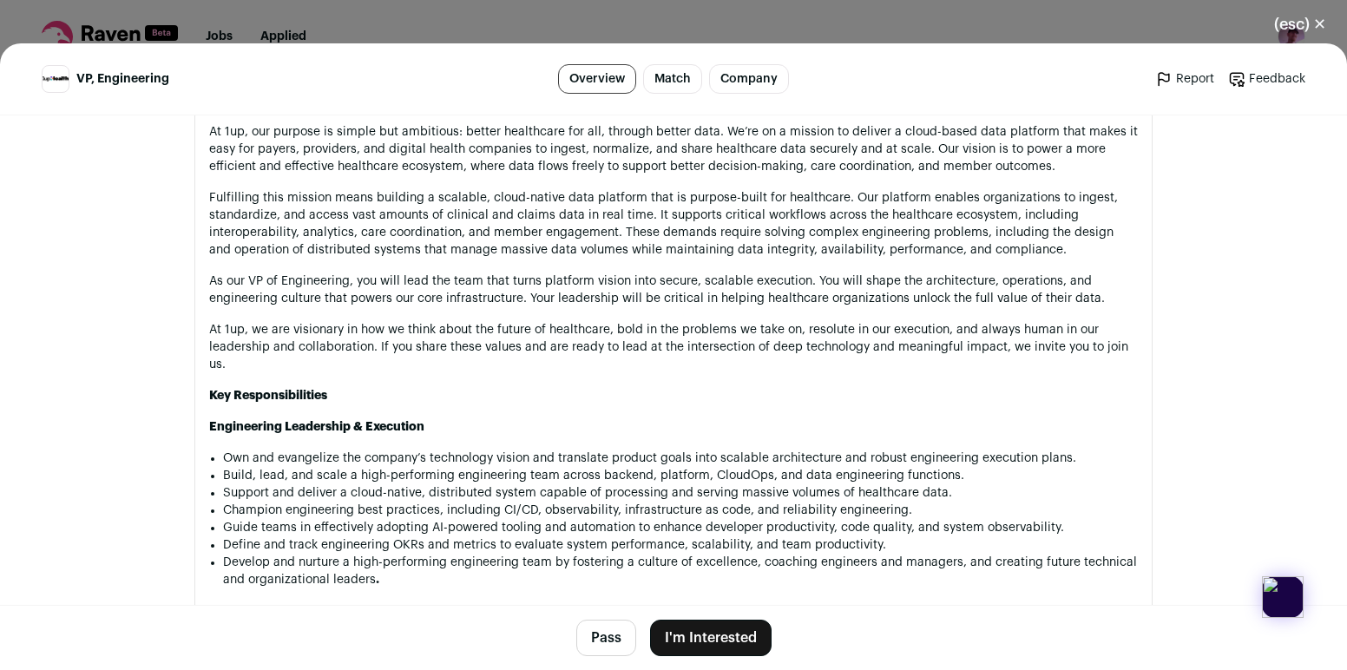
click at [545, 208] on p "Fulfilling this mission means building a scalable, cloud-native data platform t…" at bounding box center [673, 223] width 928 height 69
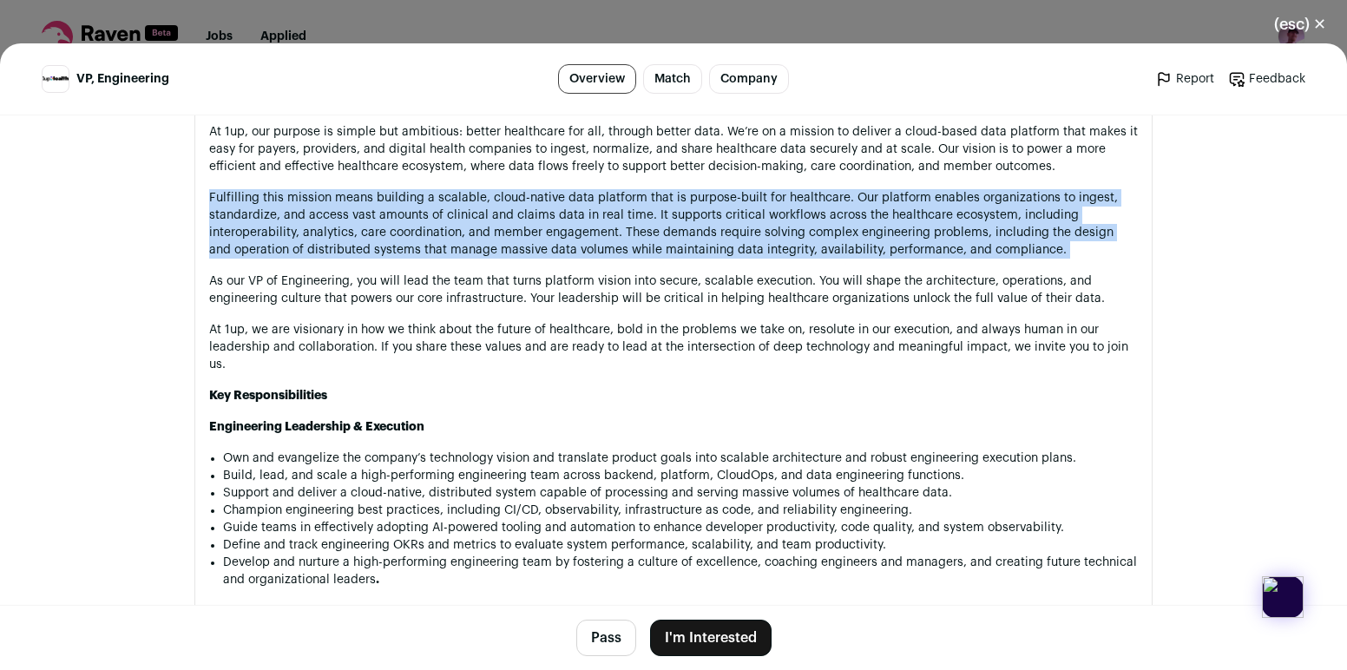
click at [545, 208] on p "Fulfilling this mission means building a scalable, cloud-native data platform t…" at bounding box center [673, 223] width 928 height 69
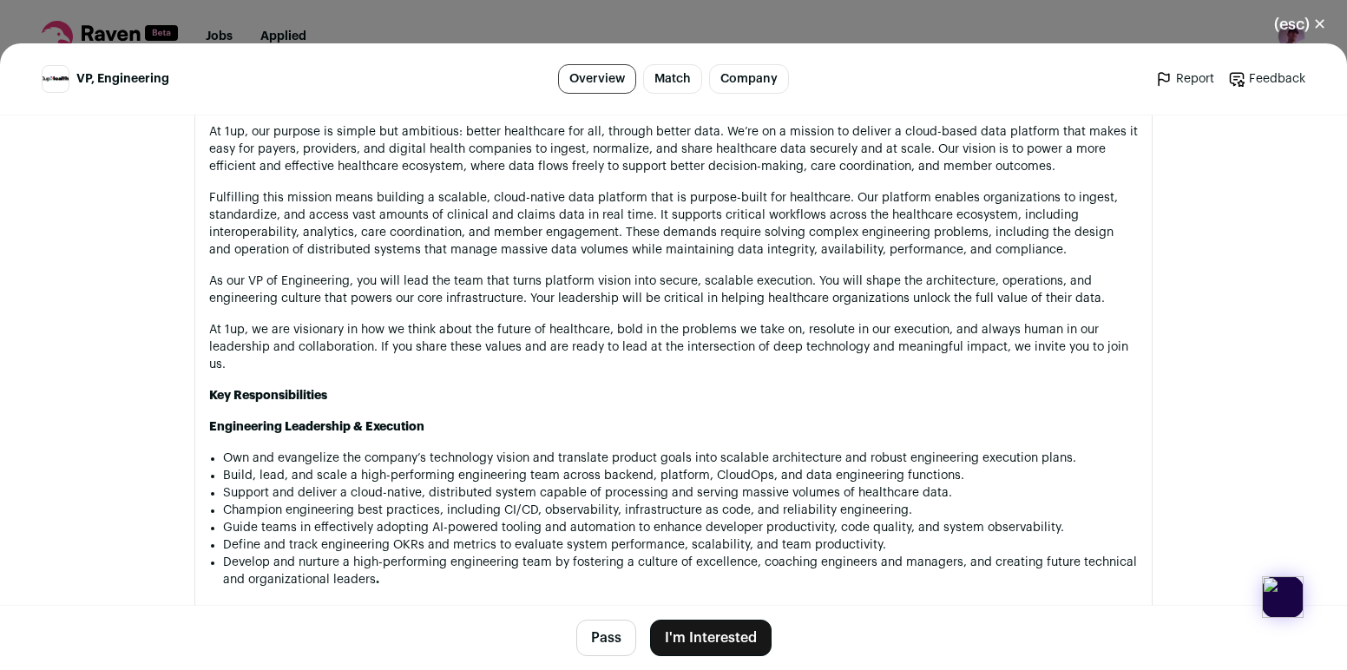
click at [547, 215] on p "Fulfilling this mission means building a scalable, cloud-native data platform t…" at bounding box center [673, 223] width 928 height 69
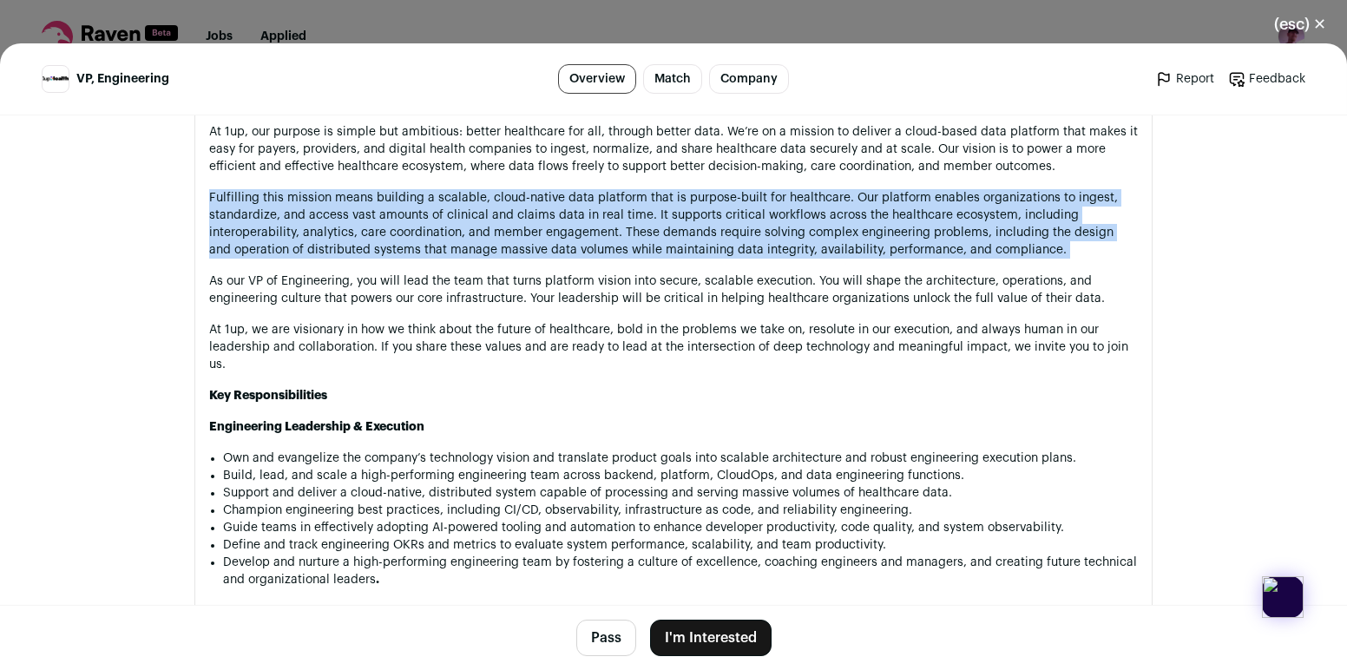
click at [547, 215] on p "Fulfilling this mission means building a scalable, cloud-native data platform t…" at bounding box center [673, 223] width 928 height 69
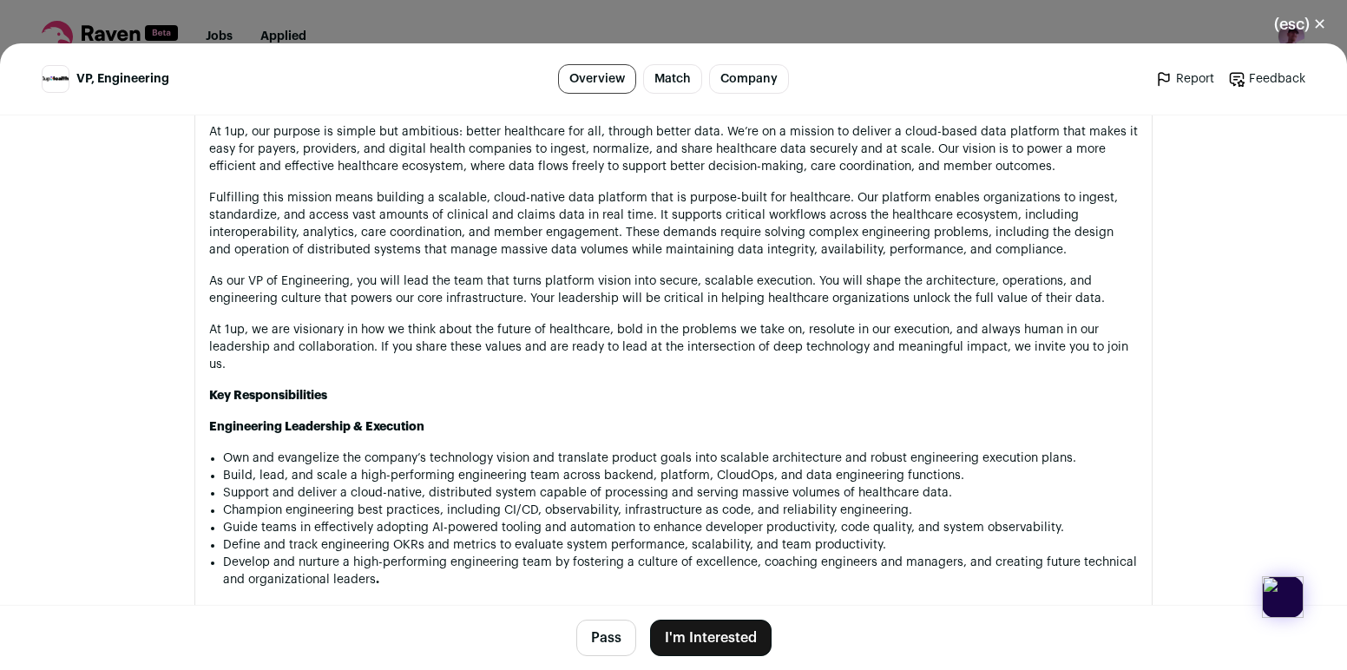
click at [546, 276] on p "As our VP of Engineering, you will lead the team that turns platform vision int…" at bounding box center [673, 289] width 928 height 35
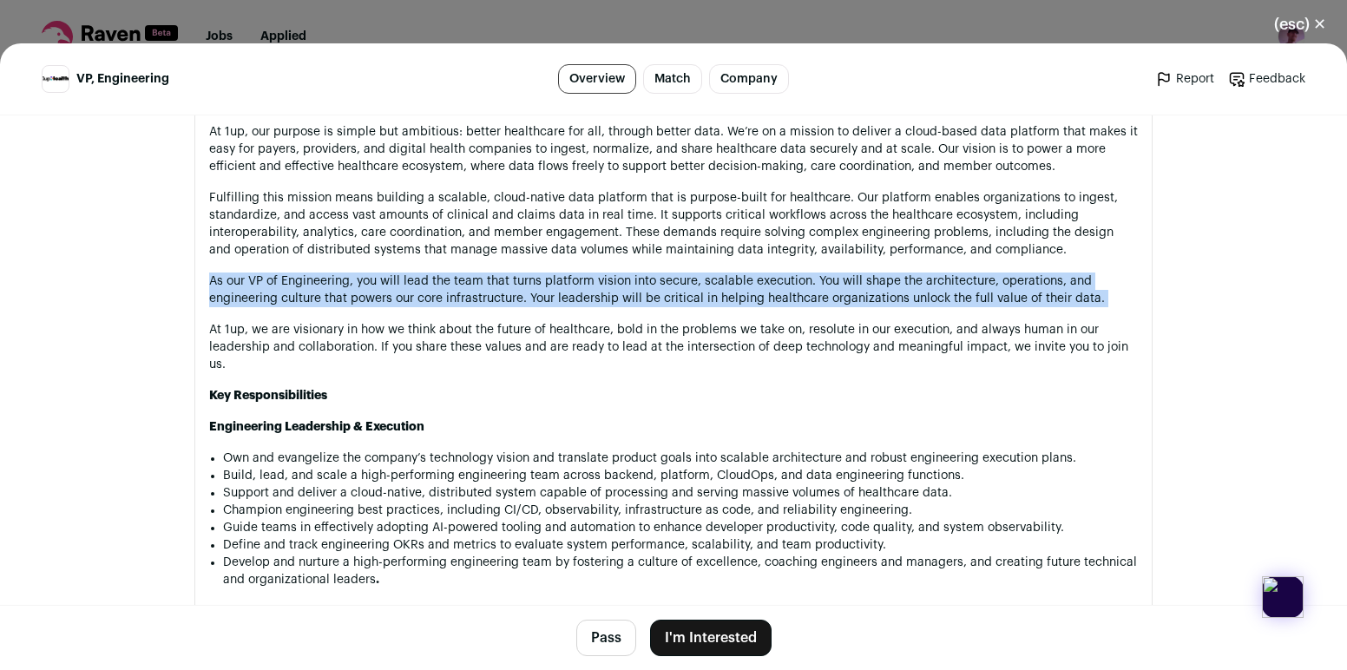
click at [546, 276] on p "As our VP of Engineering, you will lead the team that turns platform vision int…" at bounding box center [673, 289] width 928 height 35
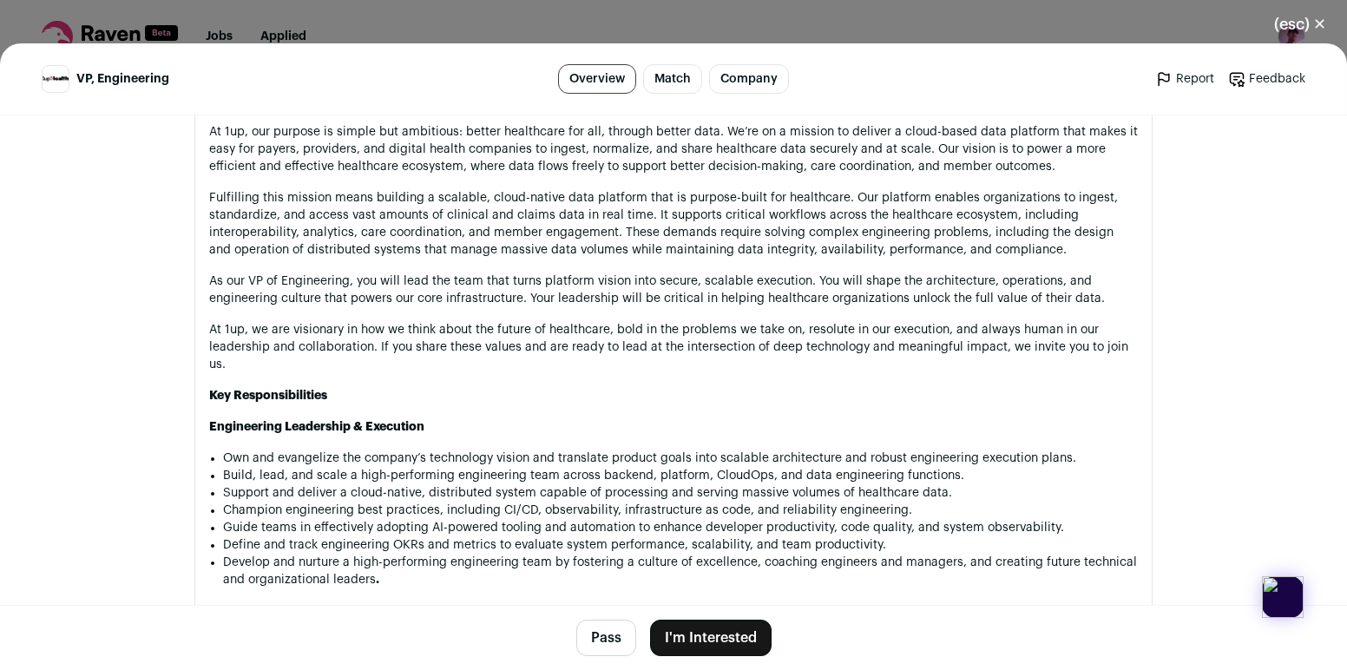
click at [546, 225] on p "Fulfilling this mission means building a scalable, cloud-native data platform t…" at bounding box center [673, 223] width 928 height 69
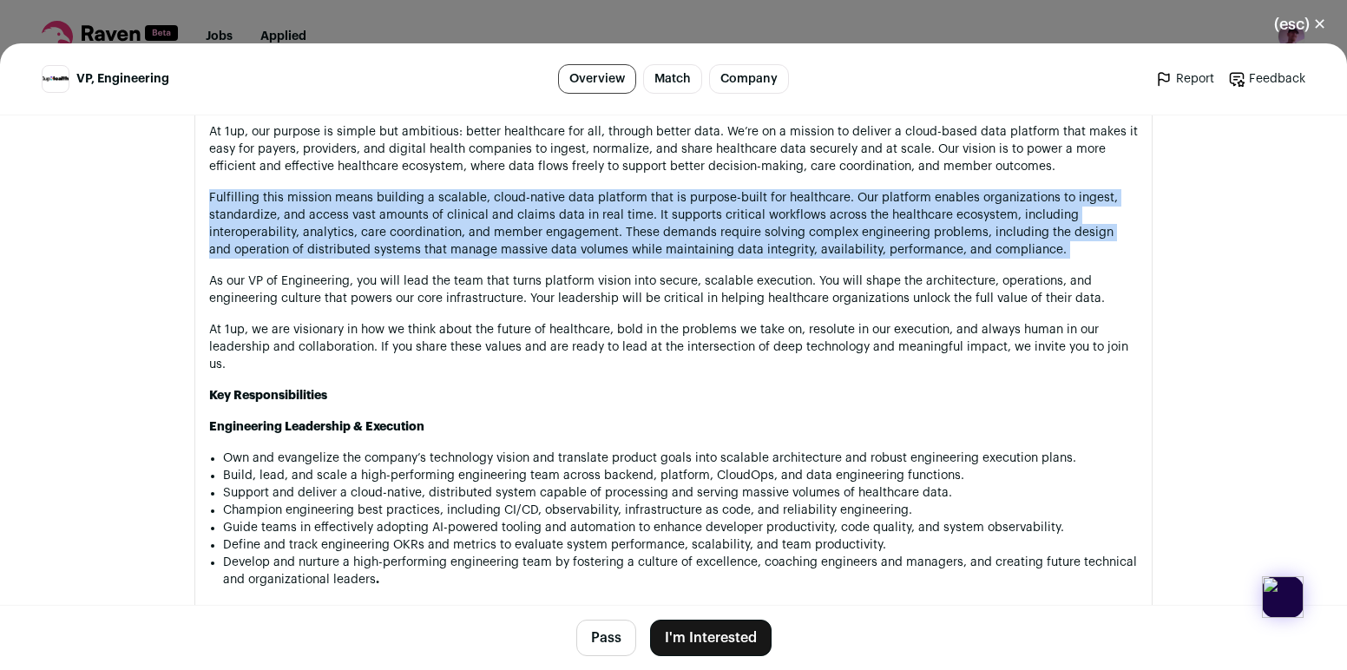
click at [546, 225] on p "Fulfilling this mission means building a scalable, cloud-native data platform t…" at bounding box center [673, 223] width 928 height 69
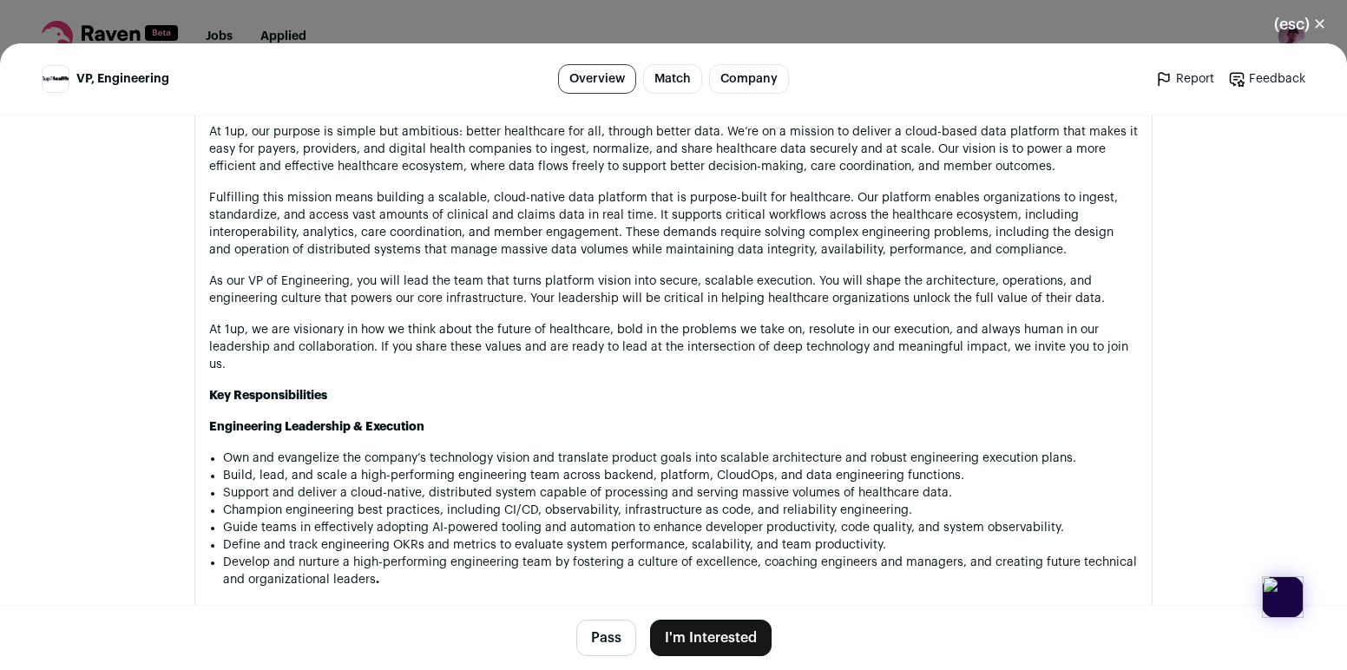
click at [565, 285] on p "As our VP of Engineering, you will lead the team that turns platform vision int…" at bounding box center [673, 289] width 928 height 35
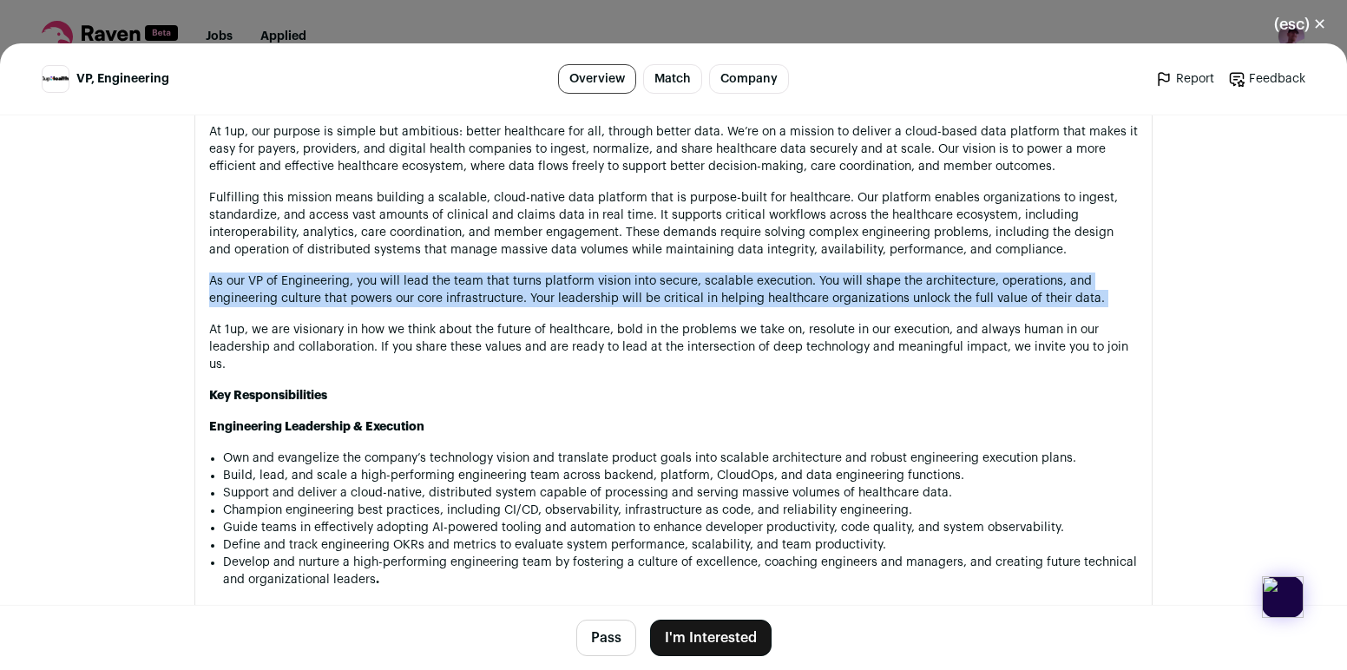
click at [565, 285] on p "As our VP of Engineering, you will lead the team that turns platform vision int…" at bounding box center [673, 289] width 928 height 35
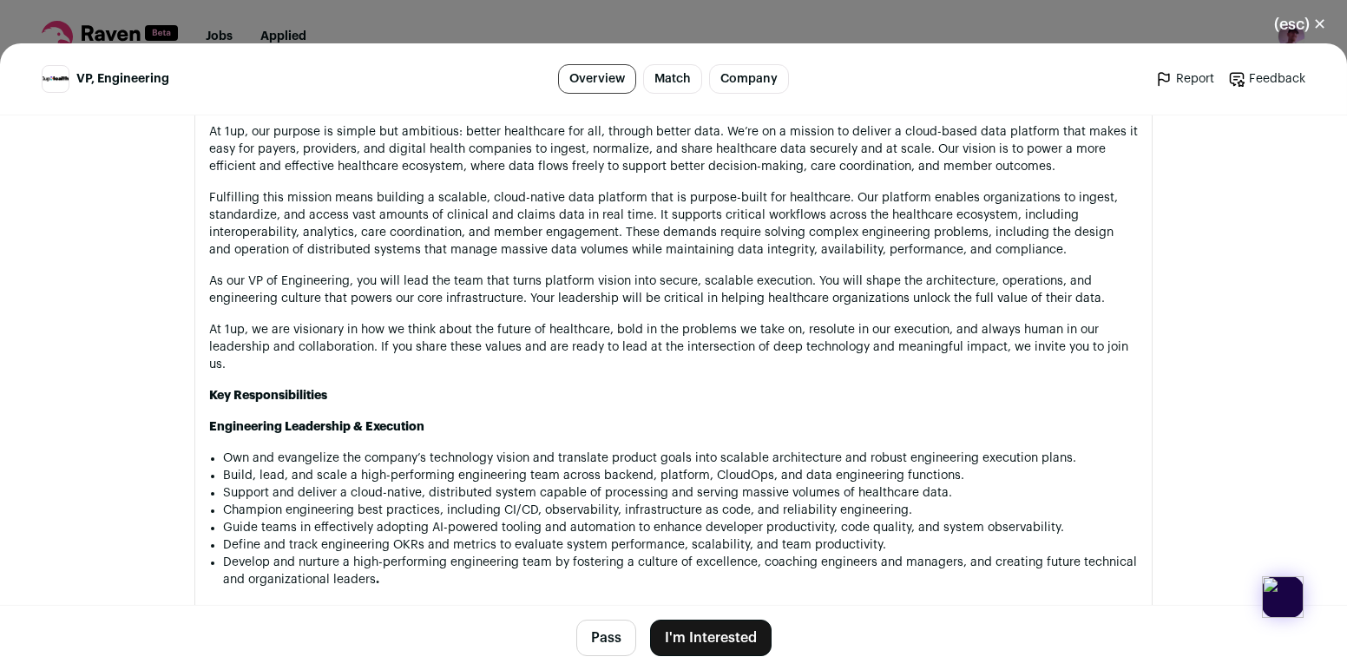
click at [565, 227] on p "Fulfilling this mission means building a scalable, cloud-native data platform t…" at bounding box center [673, 223] width 928 height 69
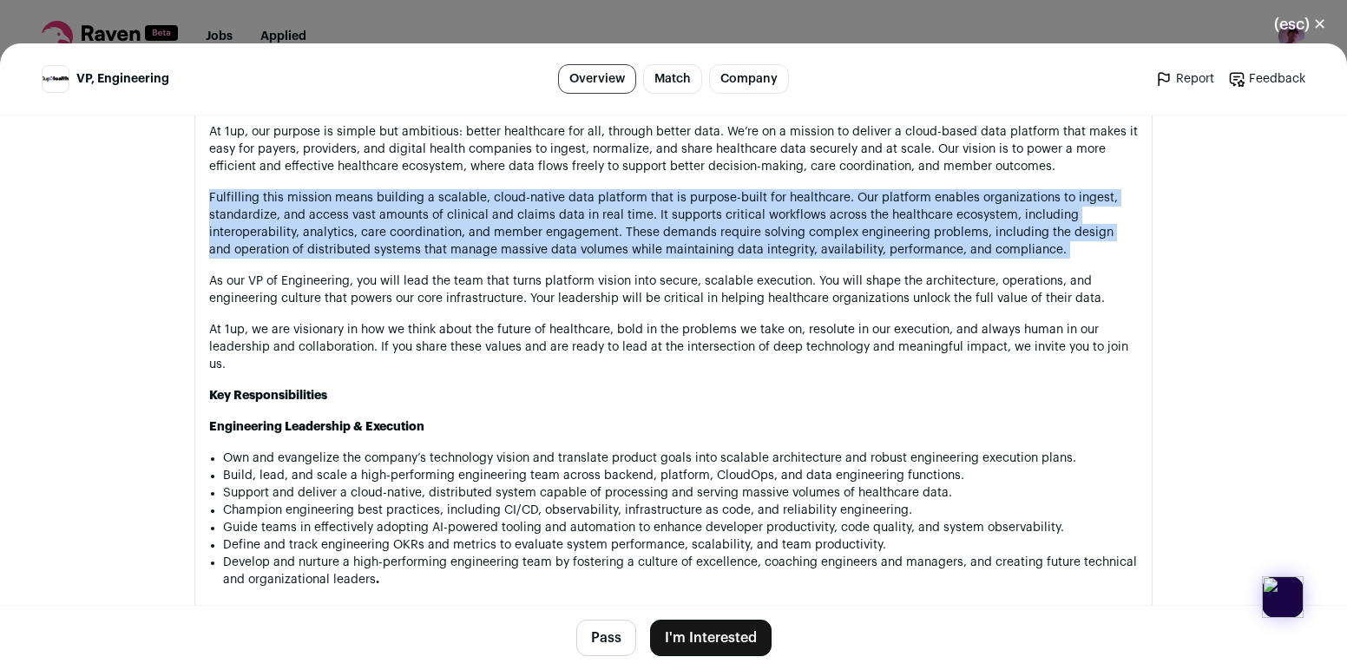
click at [565, 227] on p "Fulfilling this mission means building a scalable, cloud-native data platform t…" at bounding box center [673, 223] width 928 height 69
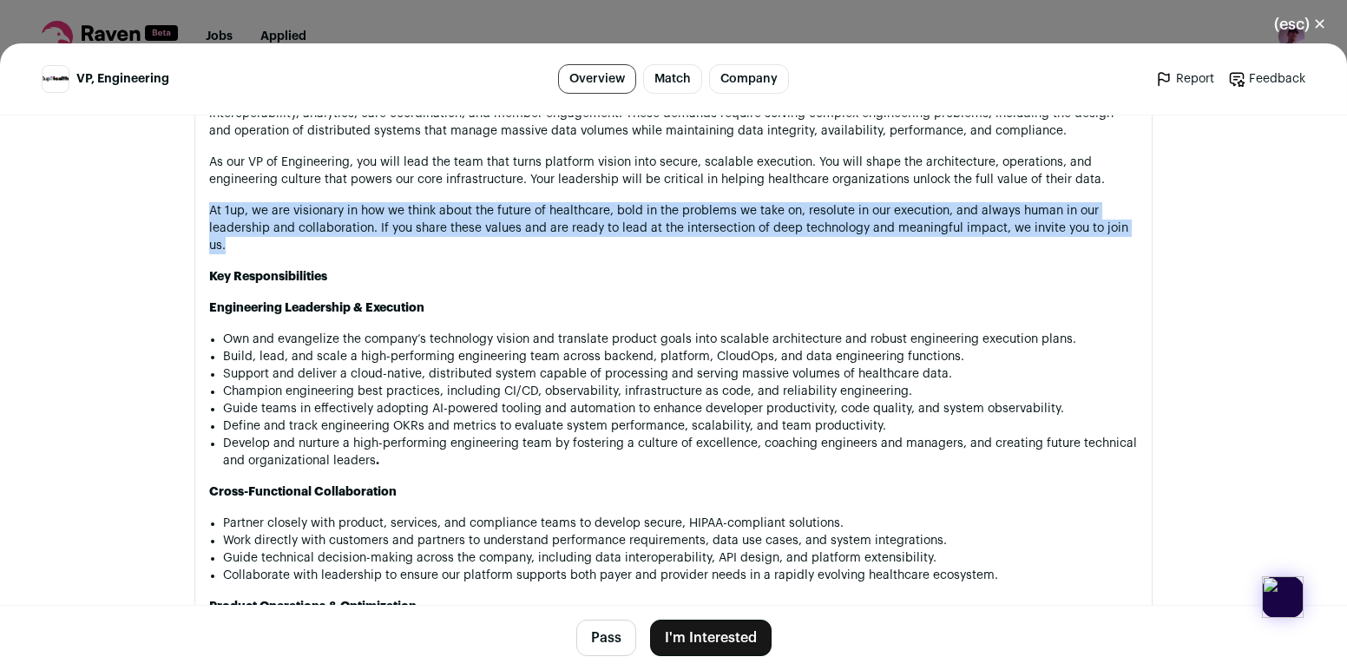
scroll to position [1016, 0]
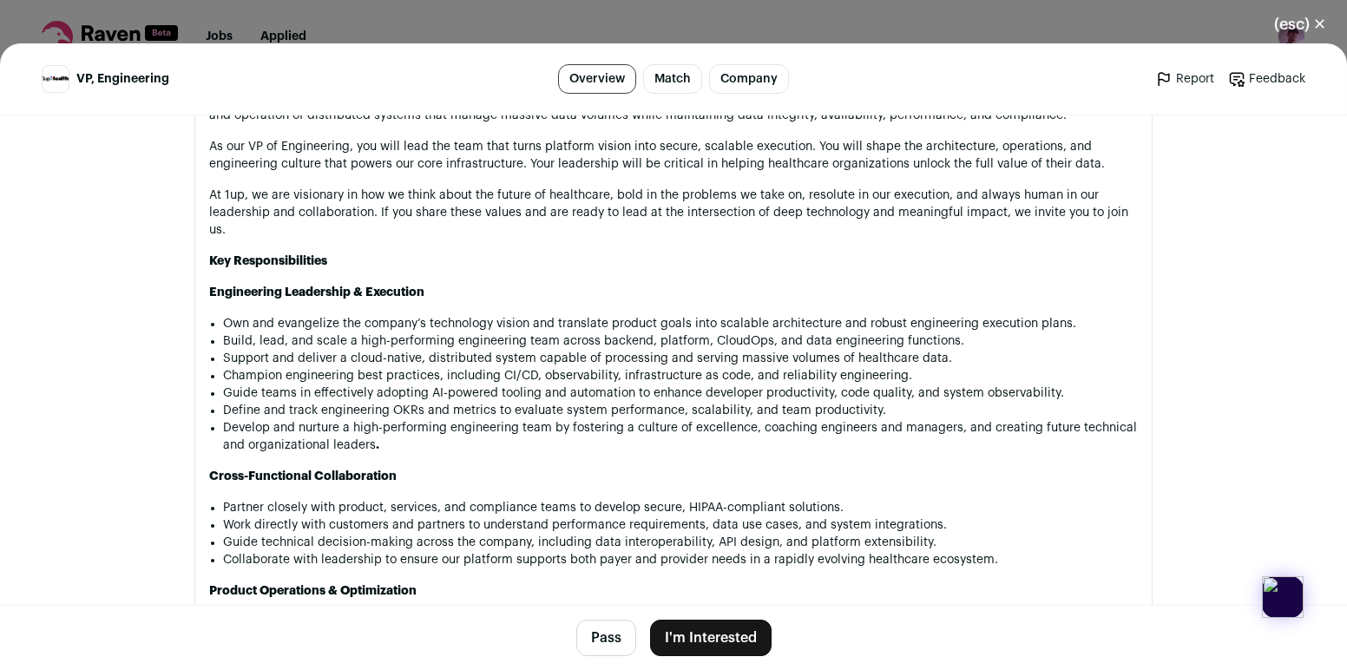
click at [570, 315] on li "Own and evangelize the company’s technology vision and translate product goals …" at bounding box center [680, 323] width 915 height 17
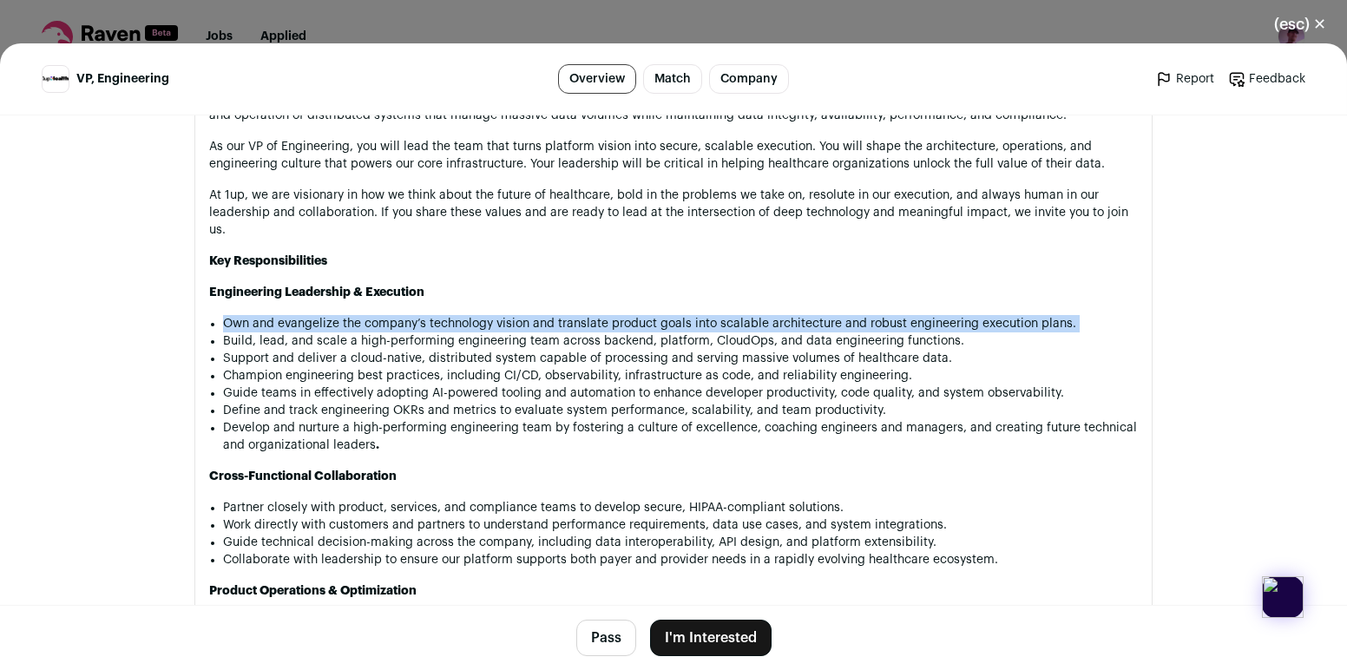
click at [570, 315] on li "Own and evangelize the company’s technology vision and translate product goals …" at bounding box center [680, 323] width 915 height 17
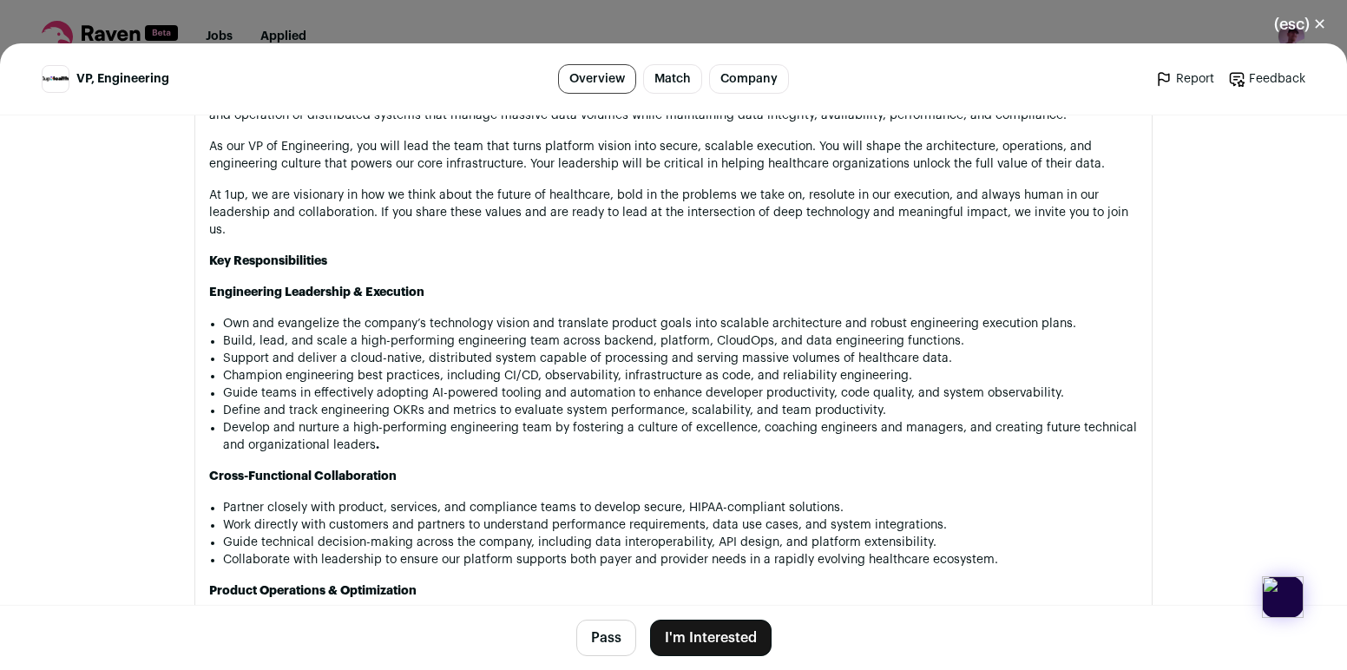
click at [574, 332] on li "Build, lead, and scale a high-performing engineering team across backend, platf…" at bounding box center [680, 340] width 915 height 17
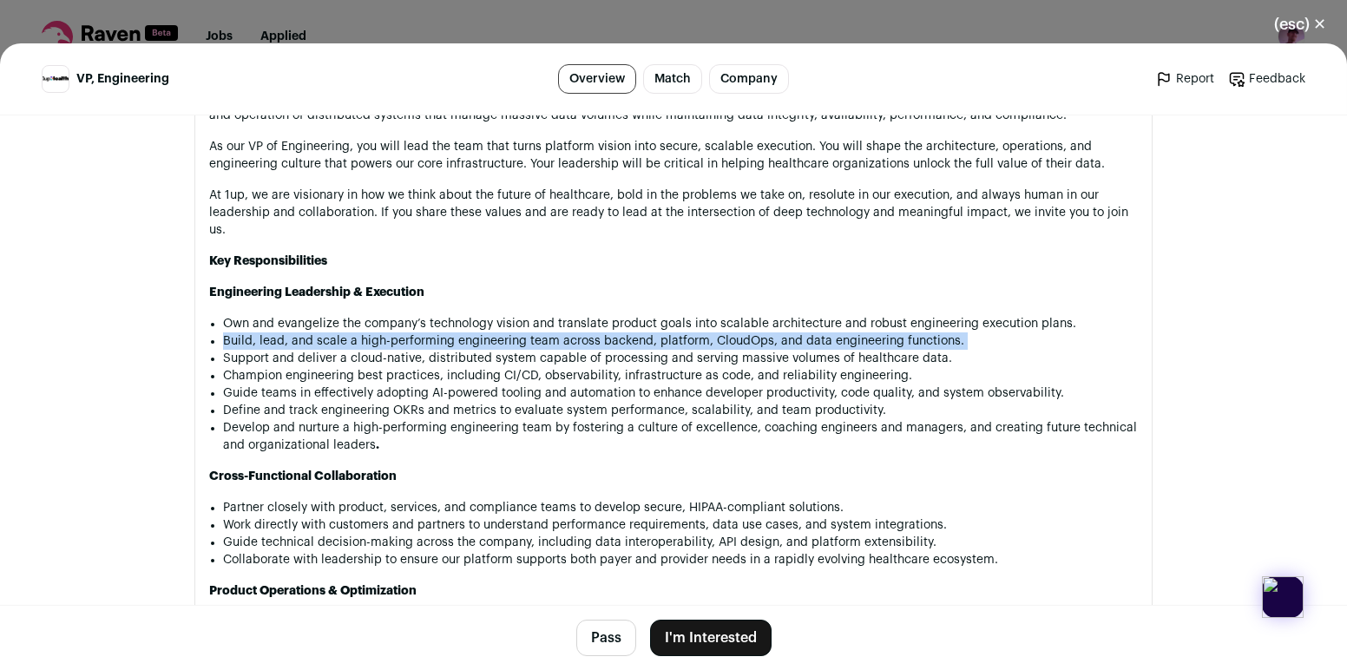
click at [574, 332] on li "Build, lead, and scale a high-performing engineering team across backend, platf…" at bounding box center [680, 340] width 915 height 17
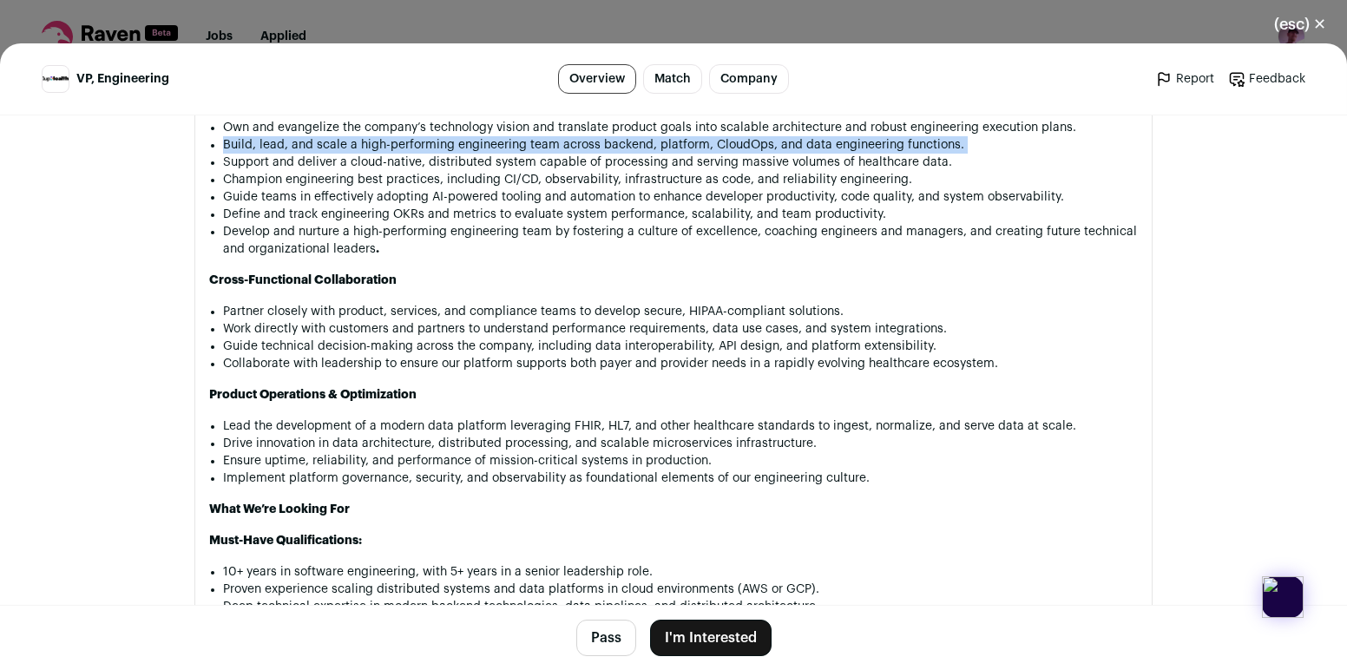
scroll to position [1221, 0]
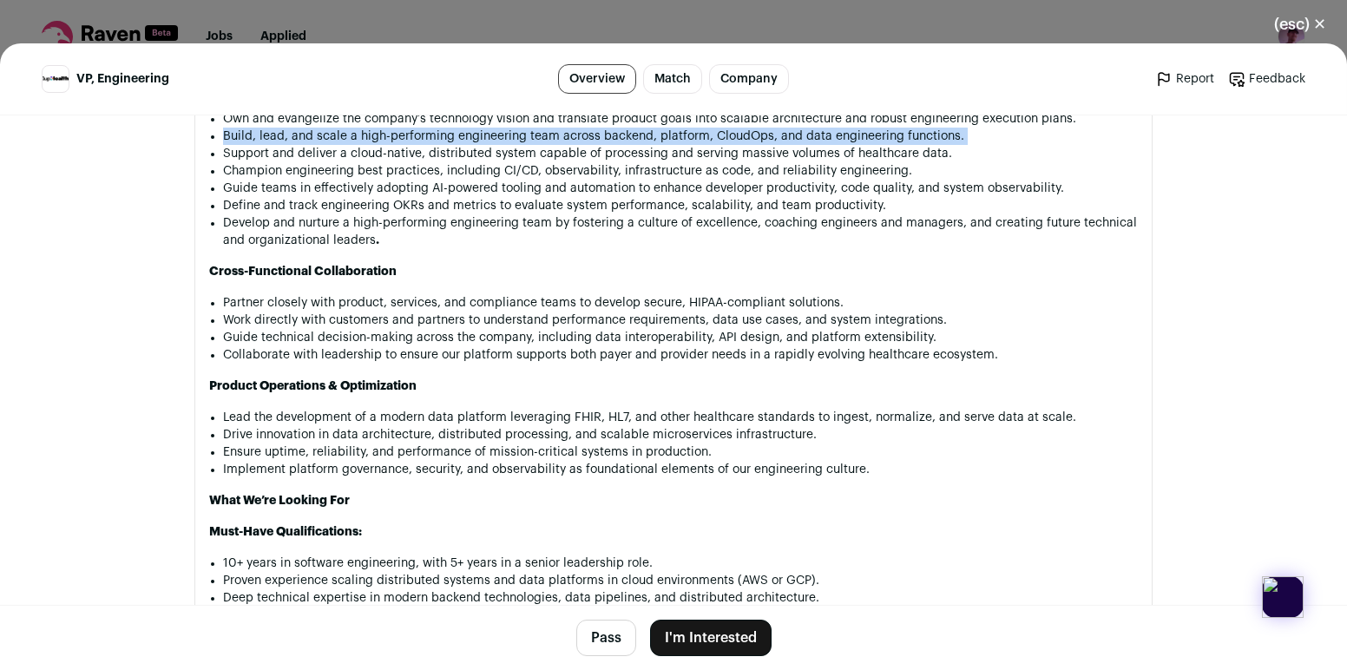
click at [697, 630] on button "I'm Interested" at bounding box center [710, 638] width 121 height 36
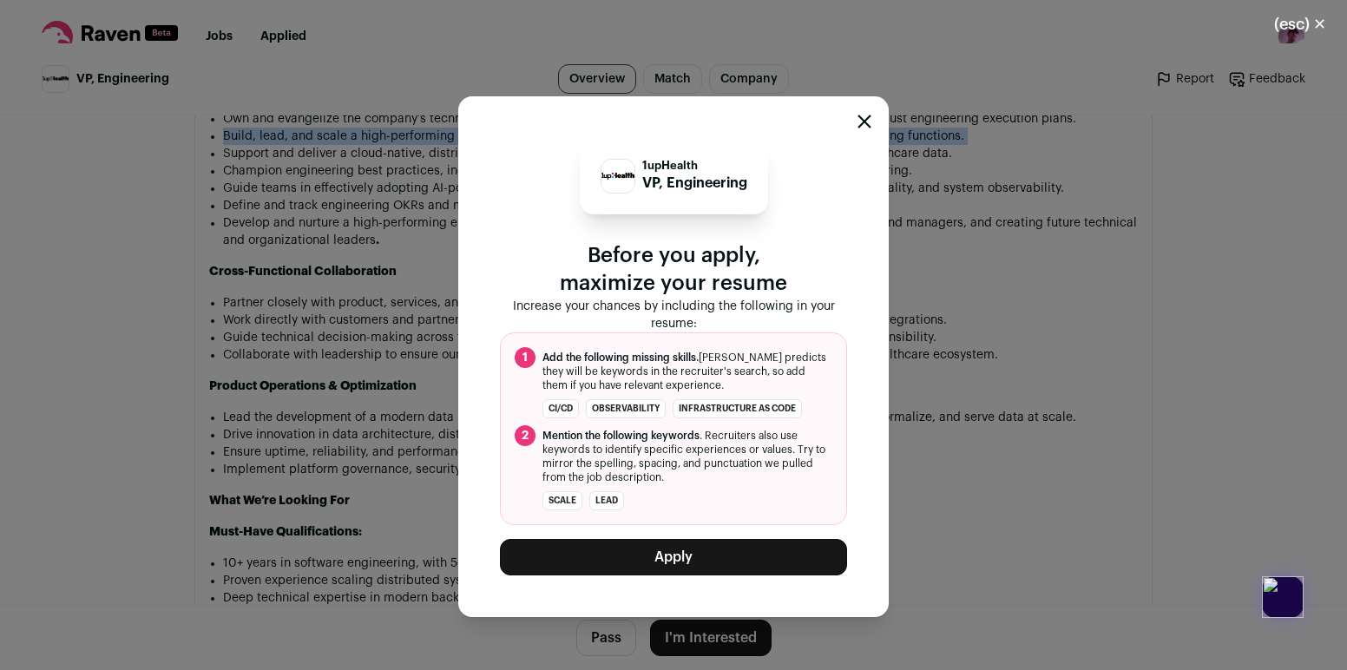
click at [673, 565] on button "Apply" at bounding box center [673, 557] width 347 height 36
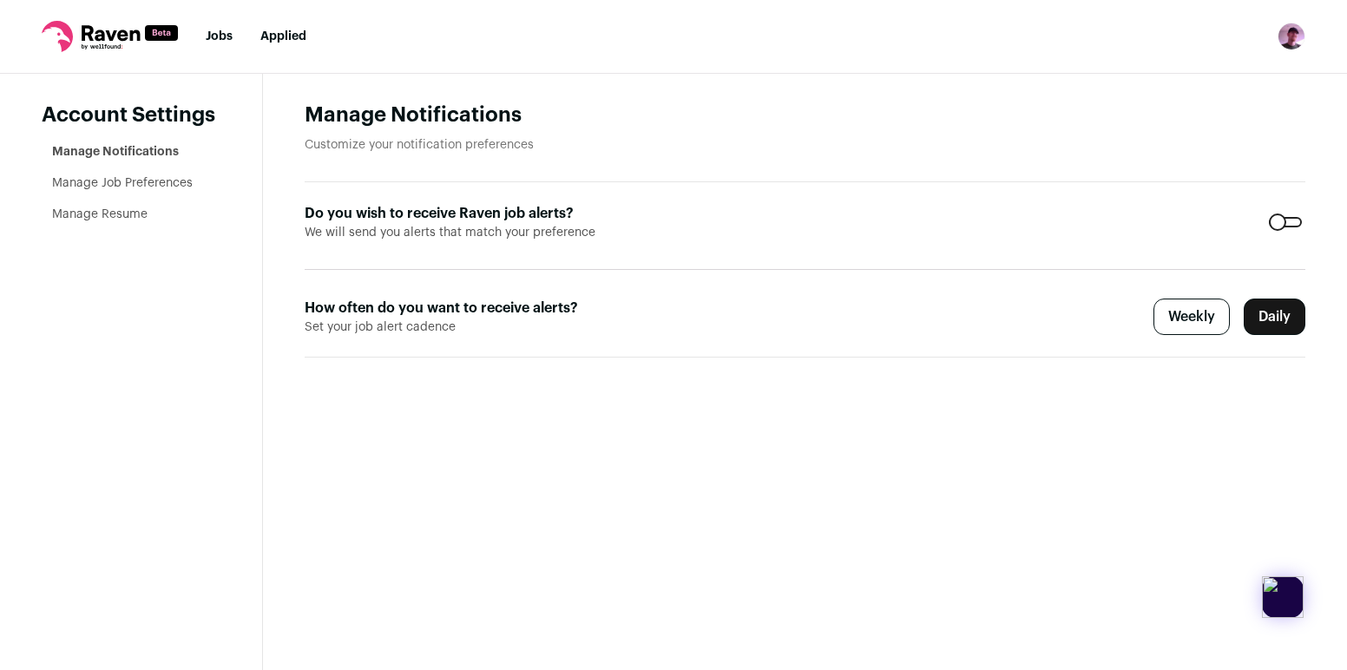
click at [222, 32] on link "Jobs" at bounding box center [219, 36] width 27 height 12
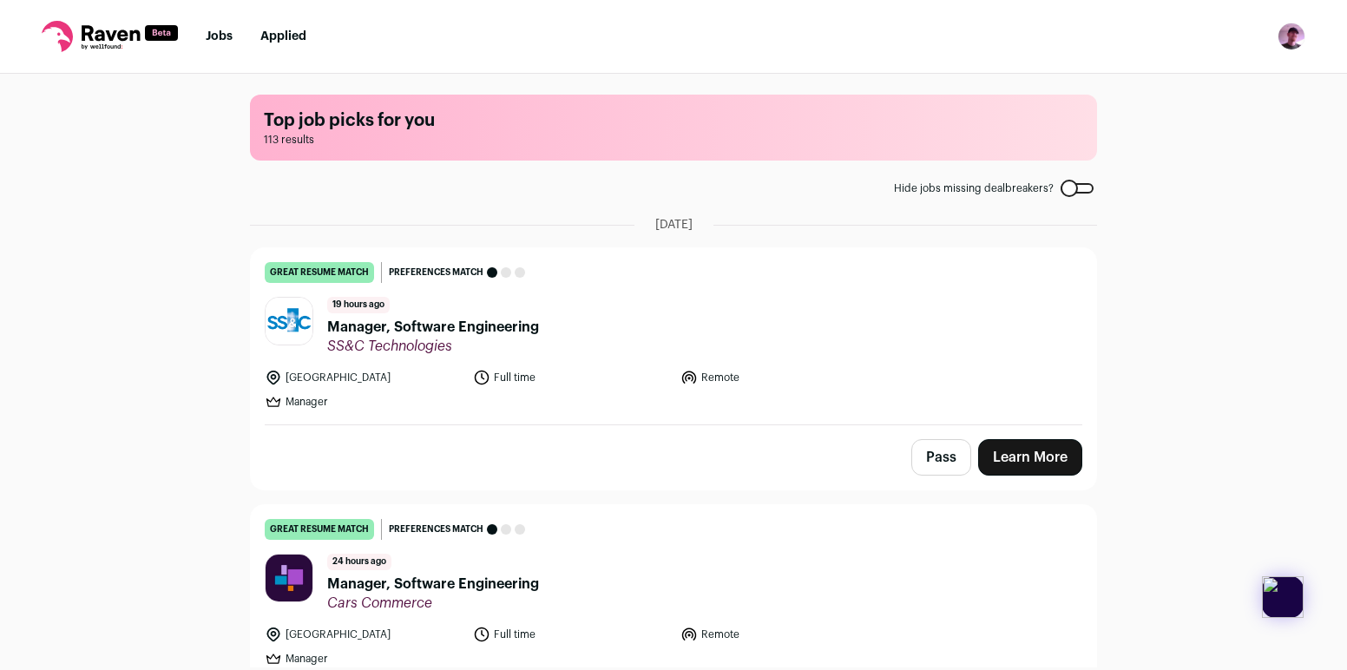
click at [268, 36] on link "Applied" at bounding box center [283, 36] width 46 height 12
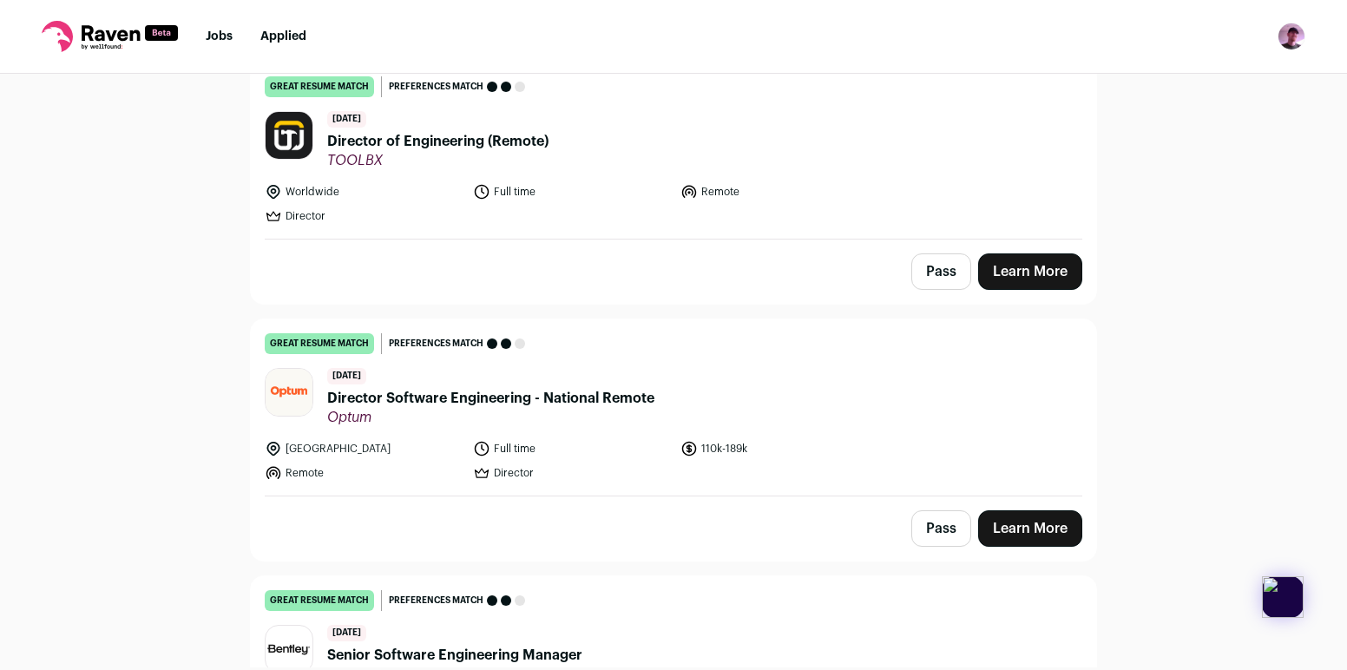
scroll to position [5829, 0]
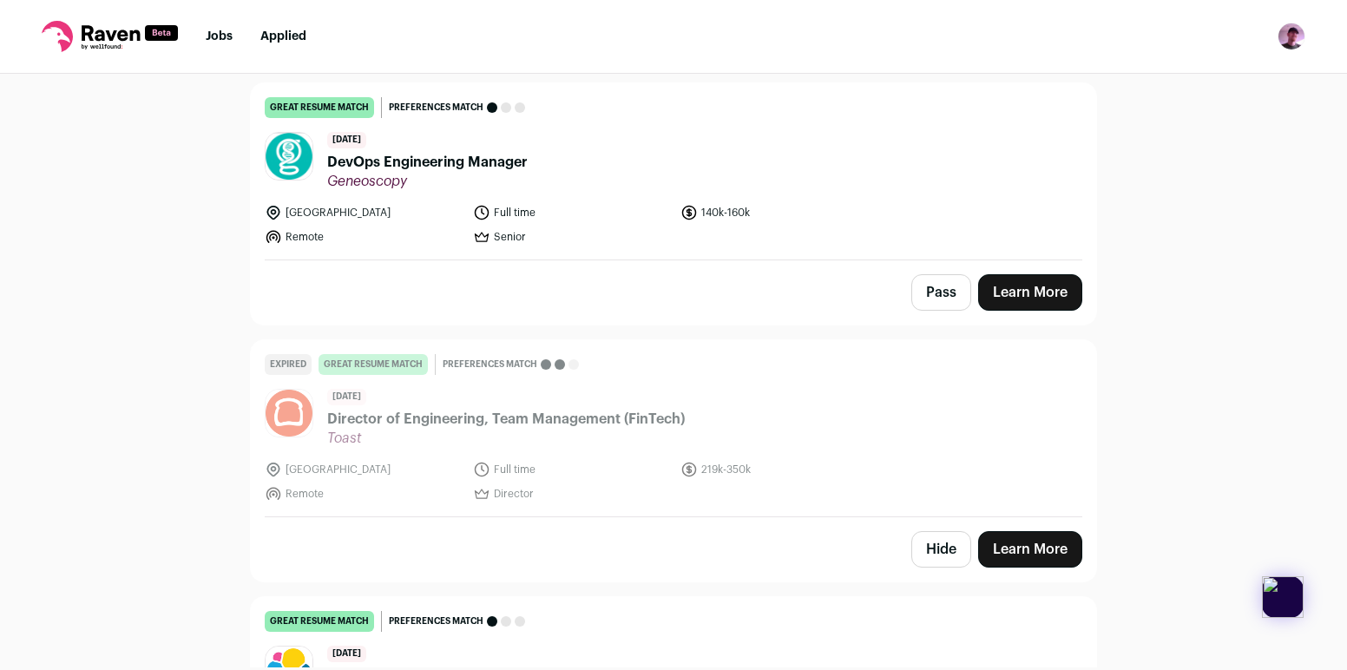
click at [954, 542] on button "Hide" at bounding box center [941, 549] width 60 height 36
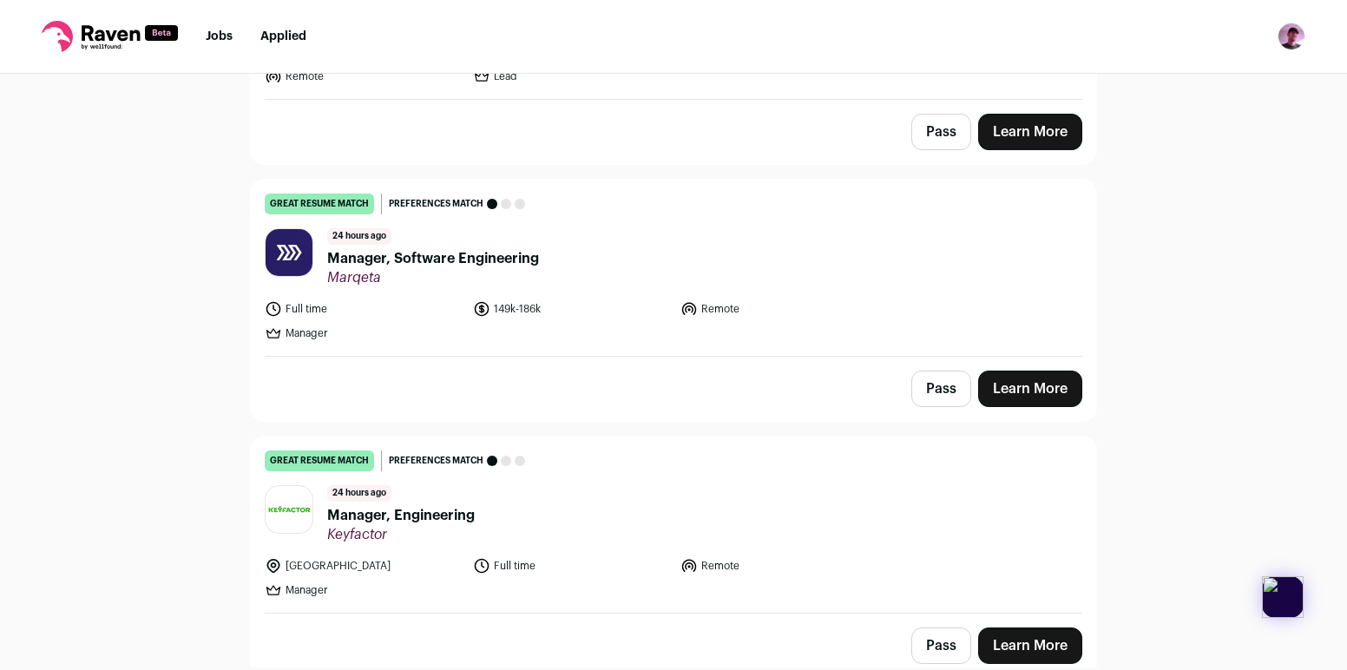
scroll to position [843, 0]
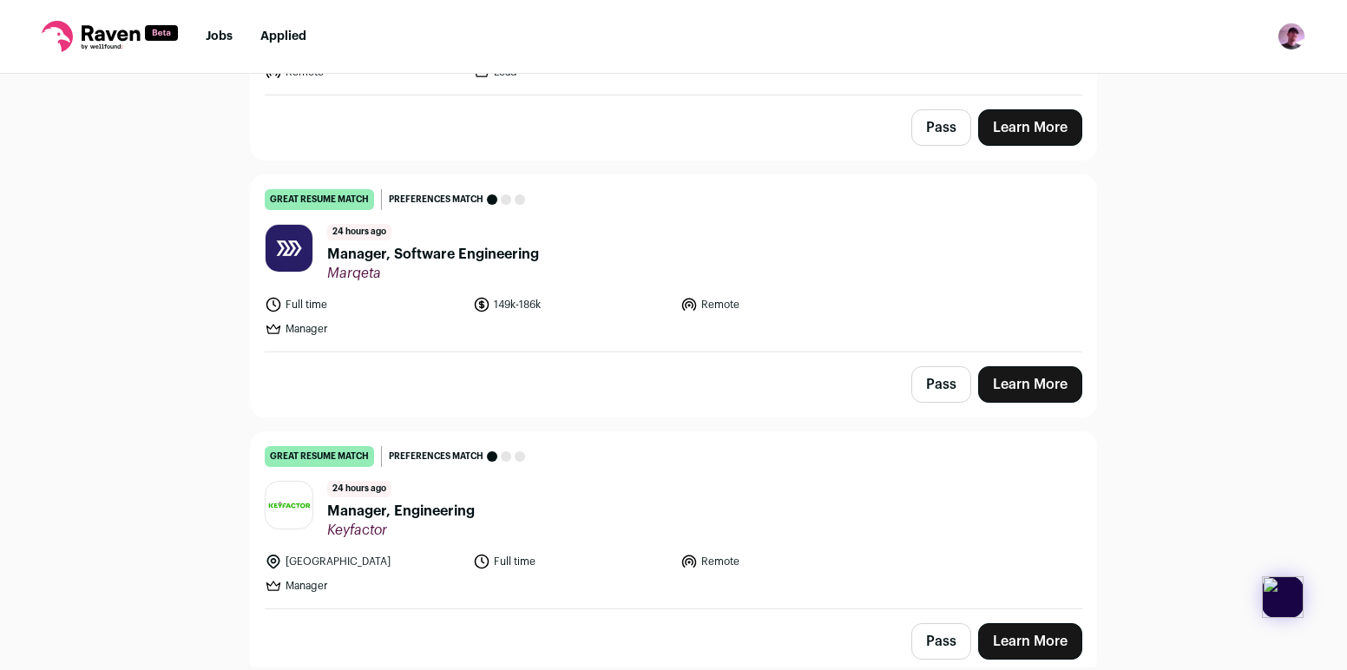
click at [608, 251] on header "24 hours ago Manager, Software Engineering Marqeta" at bounding box center [673, 253] width 817 height 58
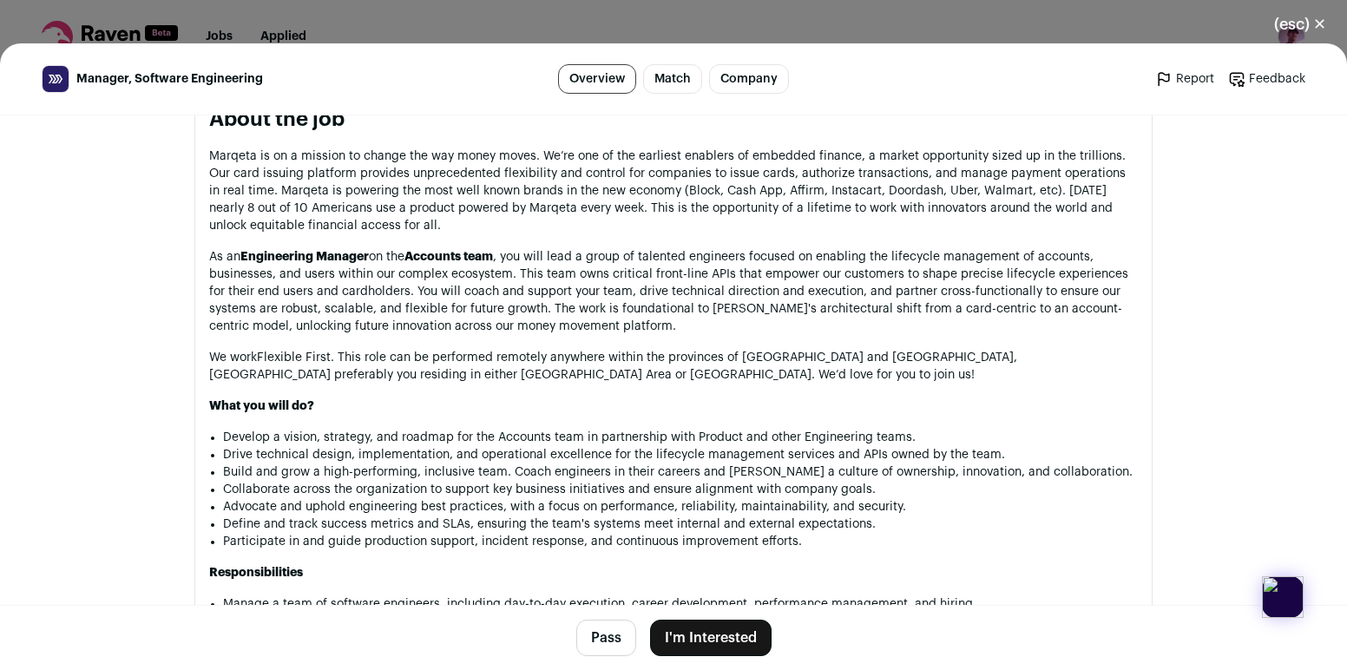
scroll to position [837, 0]
click at [1307, 35] on button "(esc) ✕" at bounding box center [1300, 24] width 94 height 38
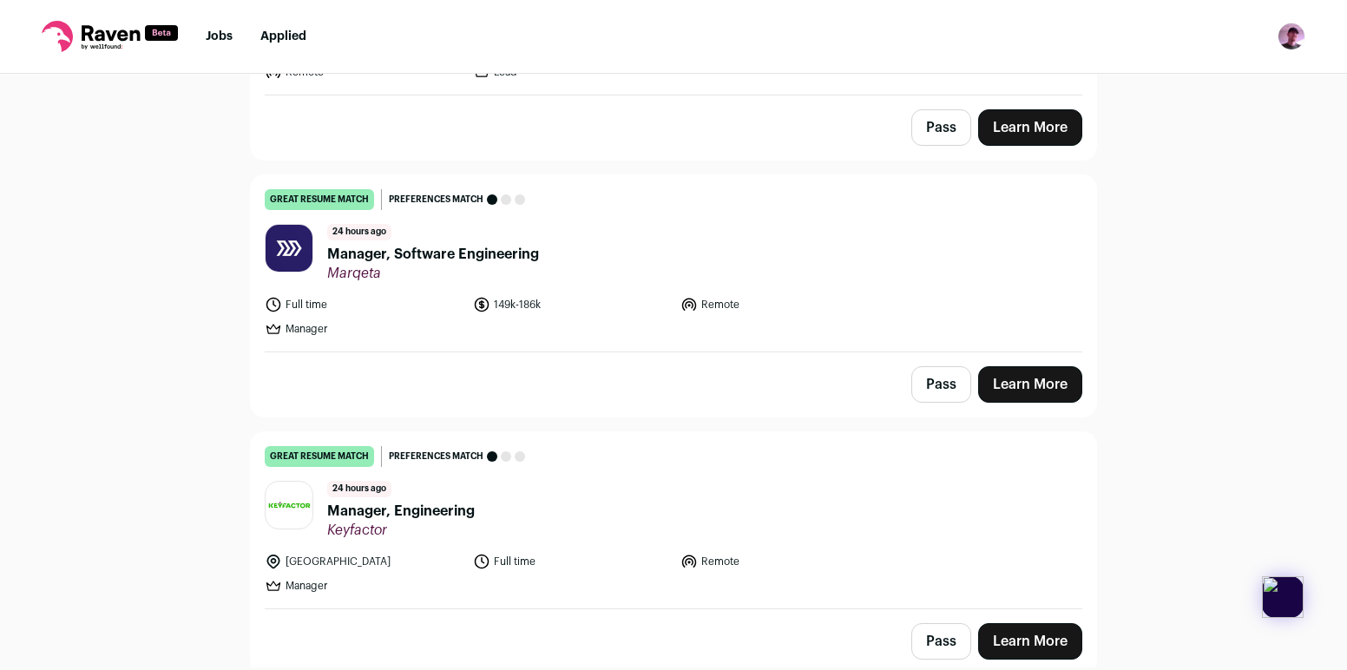
click at [948, 384] on button "Pass" at bounding box center [941, 384] width 60 height 36
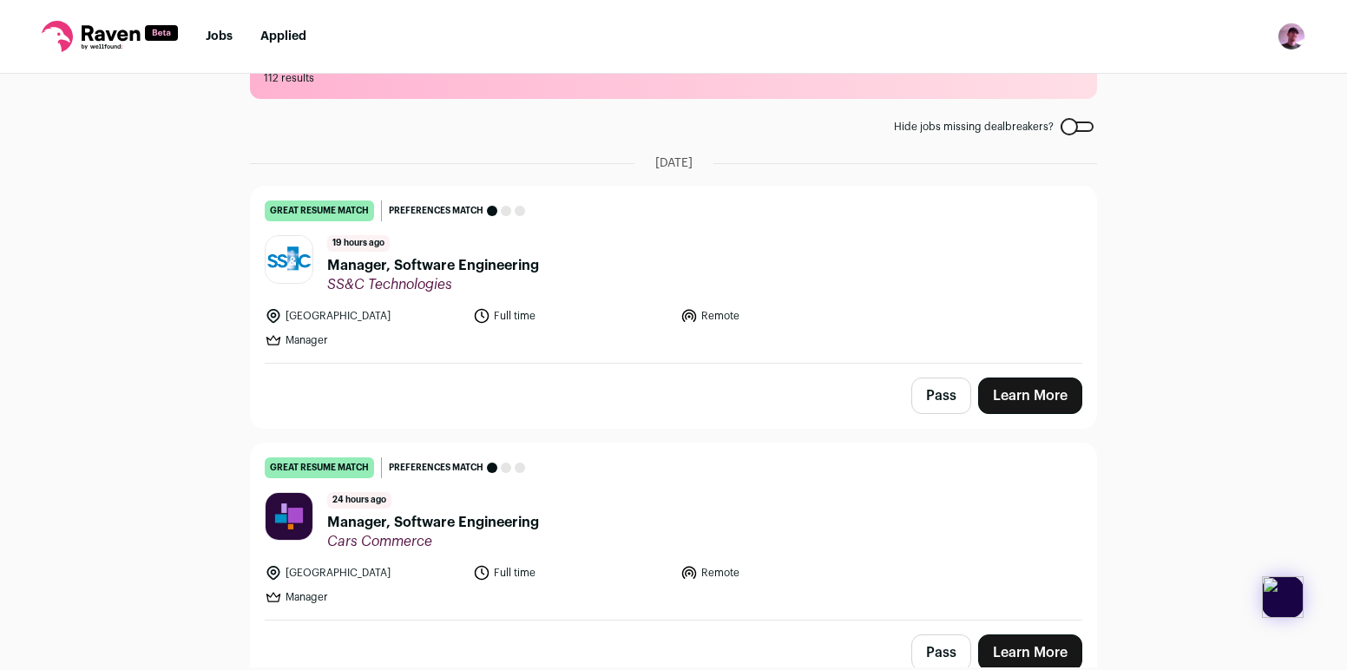
scroll to position [63, 0]
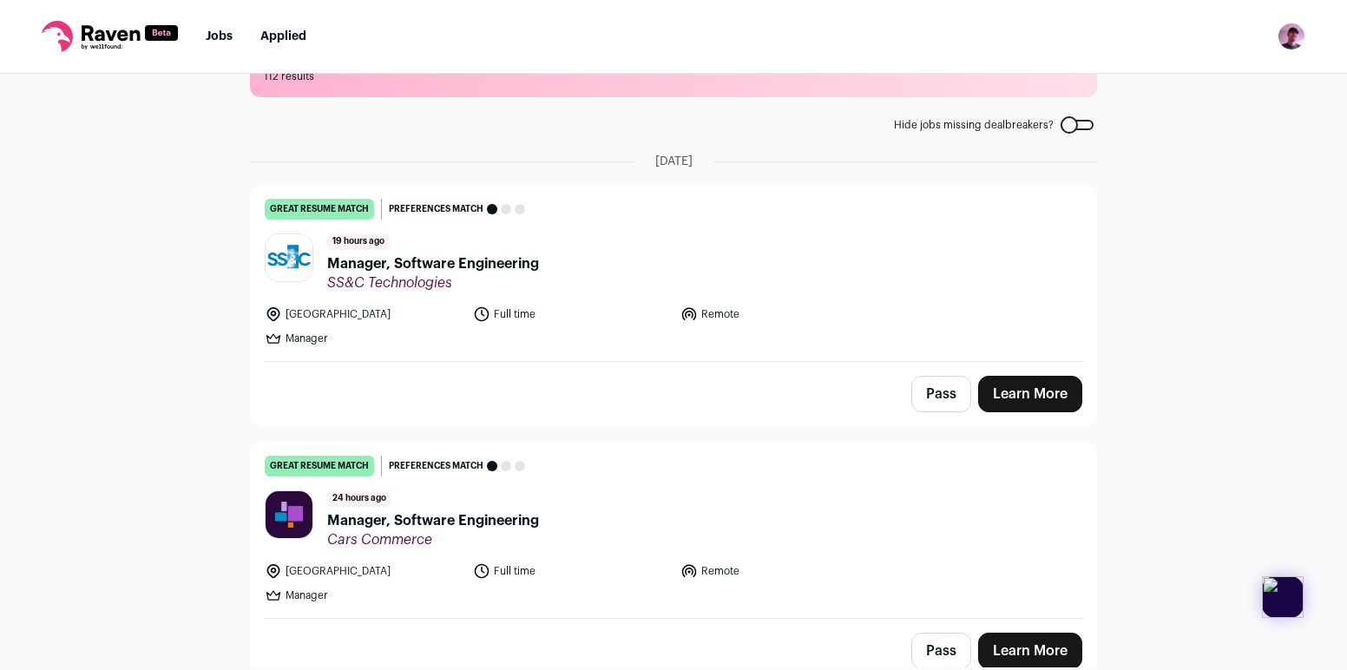
click at [679, 258] on header "19 hours ago Manager, Software Engineering SS&C Technologies" at bounding box center [673, 262] width 817 height 58
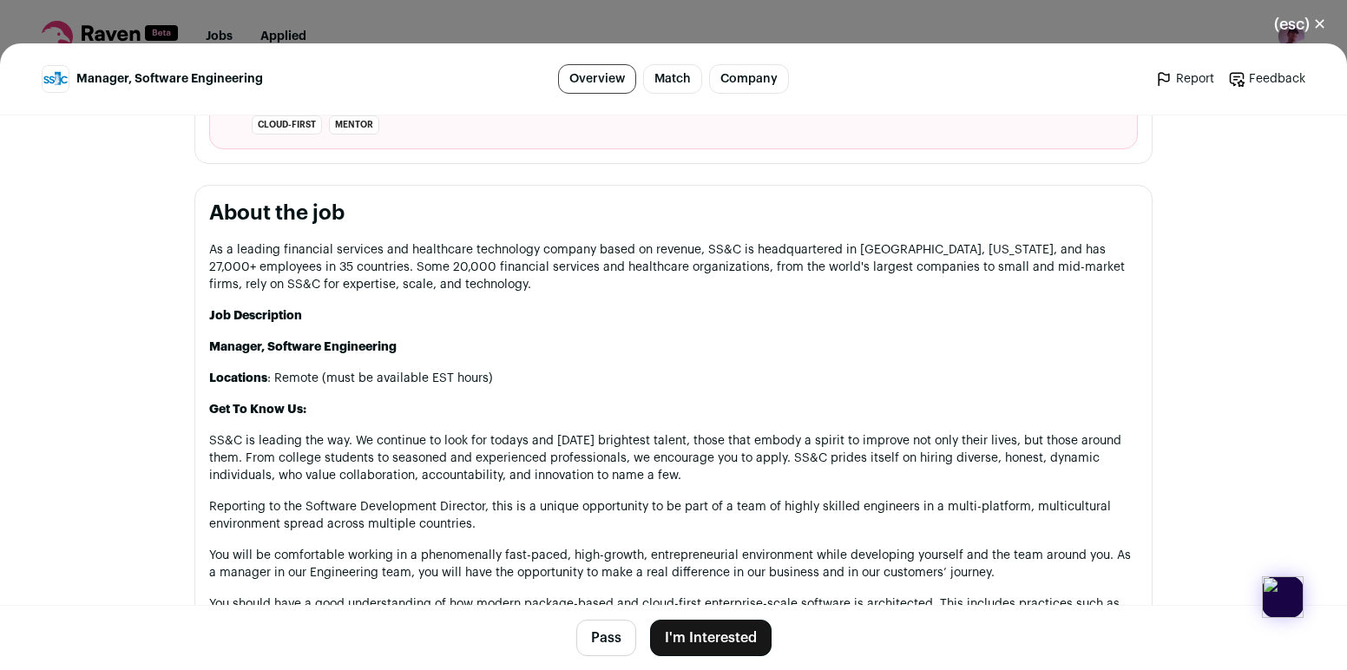
scroll to position [768, 0]
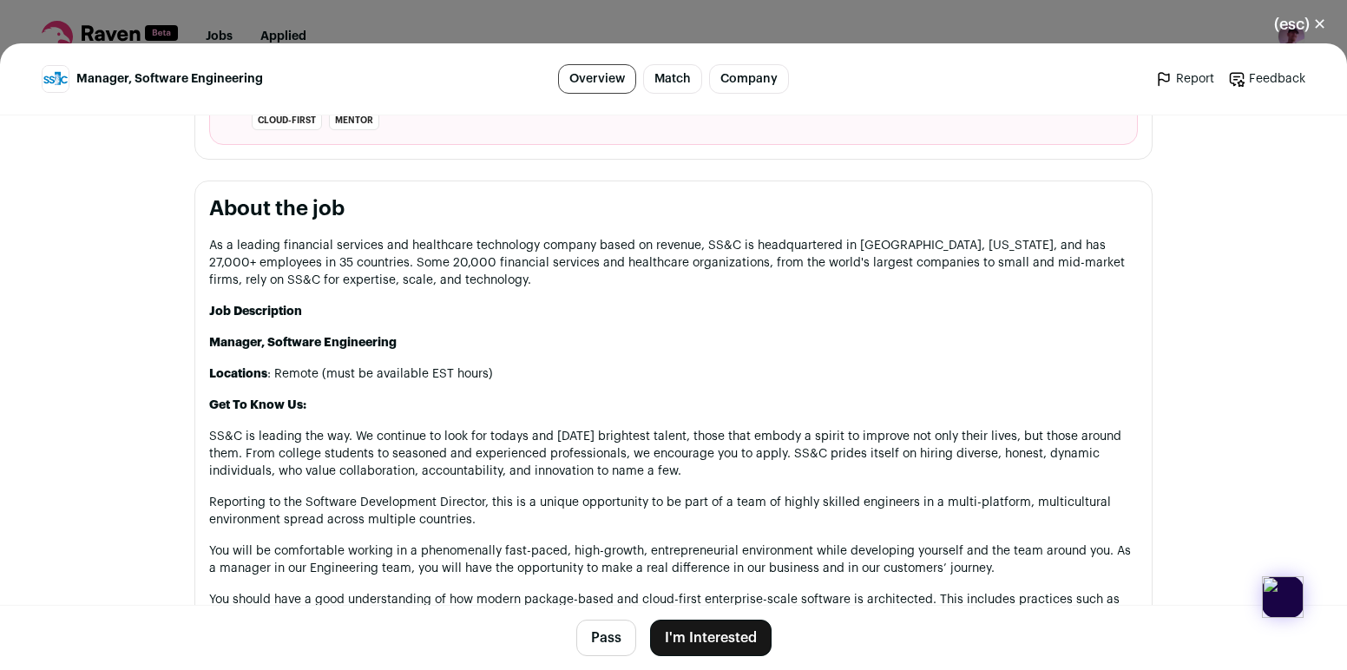
drag, startPoint x: 671, startPoint y: 293, endPoint x: 682, endPoint y: 213, distance: 80.6
click at [682, 213] on h2 "About the job" at bounding box center [673, 209] width 928 height 28
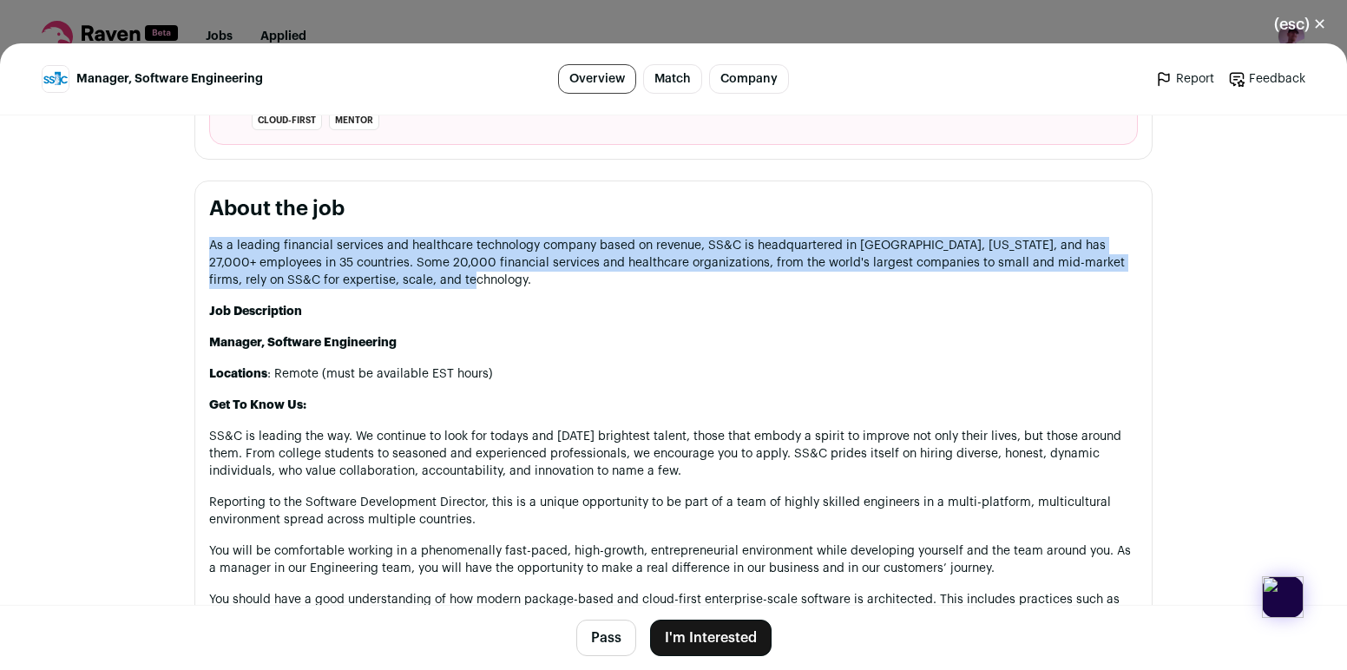
drag, startPoint x: 685, startPoint y: 288, endPoint x: 702, endPoint y: 237, distance: 53.8
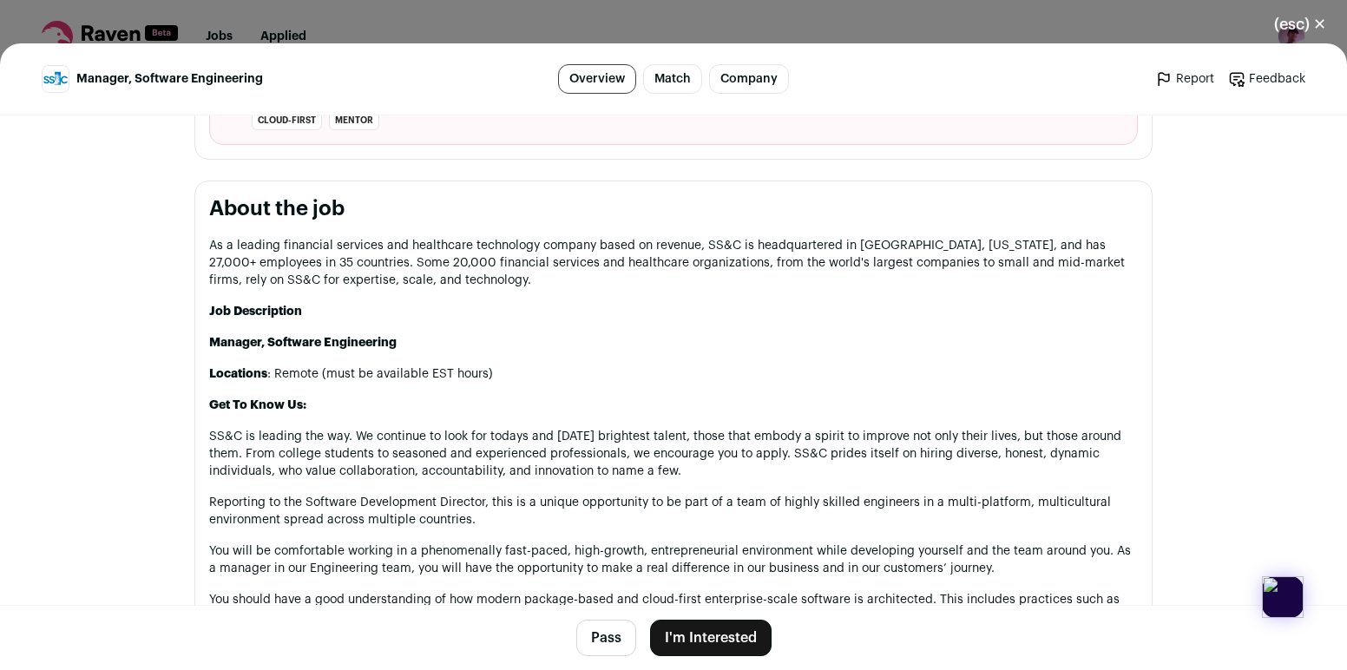
drag, startPoint x: 685, startPoint y: 294, endPoint x: 700, endPoint y: 224, distance: 71.8
click at [674, 368] on p "Locations : Remote (must be available EST hours)" at bounding box center [673, 373] width 928 height 17
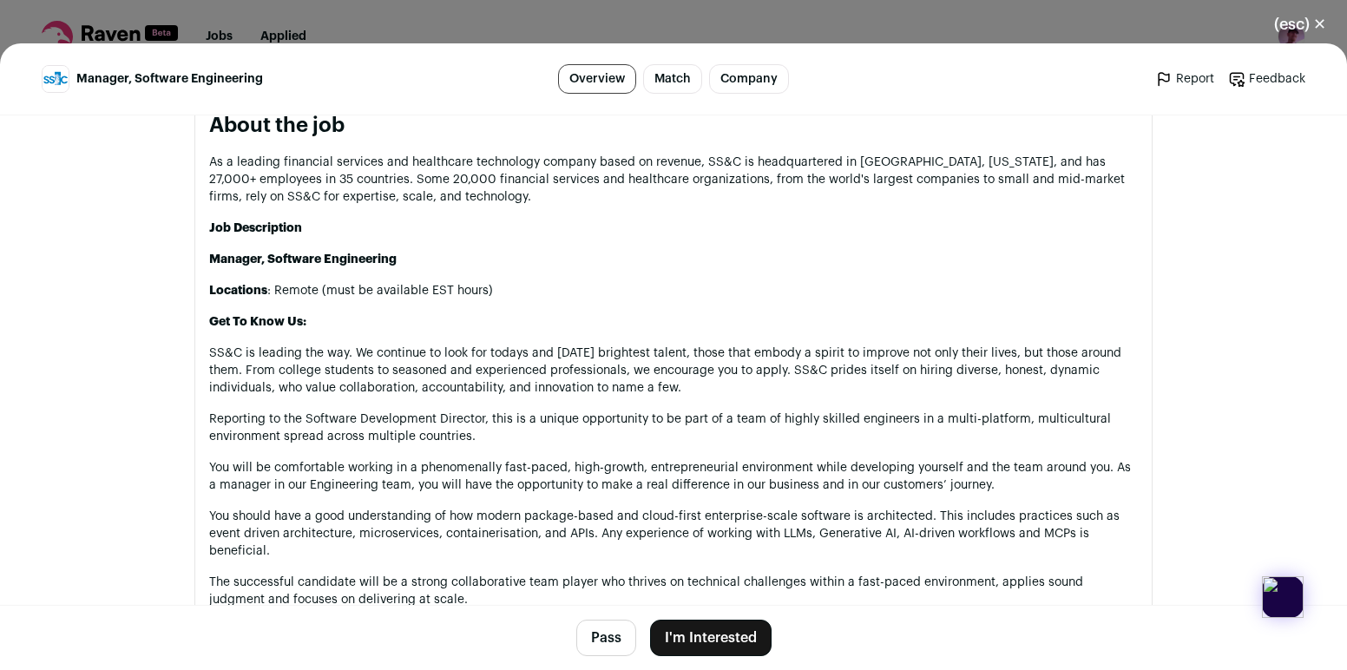
scroll to position [886, 0]
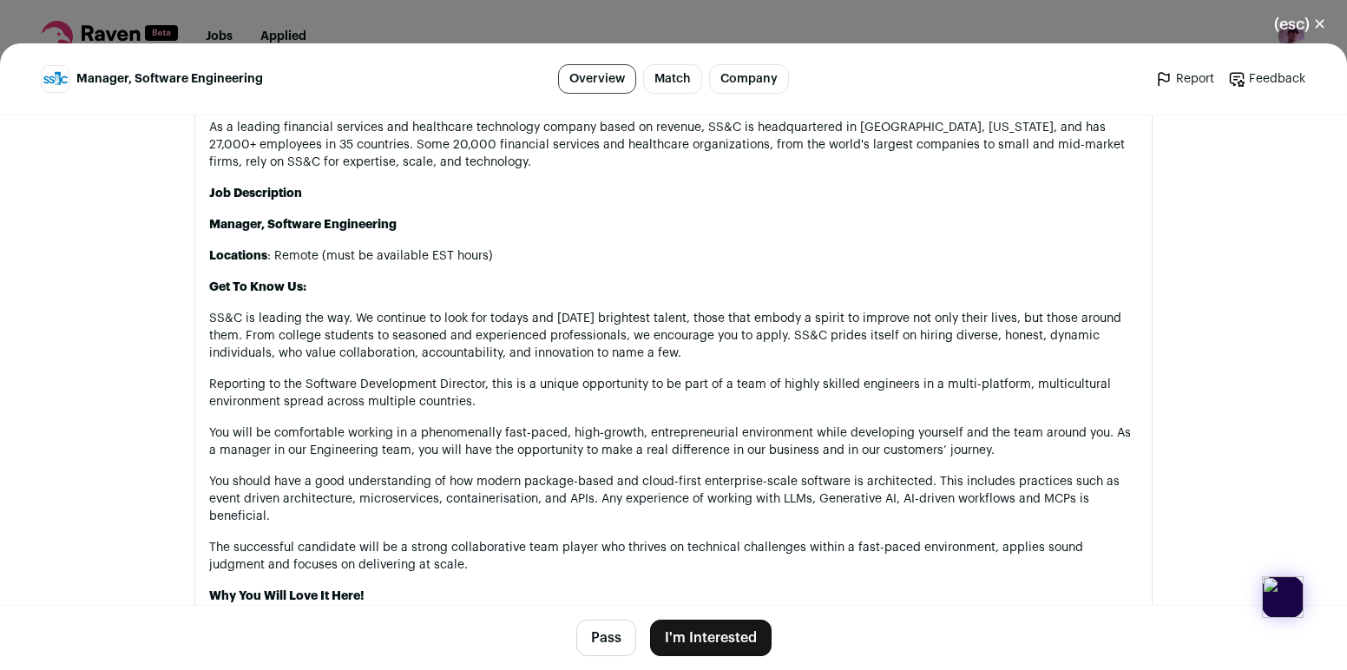
drag, startPoint x: 721, startPoint y: 377, endPoint x: 720, endPoint y: 296, distance: 80.7
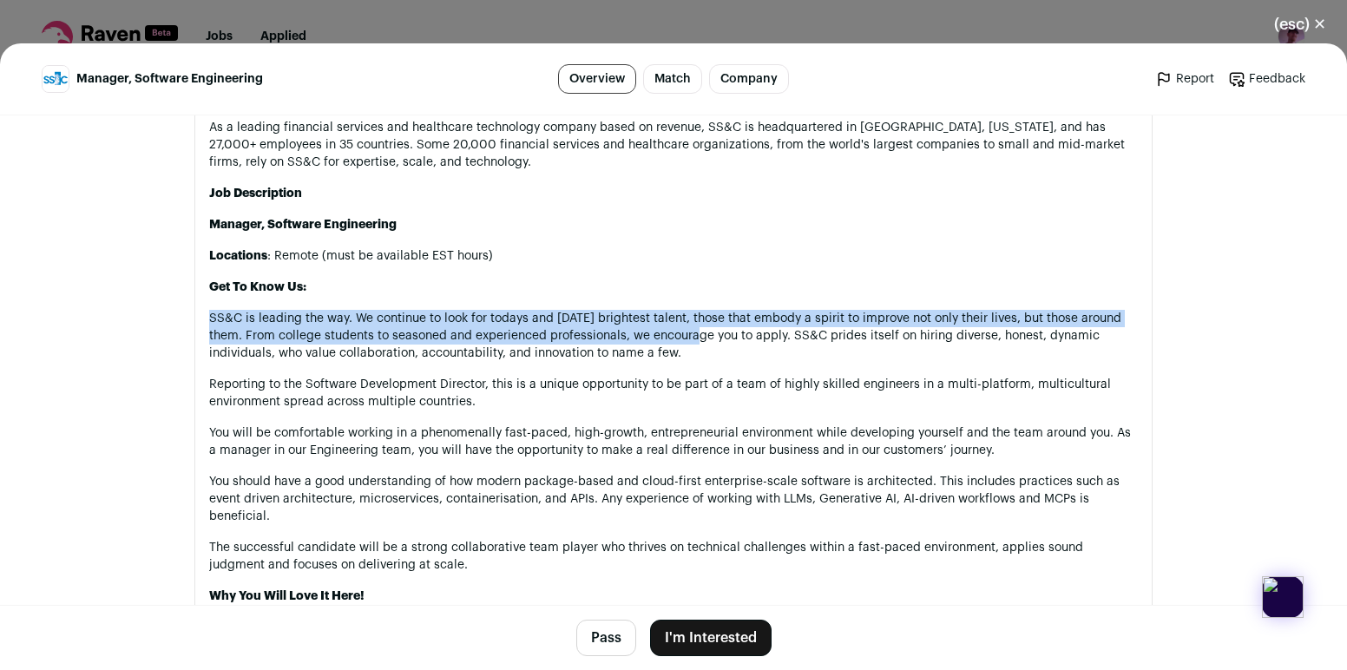
drag, startPoint x: 709, startPoint y: 342, endPoint x: 718, endPoint y: 291, distance: 51.9
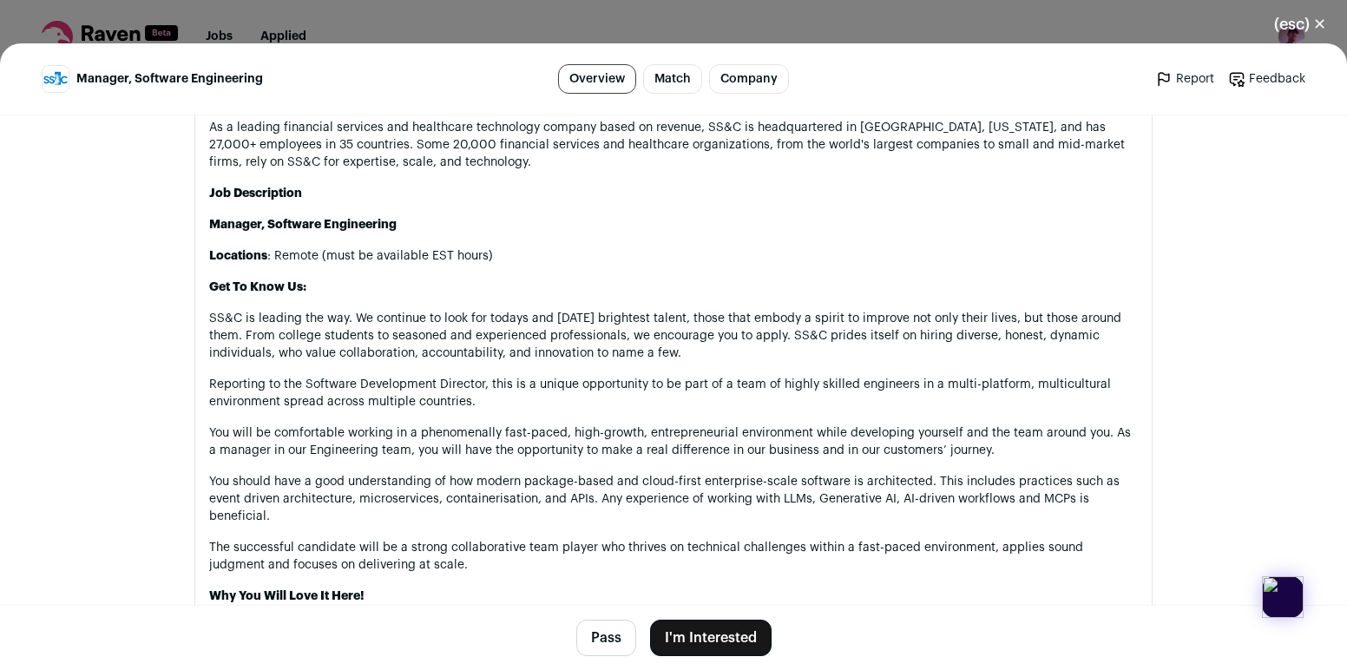
click at [694, 425] on p "You will be comfortable working in a phenomenally fast-paced, high-growth, entr…" at bounding box center [673, 441] width 928 height 35
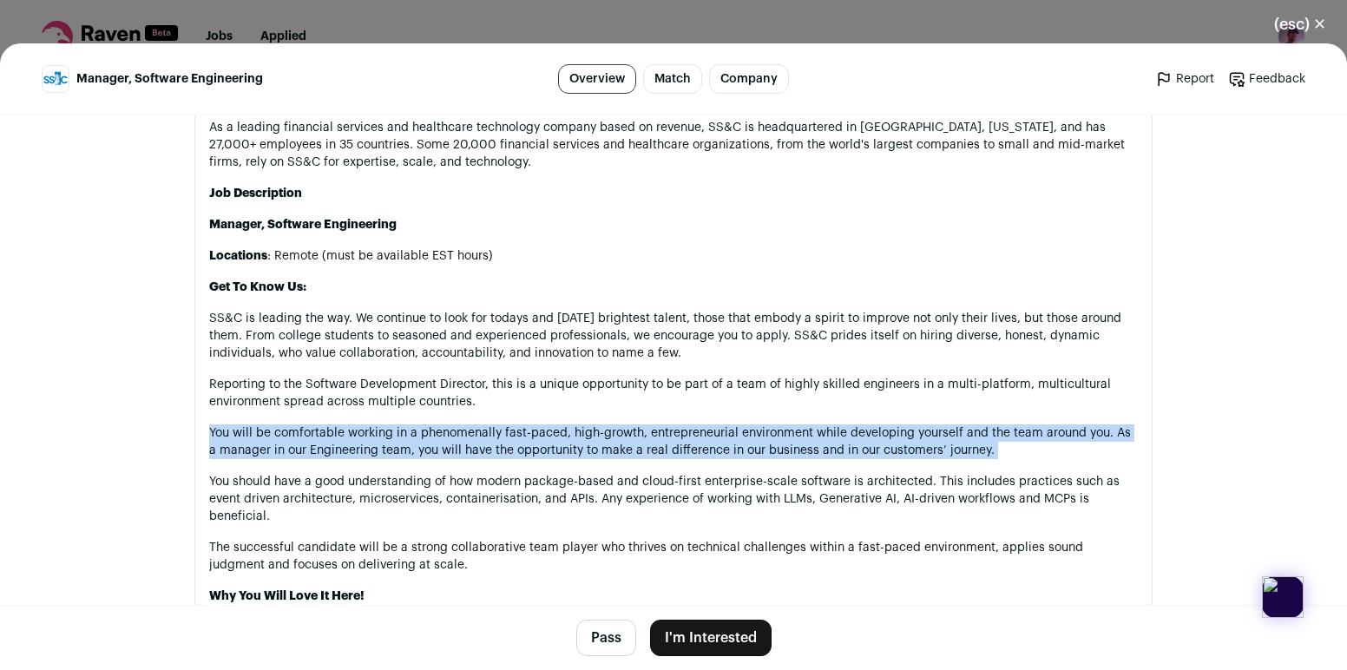
click at [694, 425] on p "You will be comfortable working in a phenomenally fast-paced, high-growth, entr…" at bounding box center [673, 441] width 928 height 35
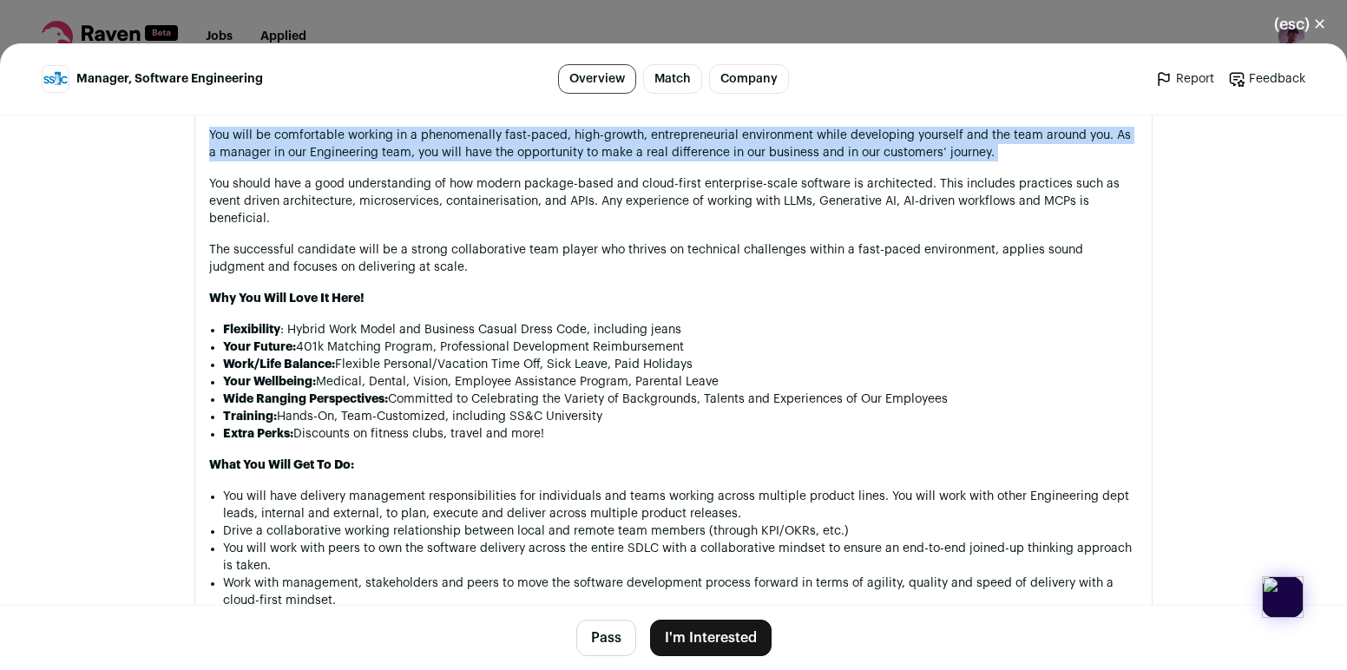
scroll to position [1185, 0]
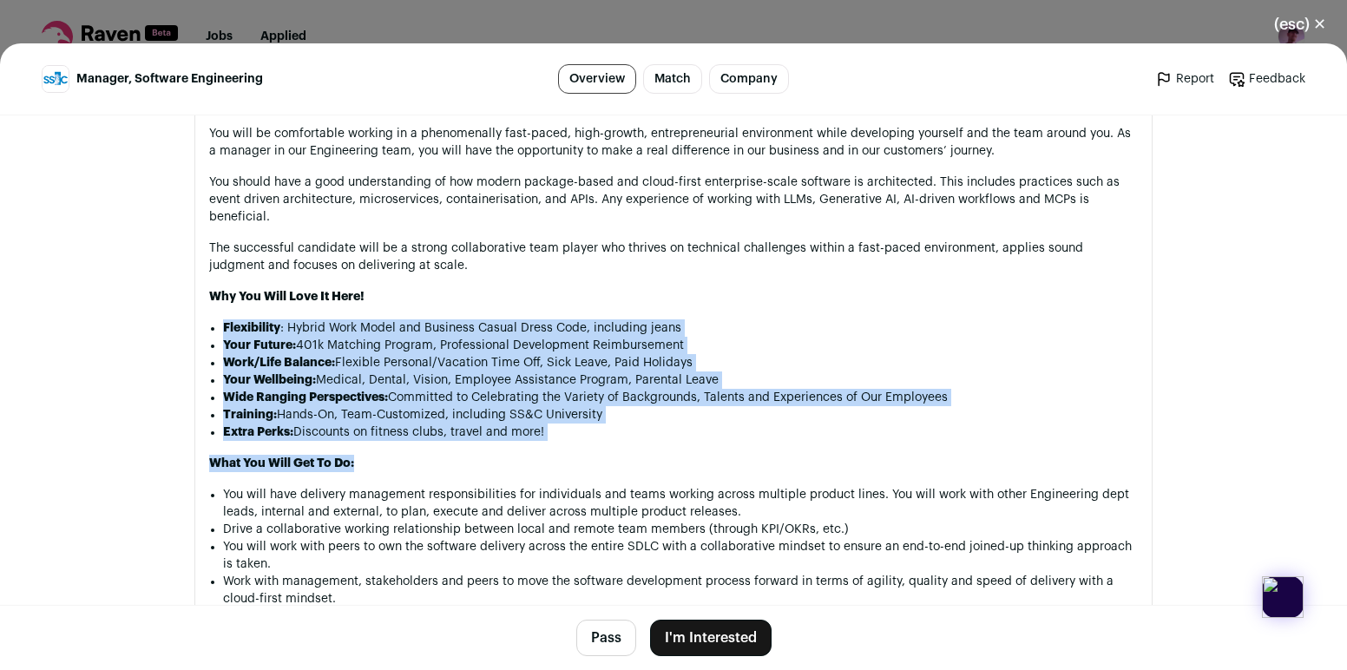
drag, startPoint x: 687, startPoint y: 469, endPoint x: 713, endPoint y: 295, distance: 175.5
click at [713, 295] on div "As a leading financial services and healthcare technology company based on reve…" at bounding box center [673, 674] width 928 height 1708
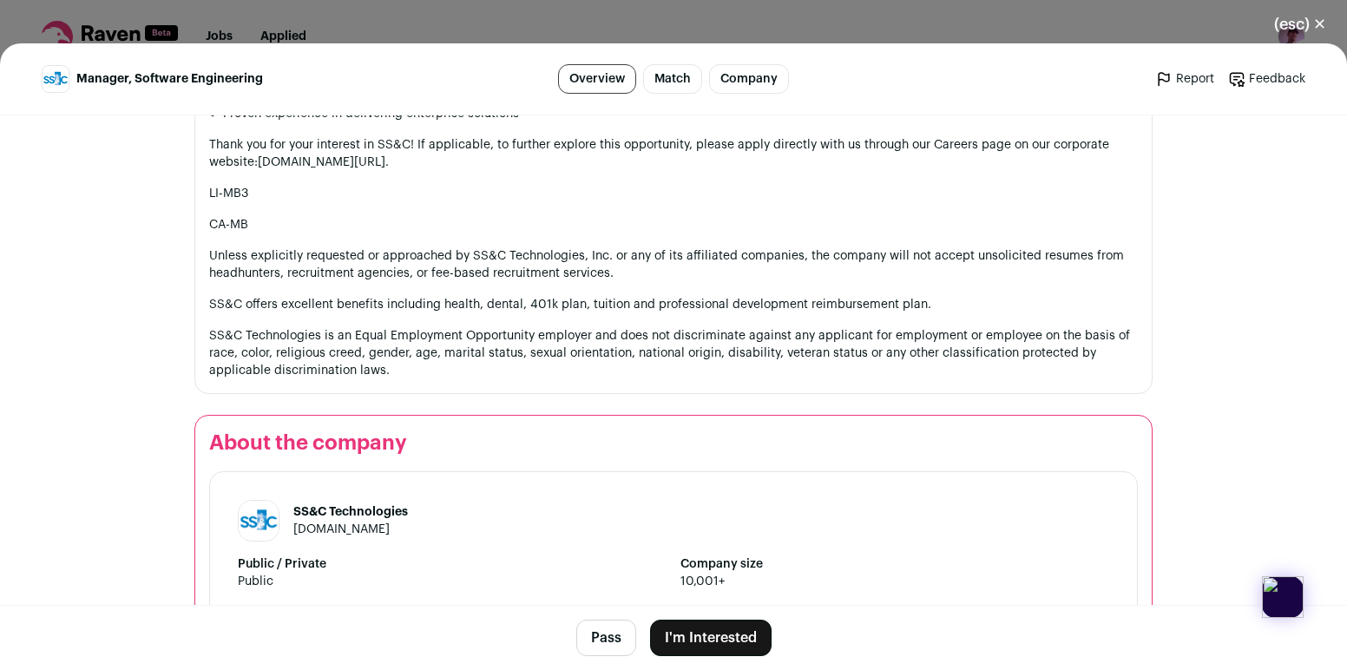
scroll to position [2342, 0]
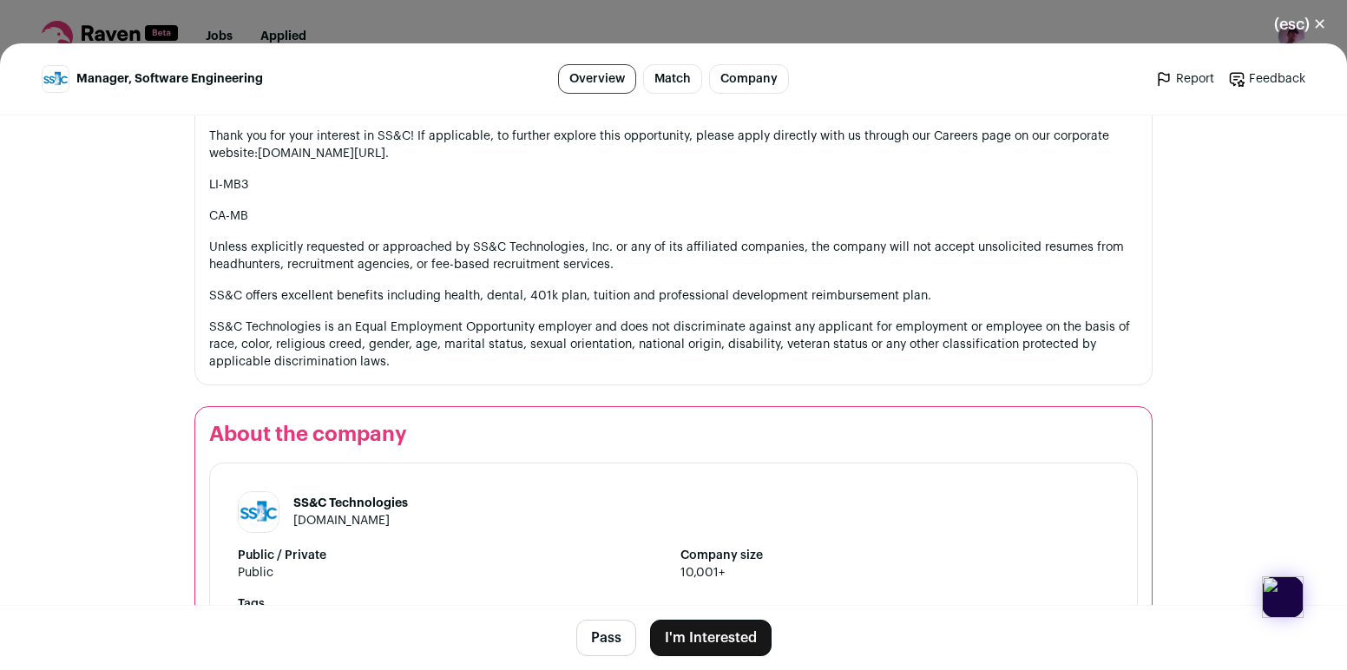
click at [607, 645] on button "Pass" at bounding box center [606, 638] width 60 height 36
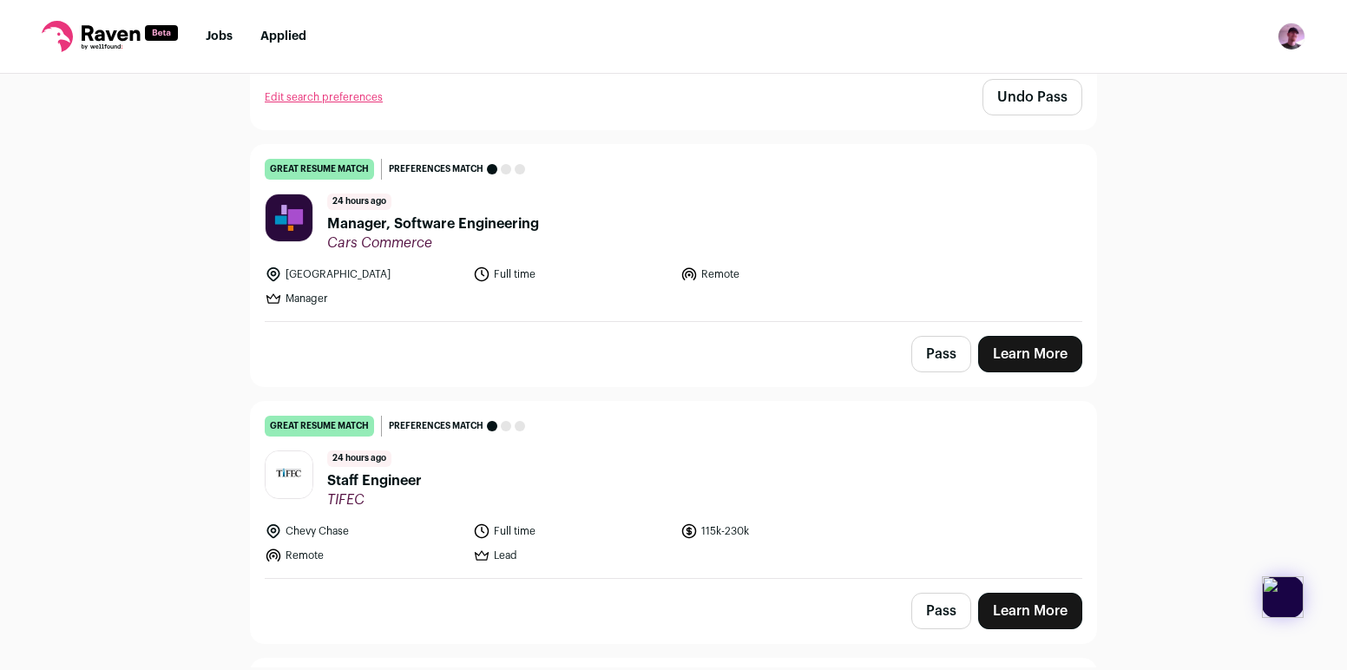
scroll to position [361, 0]
click at [489, 231] on span "Manager, Software Engineering" at bounding box center [433, 223] width 212 height 21
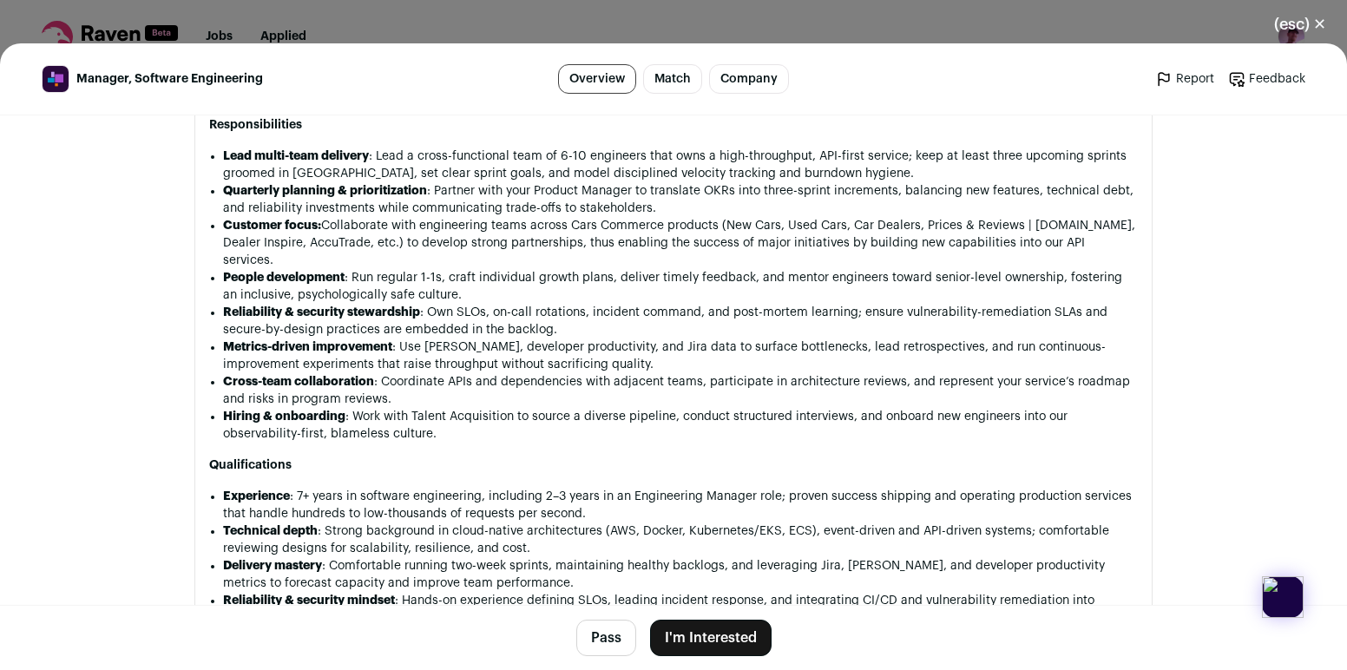
scroll to position [1538, 0]
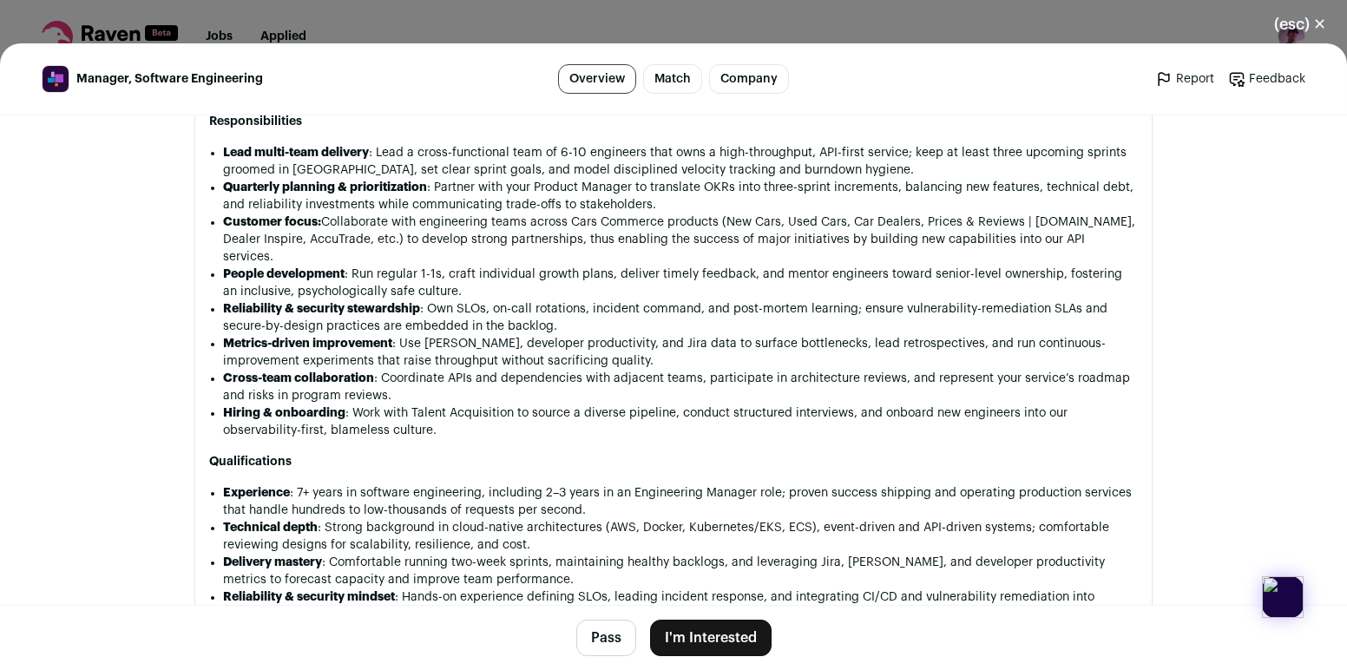
click at [691, 629] on button "I'm Interested" at bounding box center [710, 638] width 121 height 36
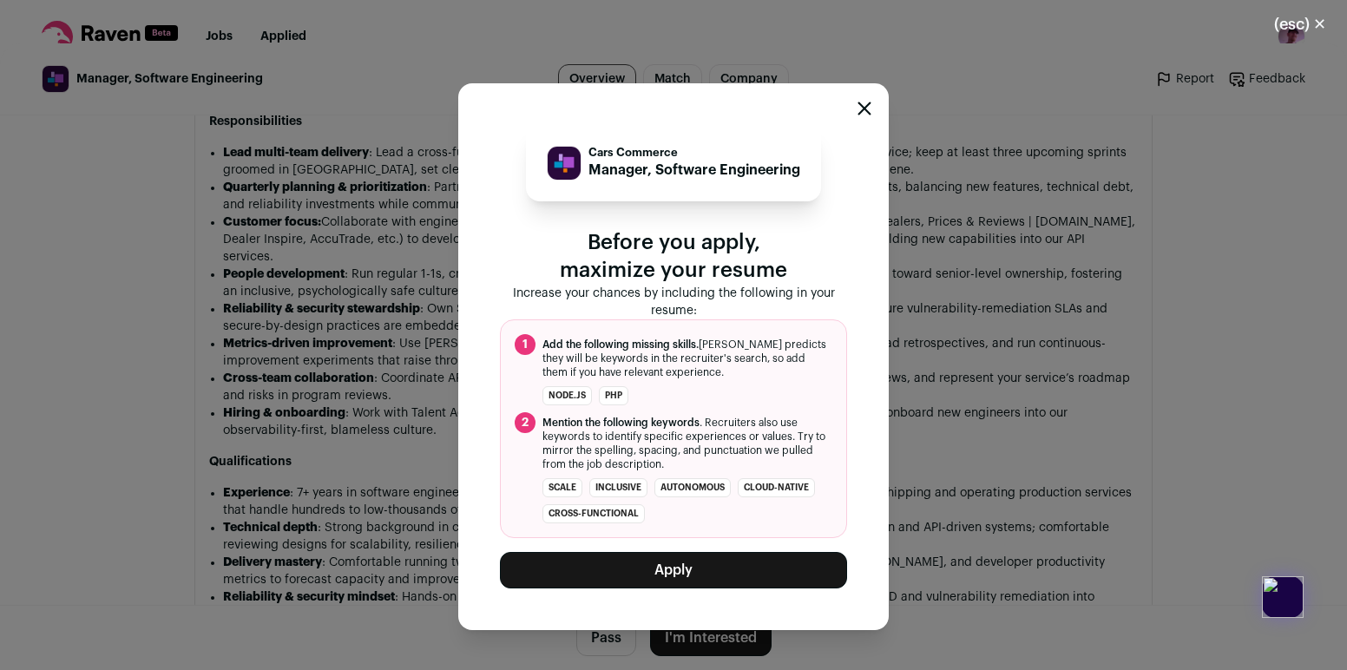
click at [700, 566] on button "Apply" at bounding box center [673, 570] width 347 height 36
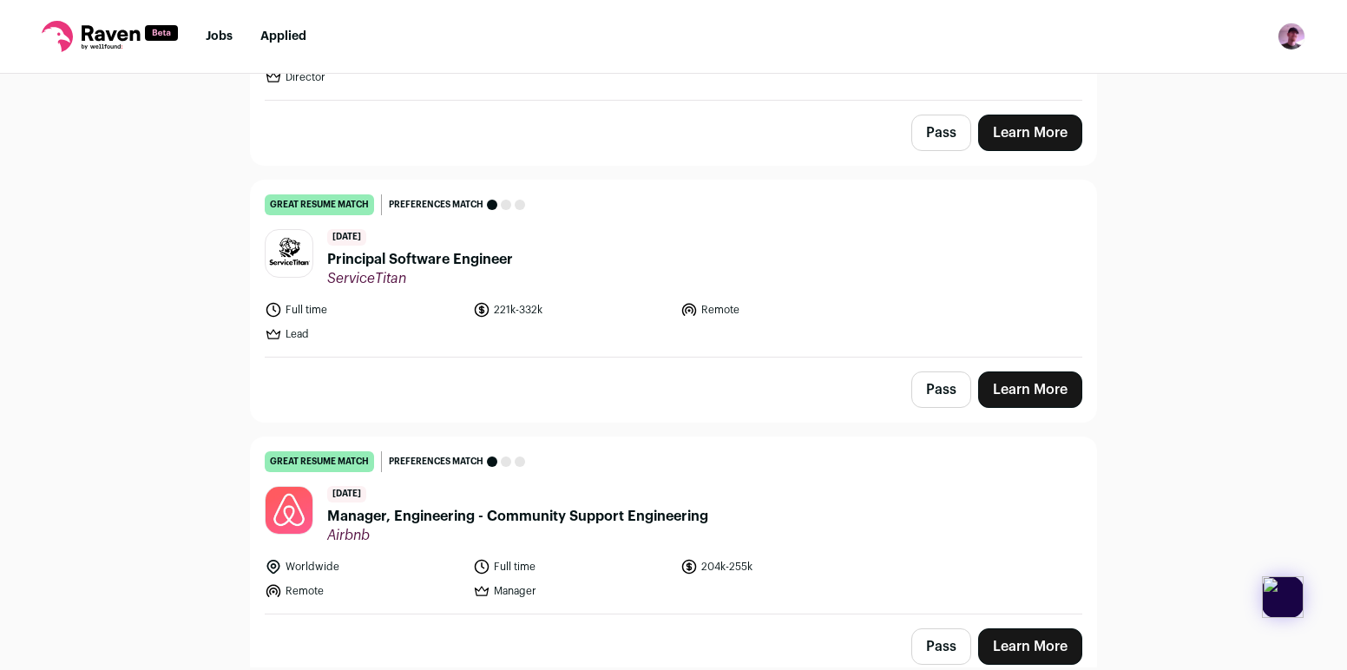
scroll to position [1987, 0]
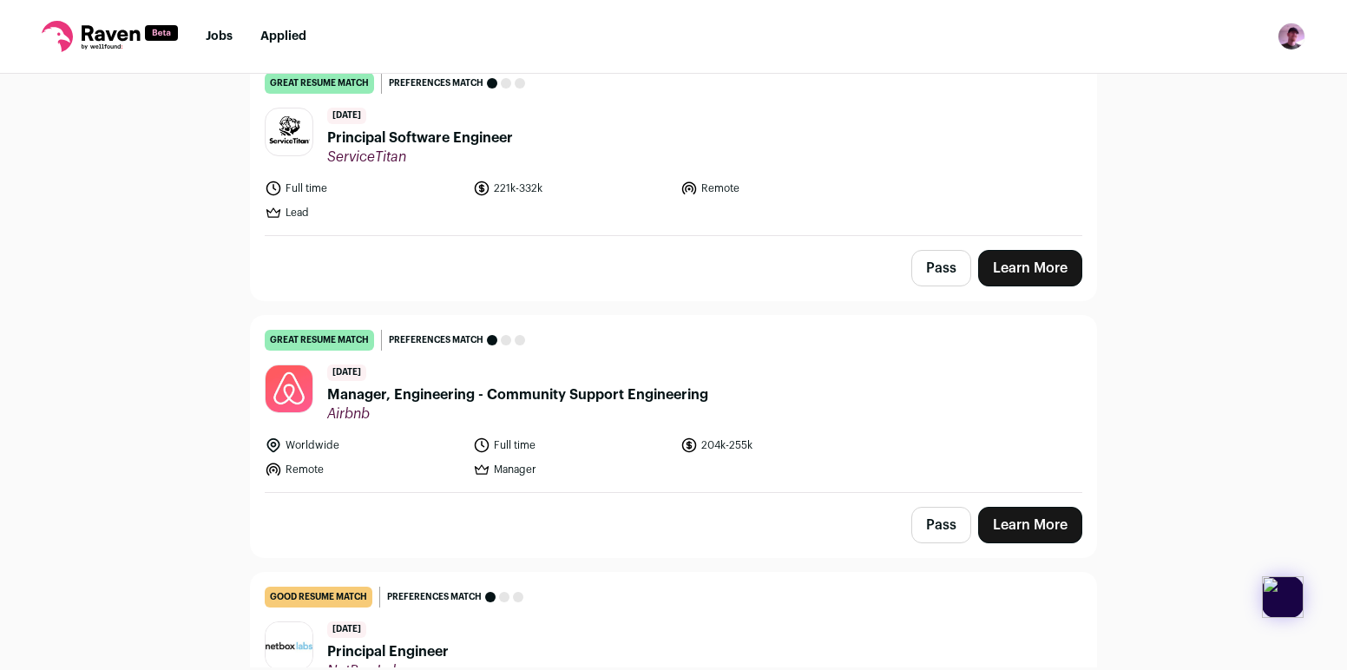
click at [394, 391] on span "Manager, Engineering - Community Support Engineering" at bounding box center [517, 394] width 381 height 21
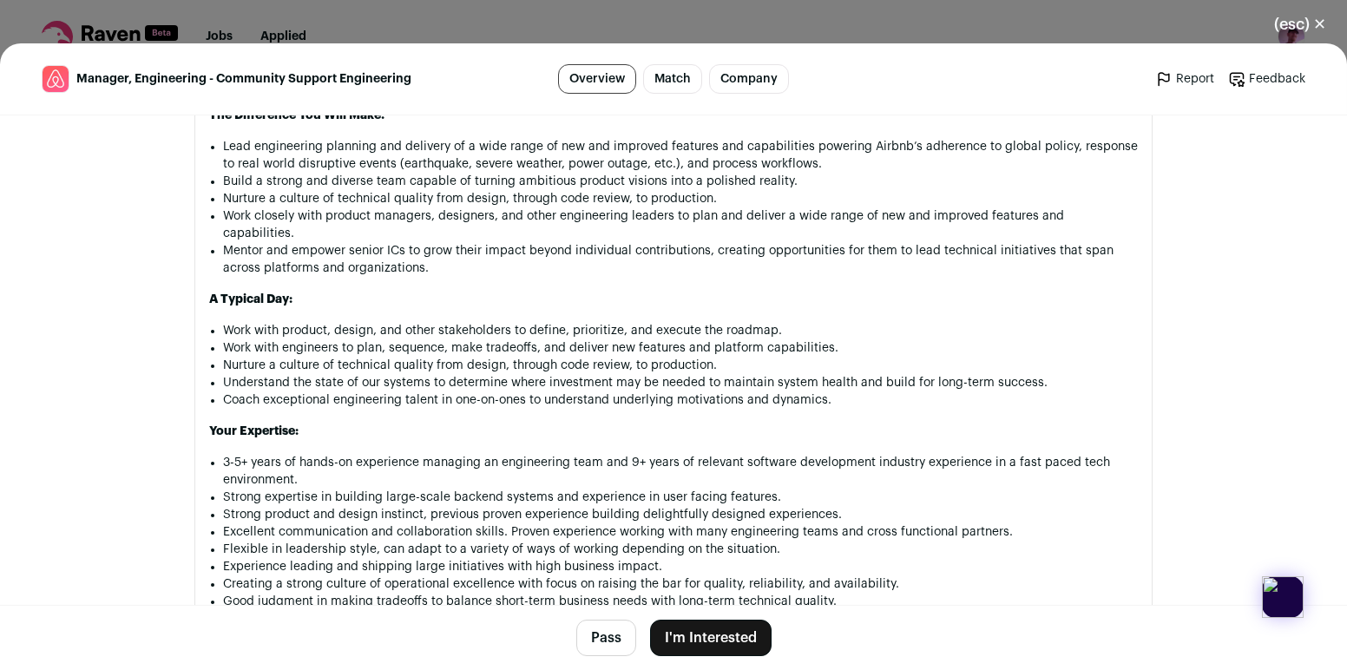
scroll to position [1091, 0]
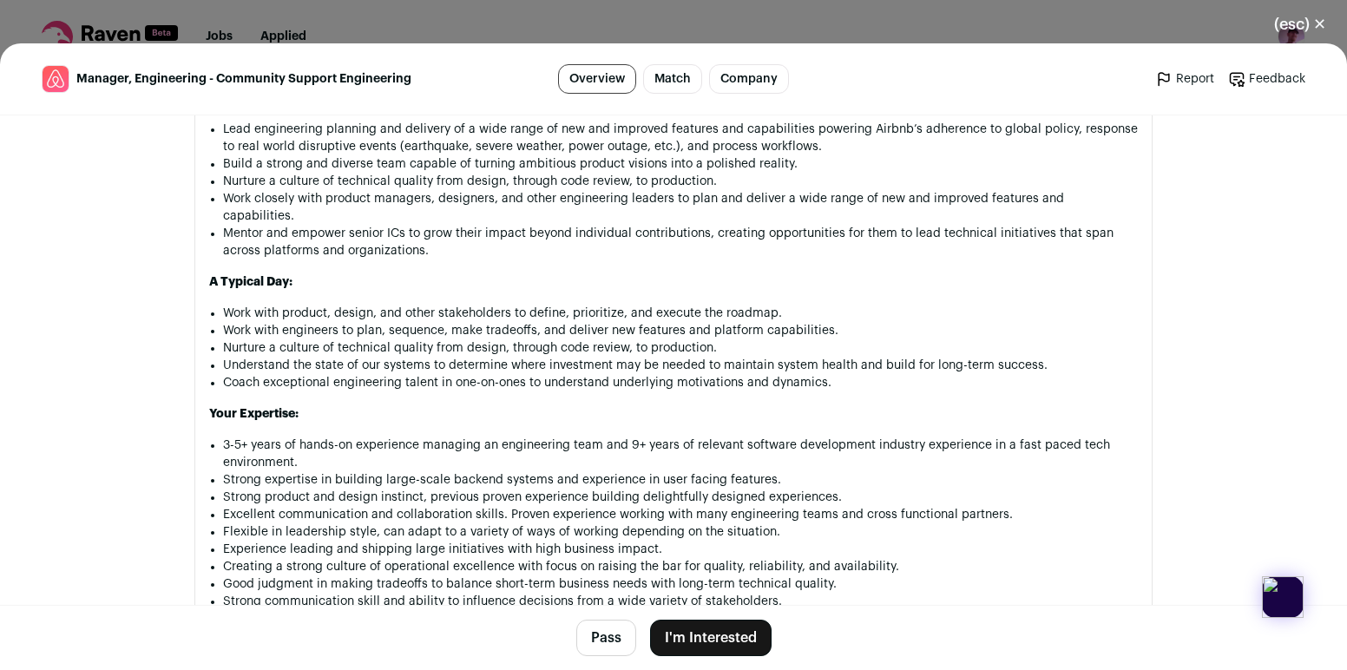
click at [614, 650] on button "Pass" at bounding box center [606, 638] width 60 height 36
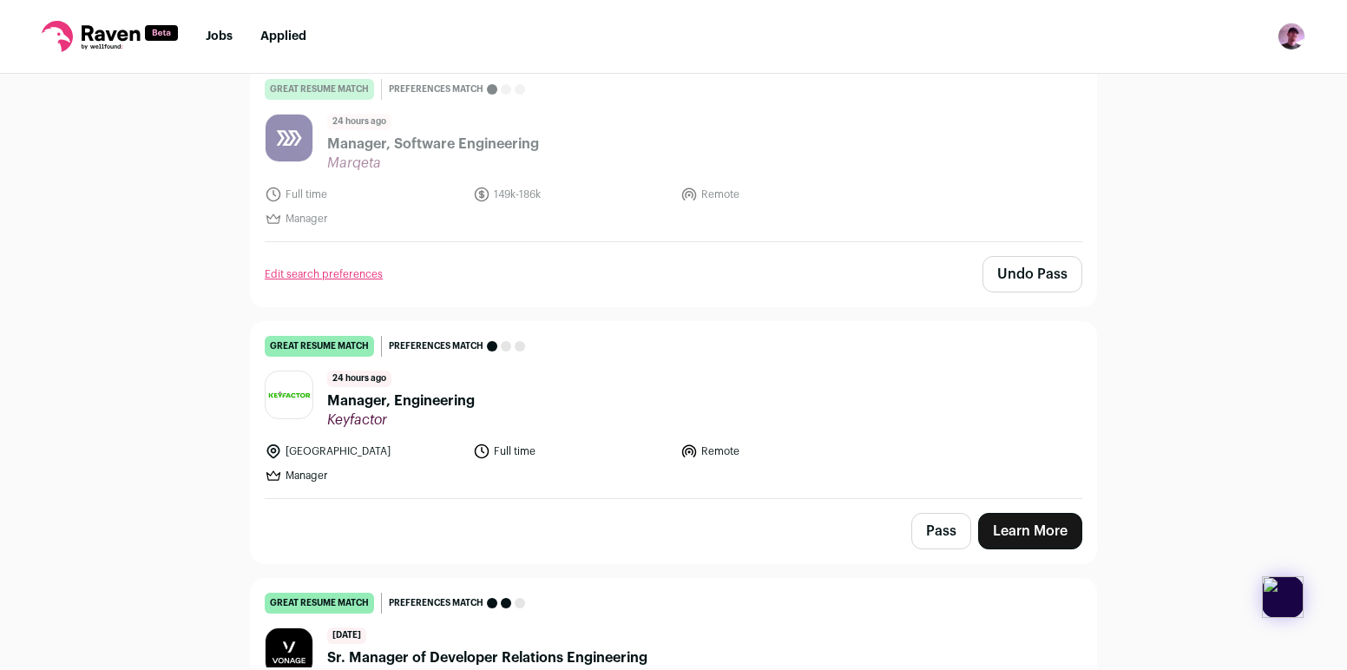
scroll to position [788, 0]
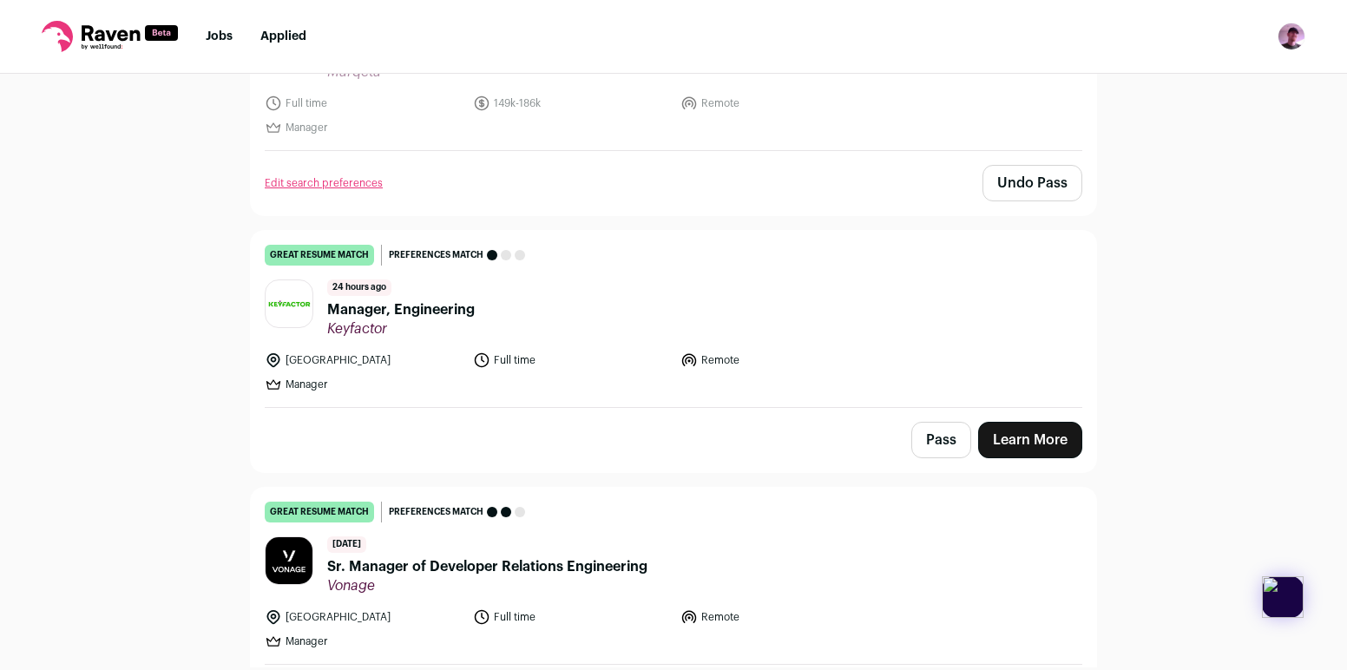
click at [626, 318] on header "24 hours ago Manager, Engineering Keyfactor" at bounding box center [673, 308] width 817 height 58
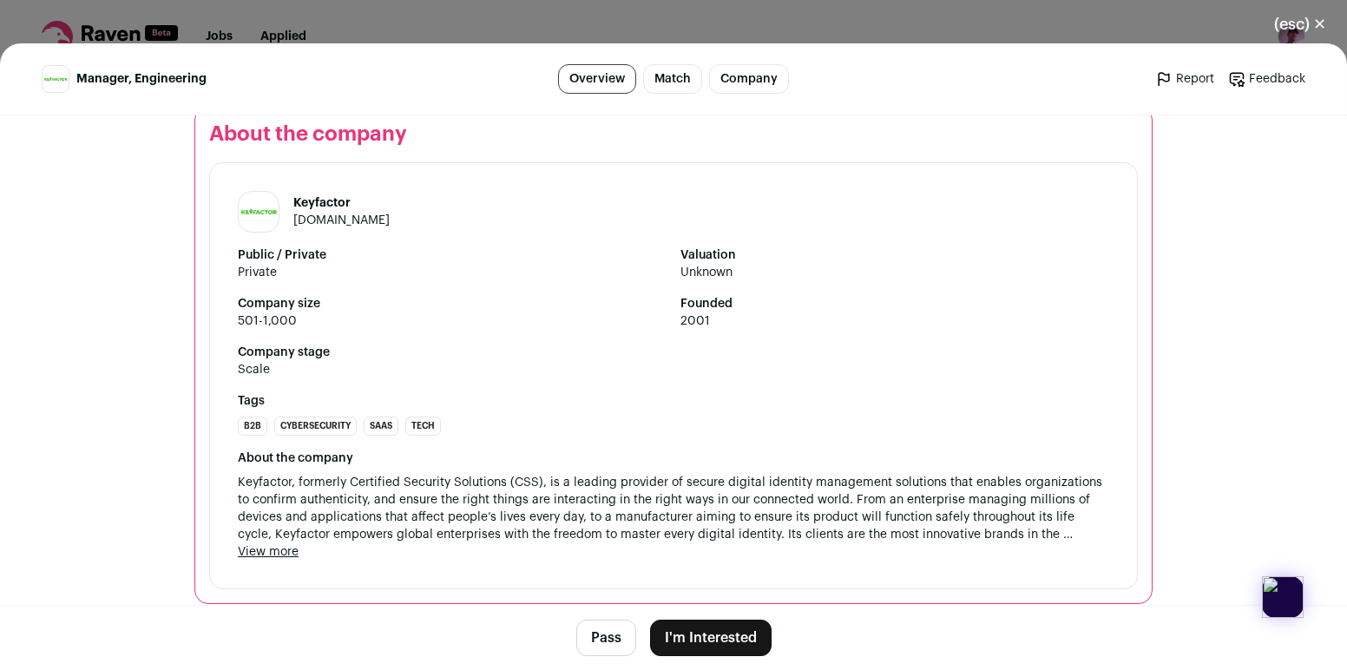
scroll to position [2994, 0]
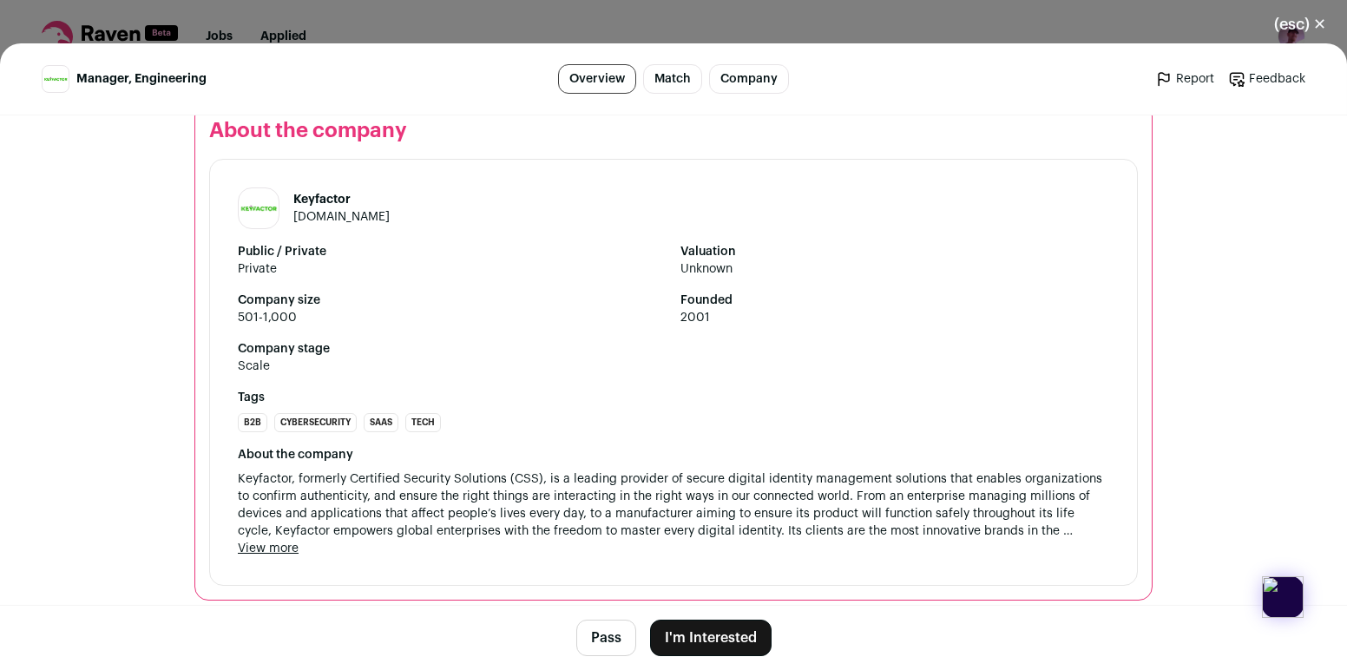
click at [1115, 11] on div "(esc) ✕ Manager, Engineering Overview Match Company Report Feedback Report Feed…" at bounding box center [673, 335] width 1347 height 670
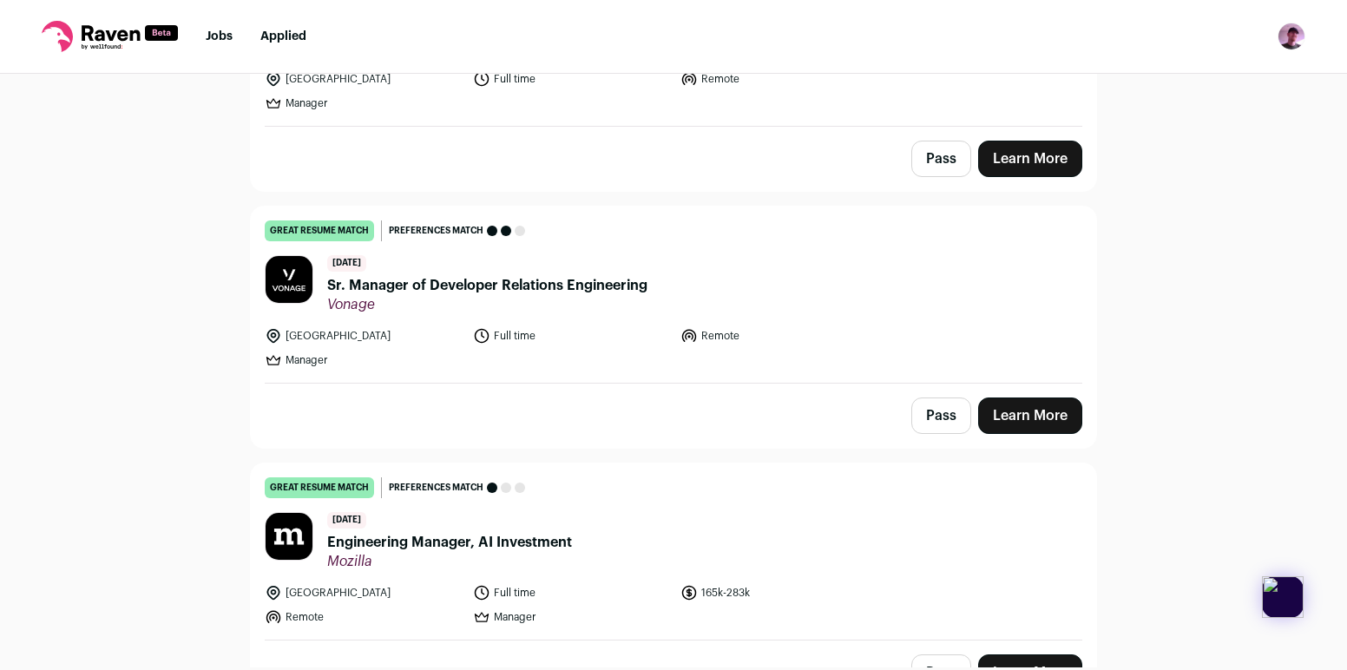
scroll to position [1077, 0]
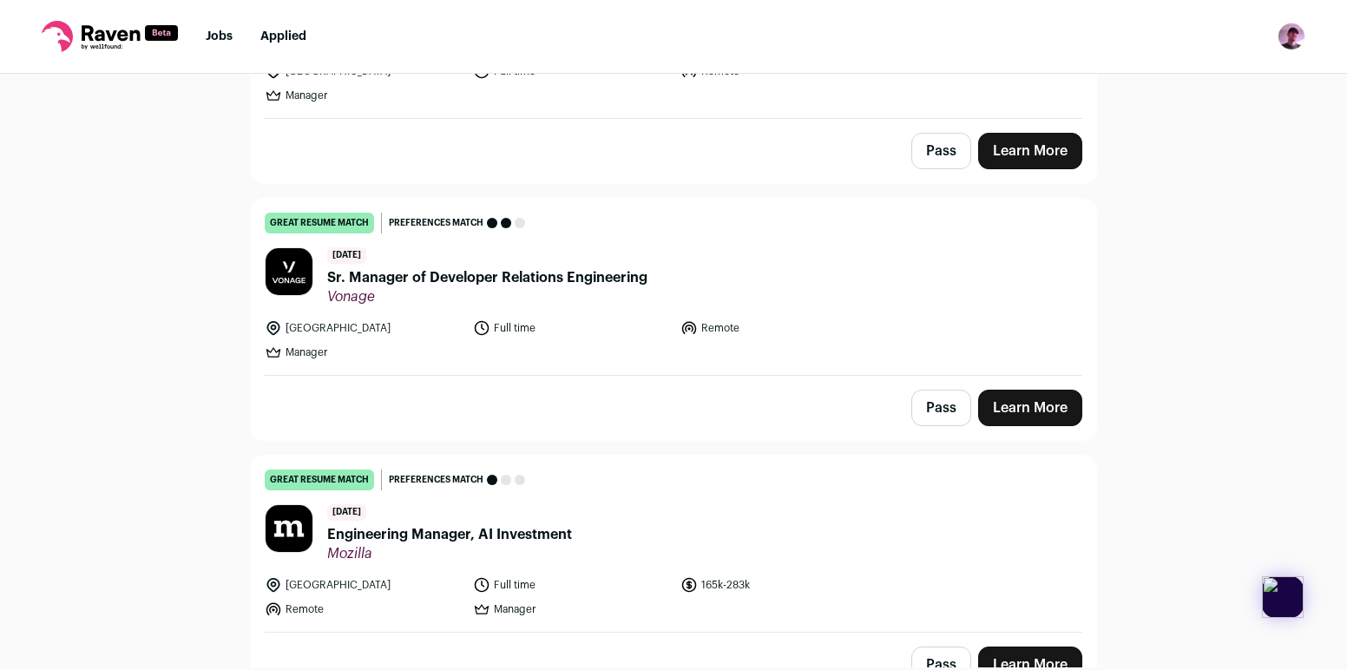
click at [775, 305] on link "great resume match You meet the must-have requirements, the nice-to-have requir…" at bounding box center [673, 287] width 845 height 176
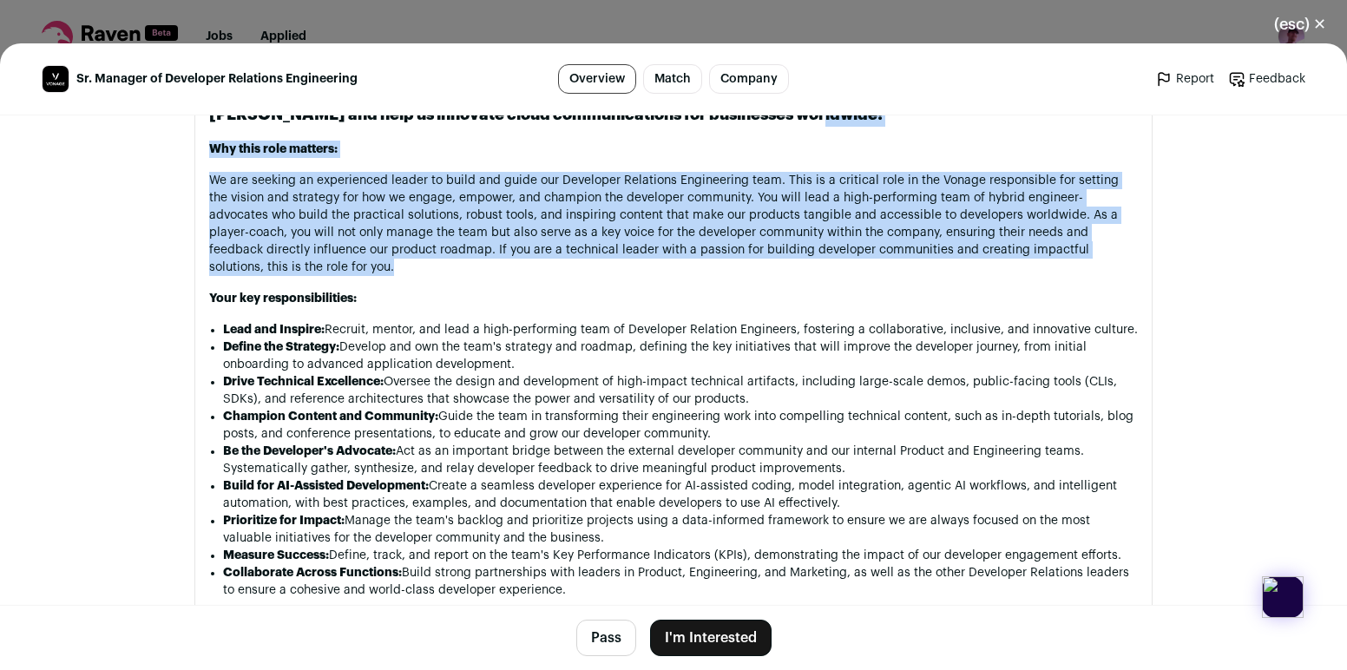
scroll to position [878, 0]
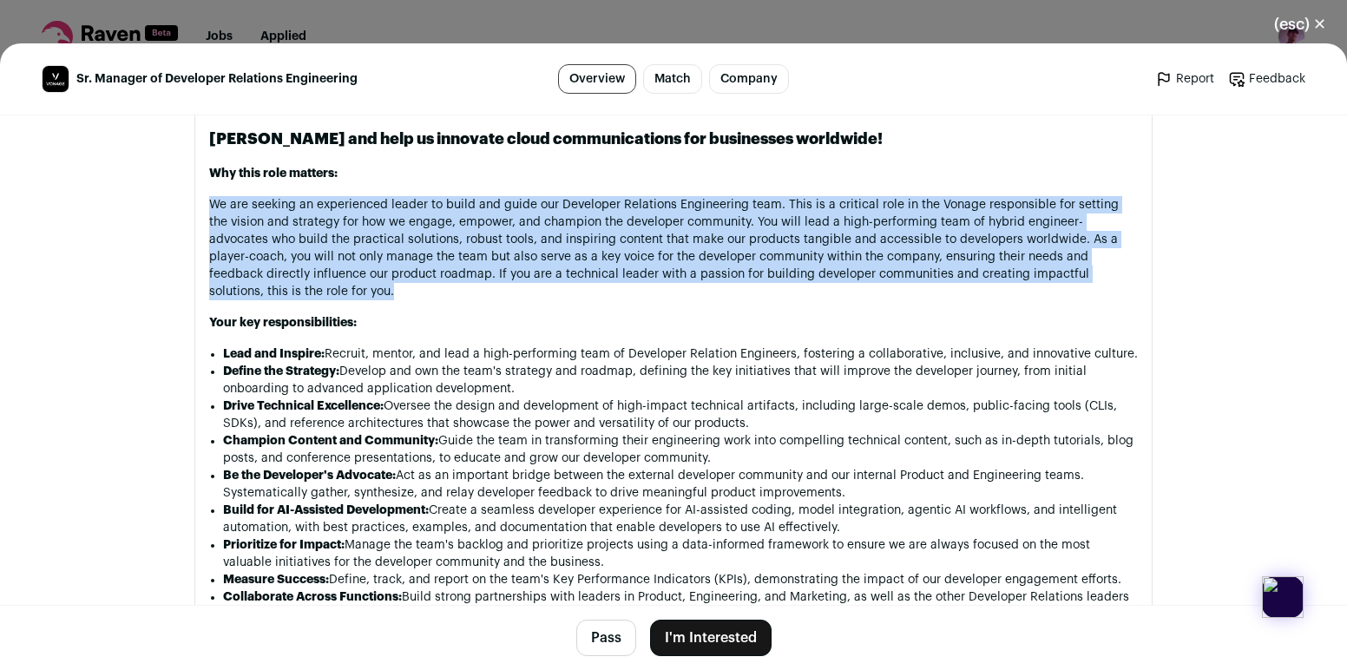
drag, startPoint x: 770, startPoint y: 228, endPoint x: 785, endPoint y: 192, distance: 39.6
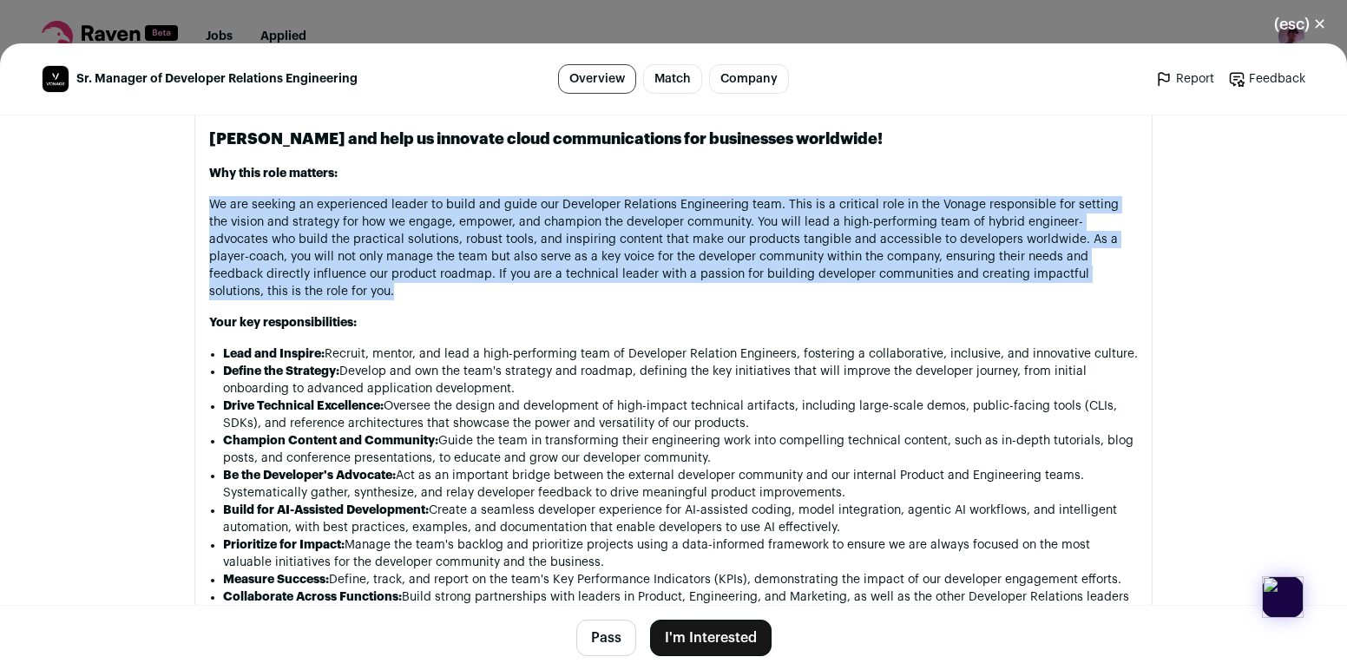
drag, startPoint x: 778, startPoint y: 191, endPoint x: 775, endPoint y: 292, distance: 101.6
click at [775, 292] on p "We are seeking an experienced leader to build and guide our Developer Relations…" at bounding box center [673, 248] width 928 height 104
drag, startPoint x: 775, startPoint y: 292, endPoint x: 803, endPoint y: 190, distance: 106.1
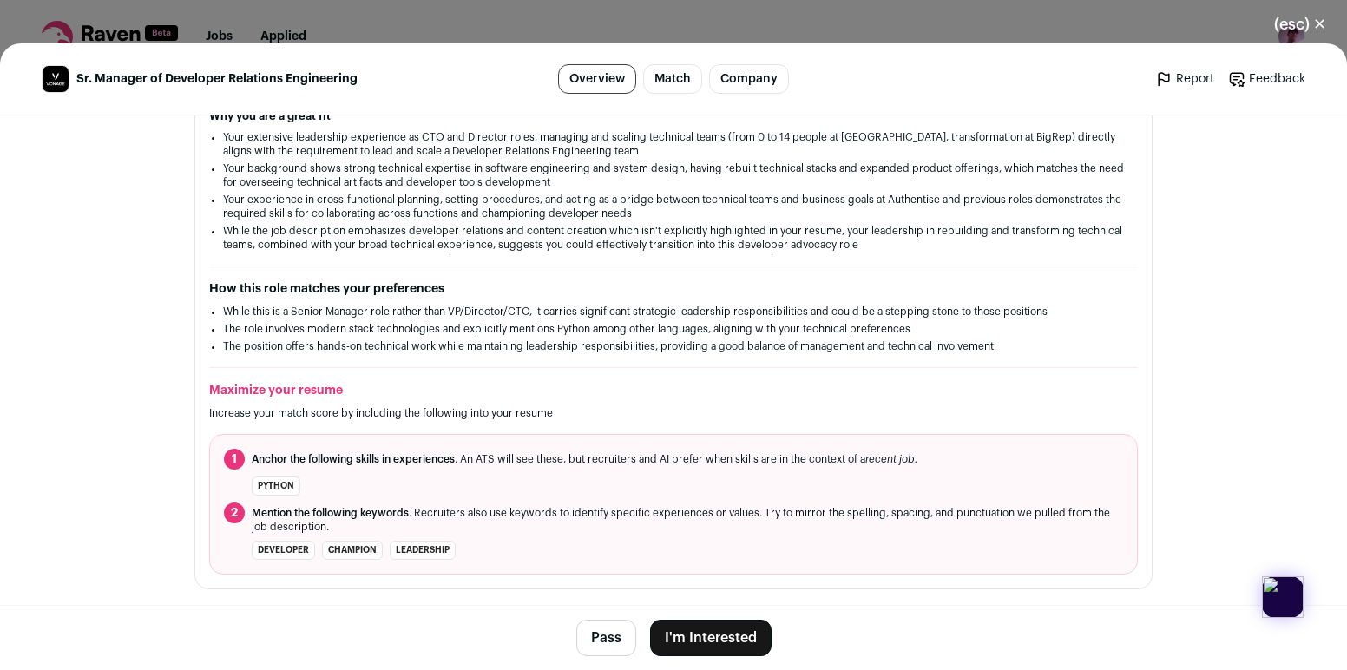
scroll to position [504, 0]
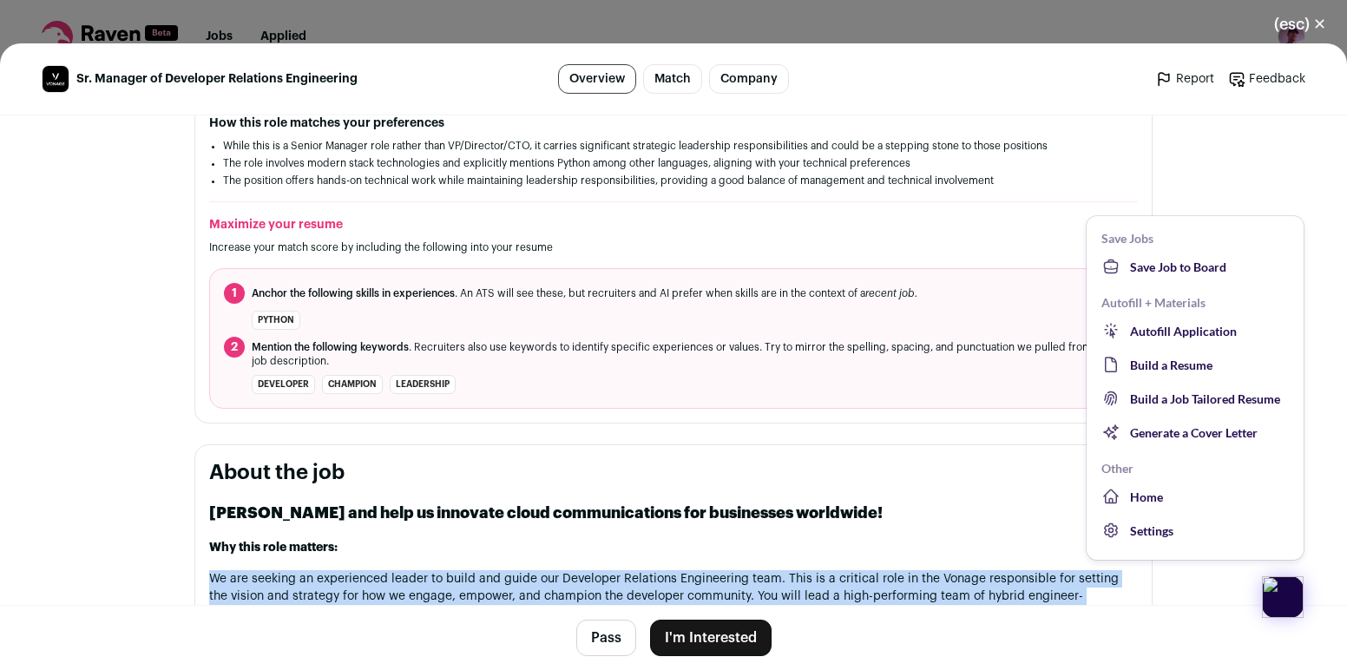
click at [1268, 598] on img at bounding box center [1283, 597] width 42 height 42
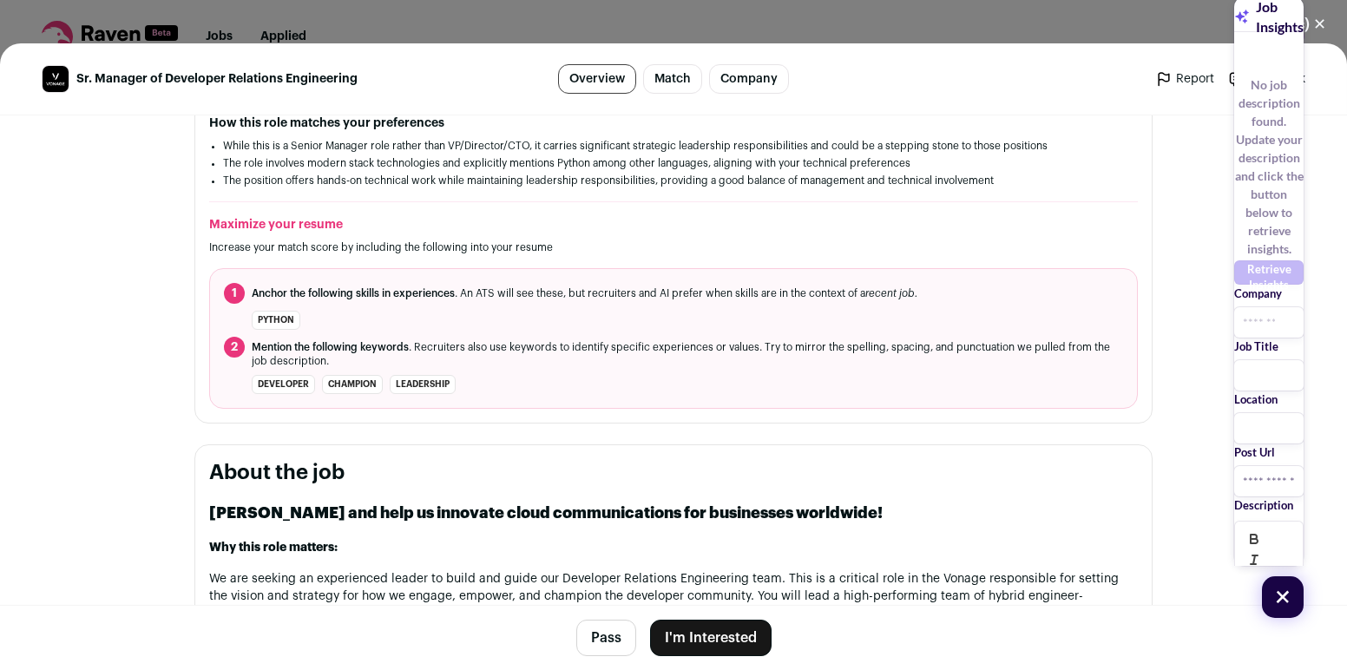
click at [318, 74] on span "Sr. Manager of Developer Relations Engineering" at bounding box center [216, 78] width 281 height 17
click at [1234, 307] on input "text" at bounding box center [1268, 322] width 69 height 30
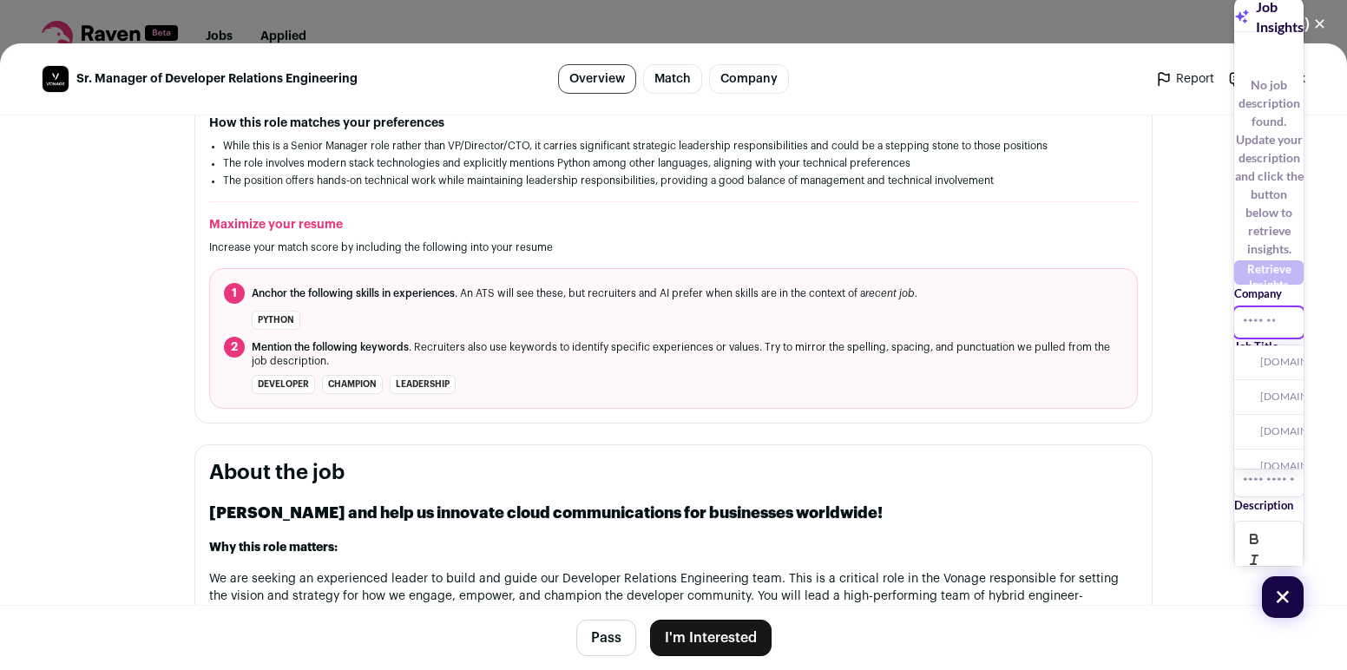
click at [1234, 307] on input "text" at bounding box center [1268, 322] width 69 height 30
type input "*"
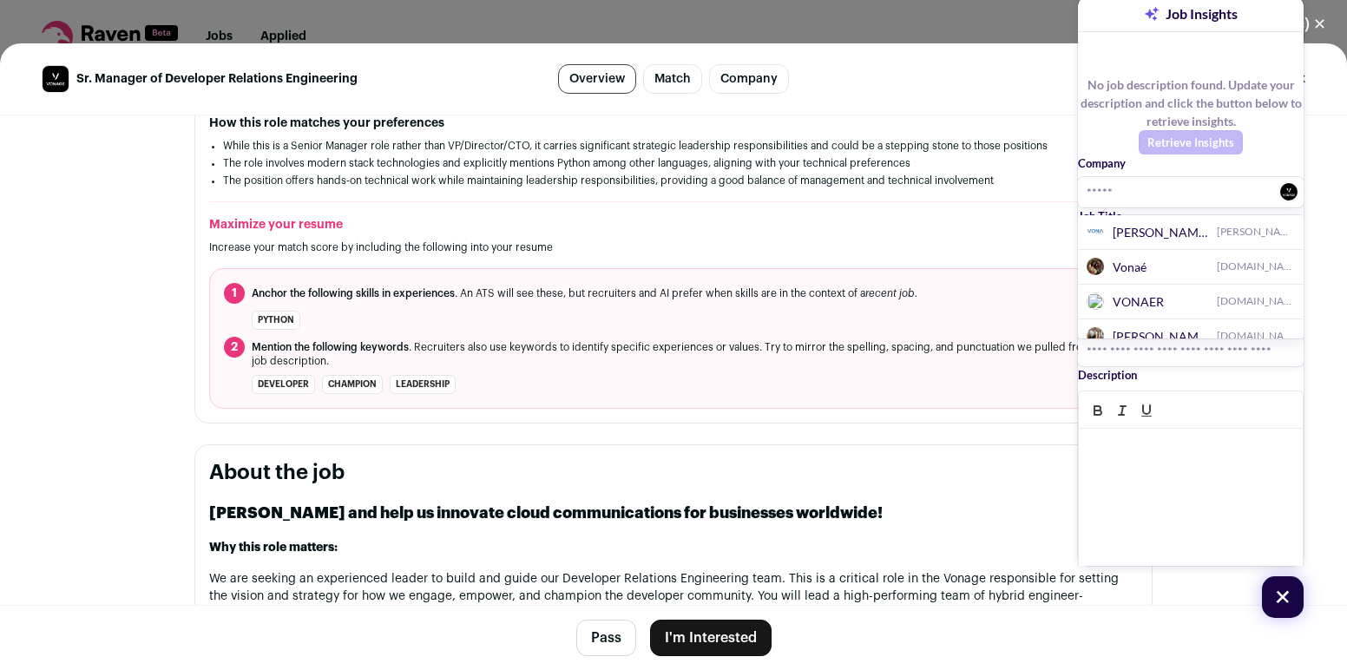
scroll to position [0, 0]
click at [1096, 436] on div at bounding box center [1191, 519] width 224 height 180
click at [1280, 232] on div "**********" at bounding box center [1191, 380] width 226 height 453
click at [1125, 177] on input "*****" at bounding box center [1191, 192] width 226 height 30
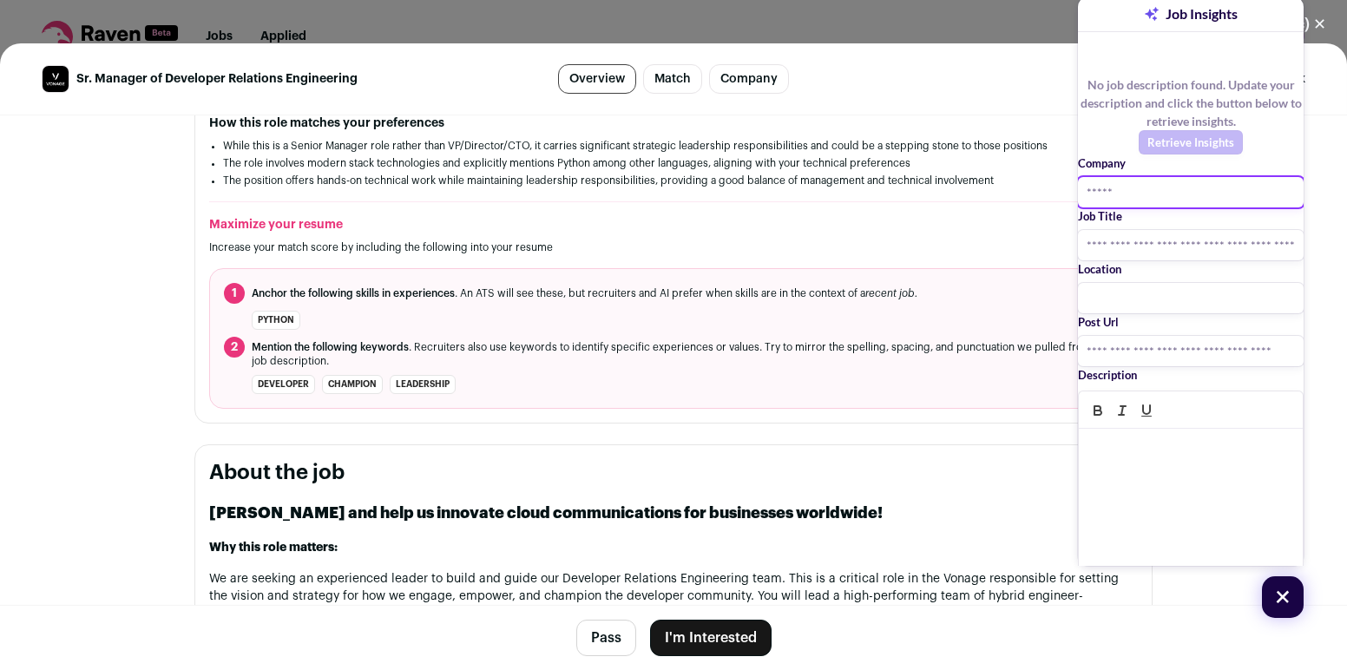
type input "******"
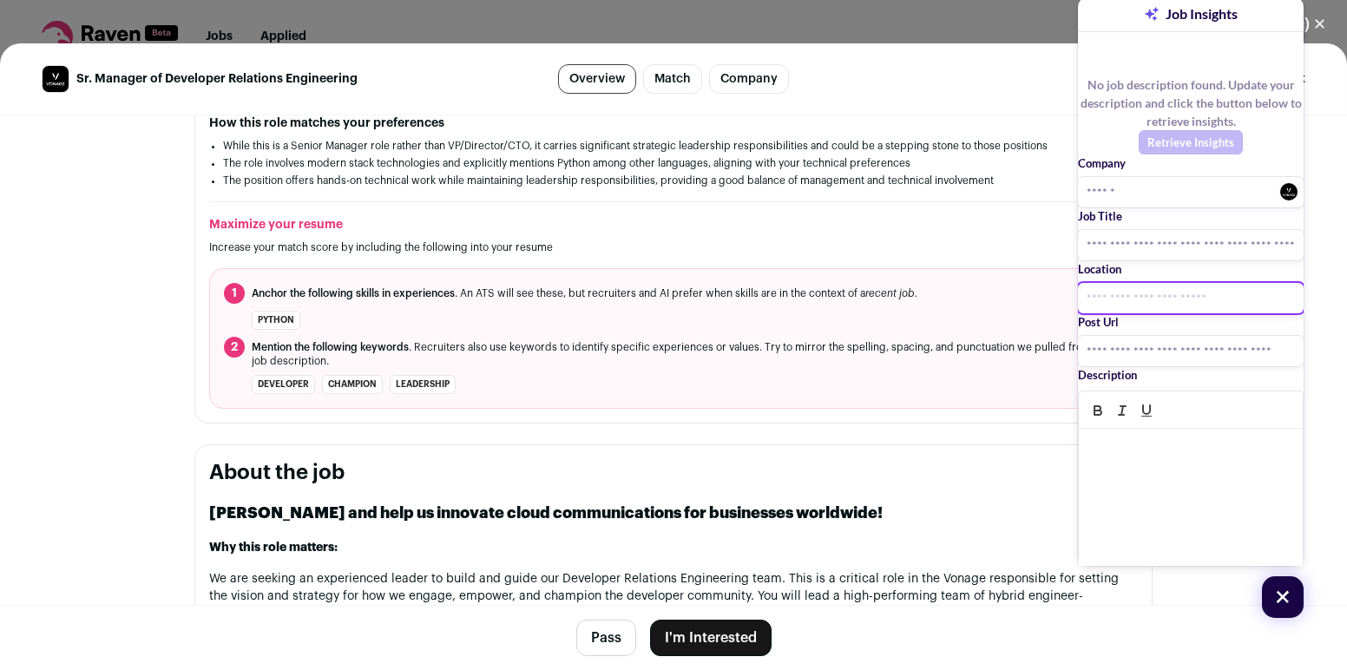
click at [1129, 283] on input "text" at bounding box center [1191, 298] width 226 height 30
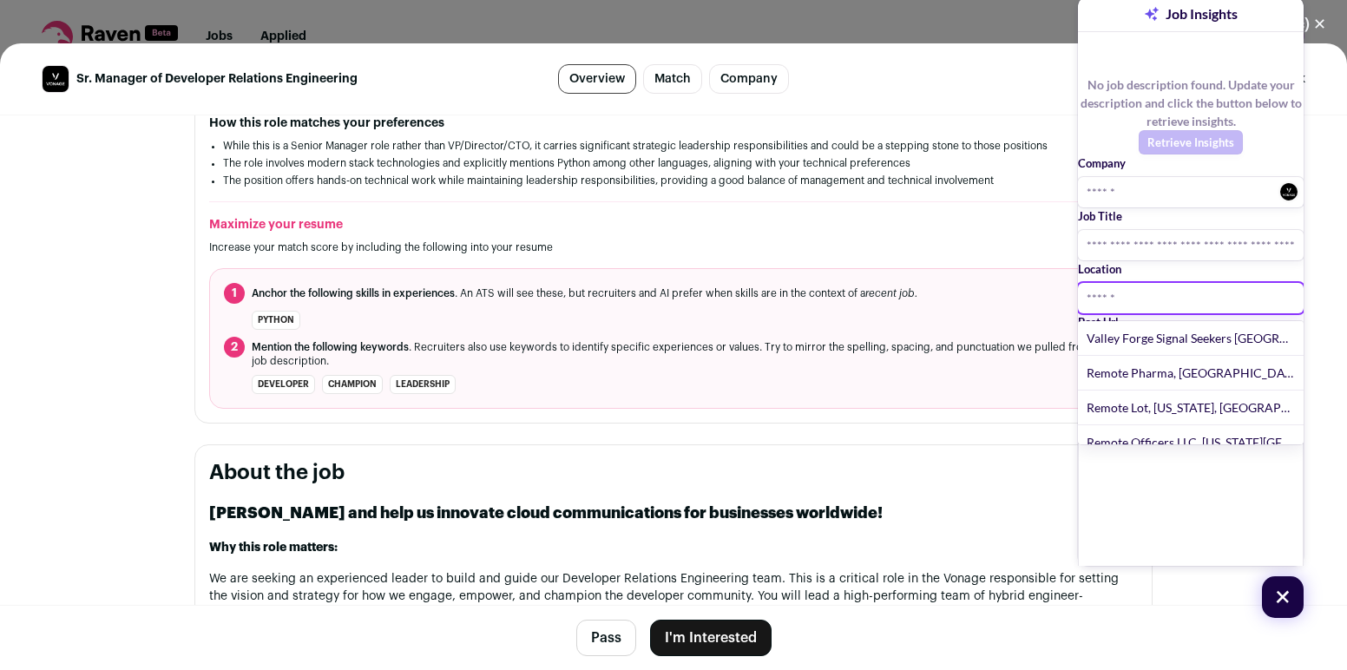
type input "******"
click at [1089, 260] on p "Location" at bounding box center [1191, 269] width 226 height 18
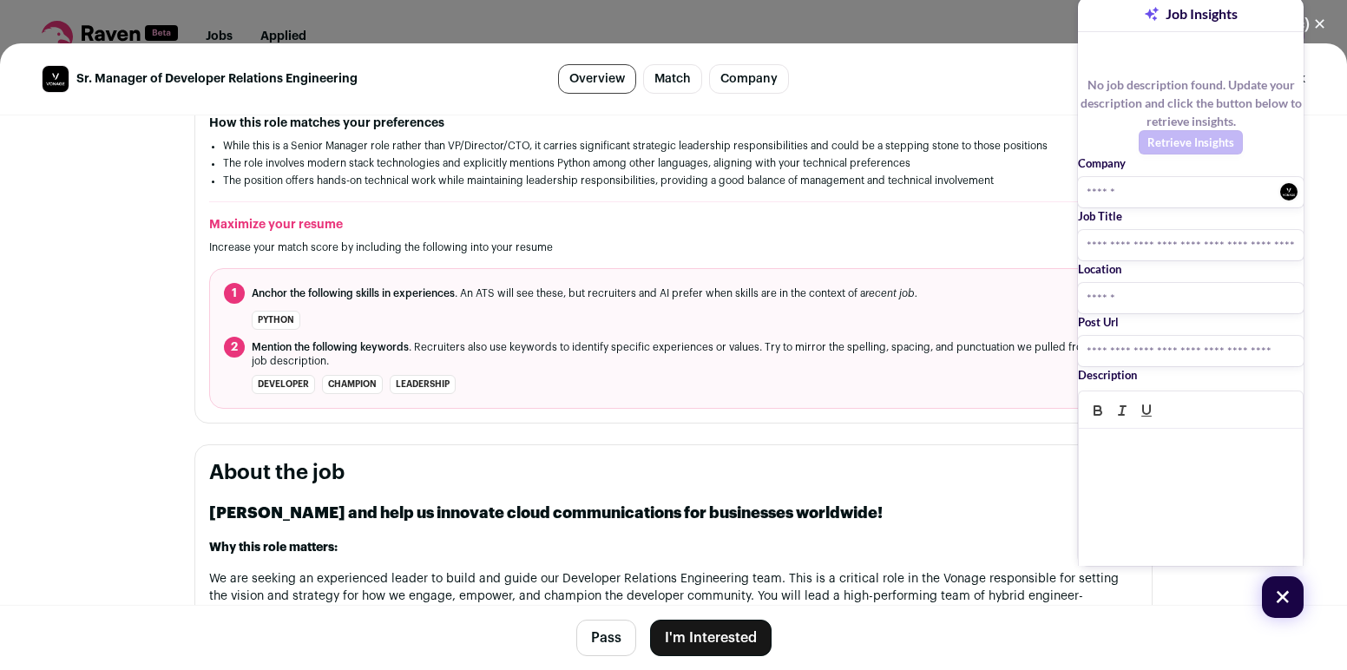
click at [489, 554] on p "Why this role matters:" at bounding box center [673, 547] width 928 height 17
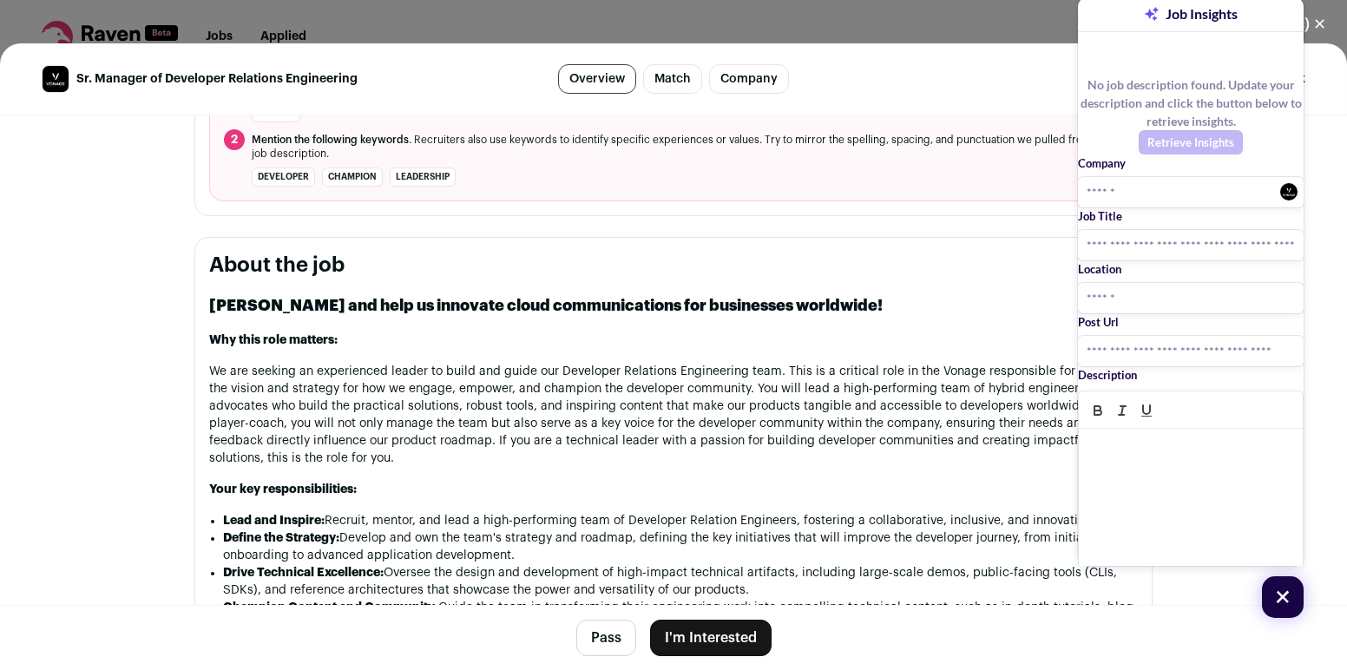
scroll to position [718, 0]
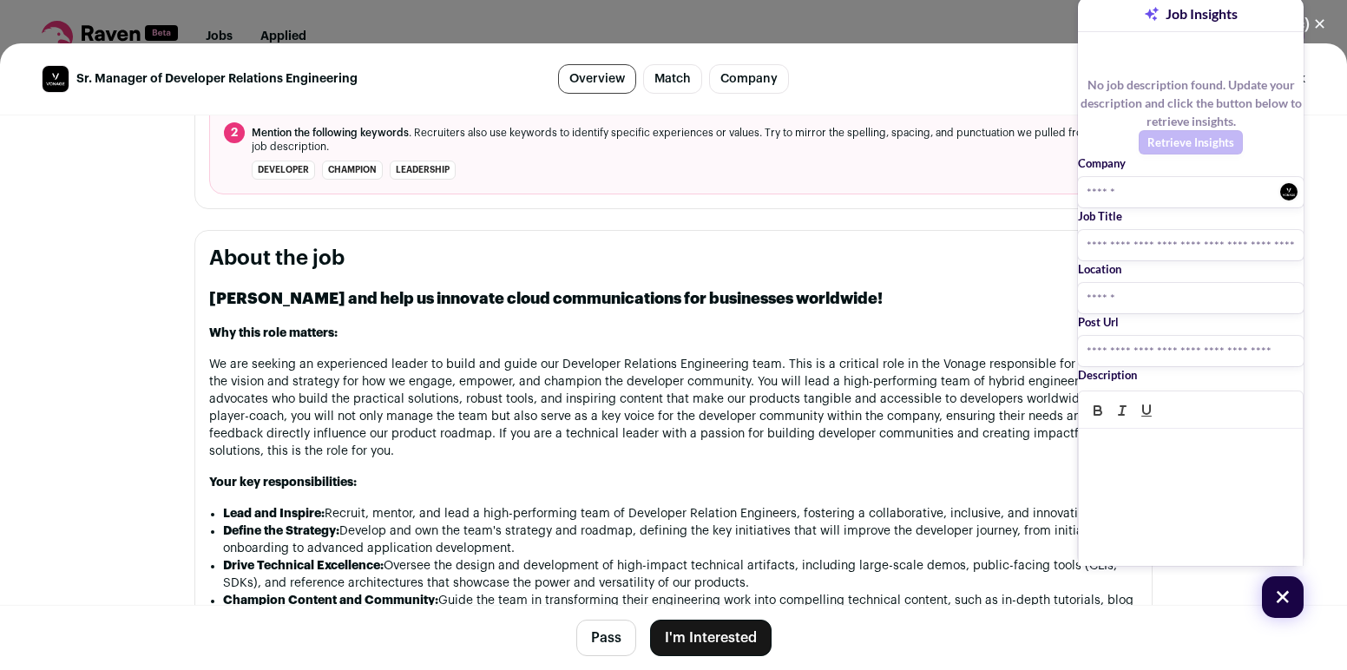
click at [466, 357] on p "We are seeking an experienced leader to build and guide our Developer Relations…" at bounding box center [673, 408] width 928 height 104
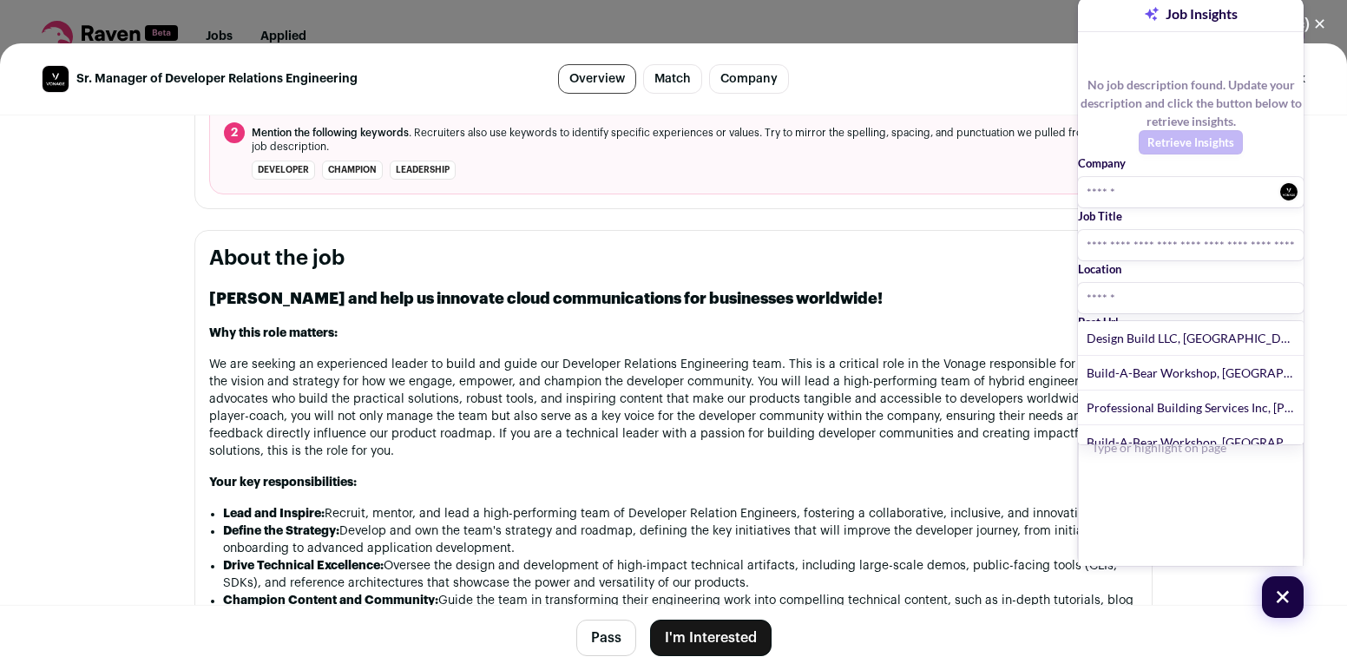
click at [466, 357] on p "We are seeking an experienced leader to build and guide our Developer Relations…" at bounding box center [673, 408] width 928 height 104
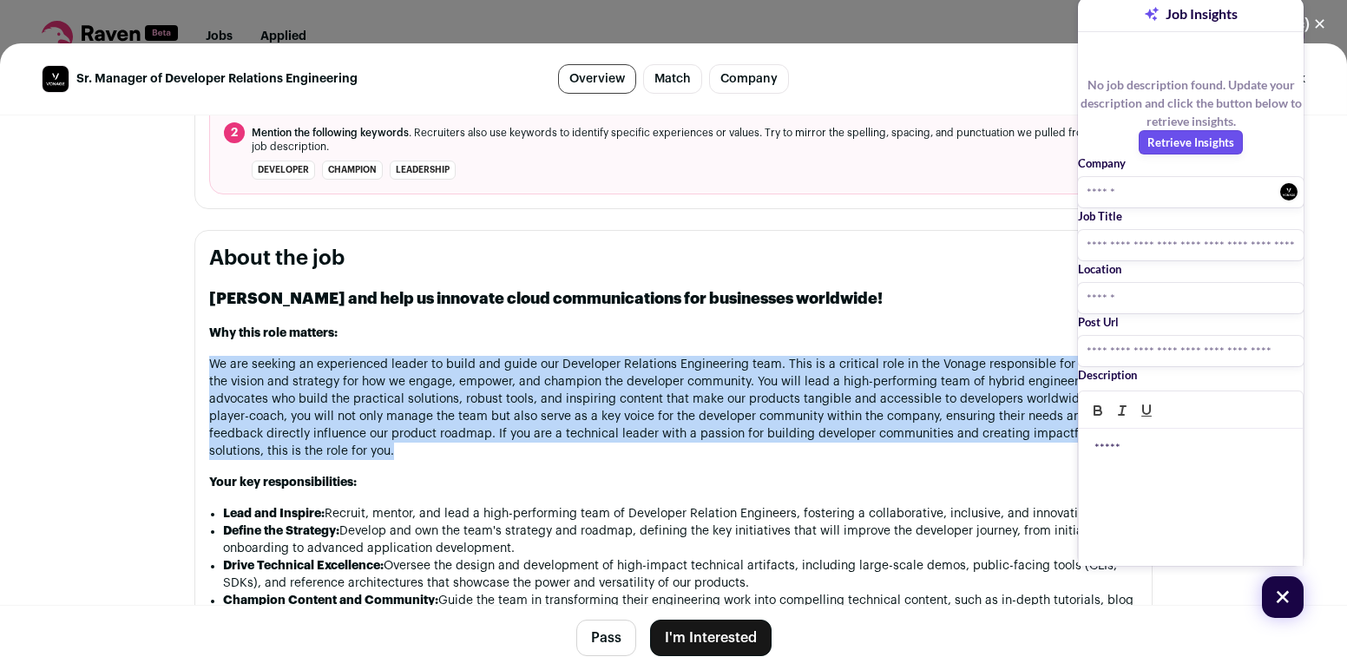
click at [466, 357] on p "We are seeking an experienced leader to build and guide our Developer Relations…" at bounding box center [673, 408] width 928 height 104
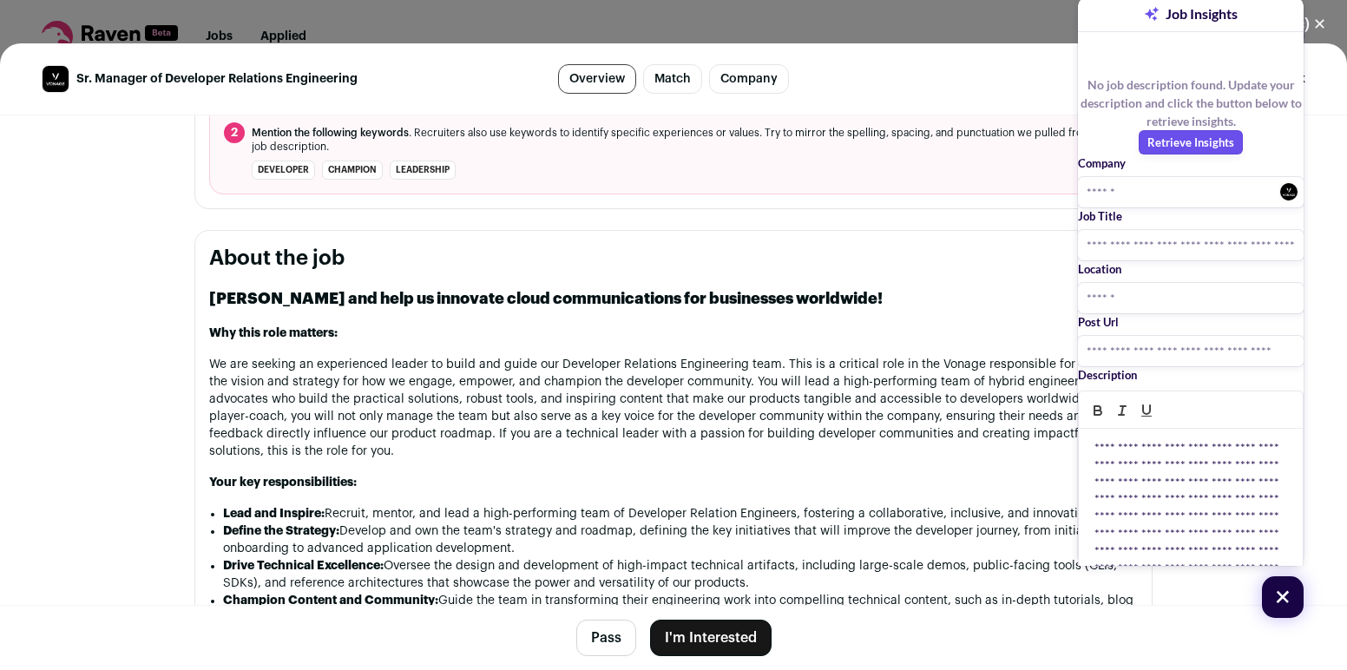
click at [1123, 614] on p "Job Search 2025" at bounding box center [1154, 622] width 89 height 16
click at [1226, 638] on link "Save to Board" at bounding box center [1253, 653] width 99 height 30
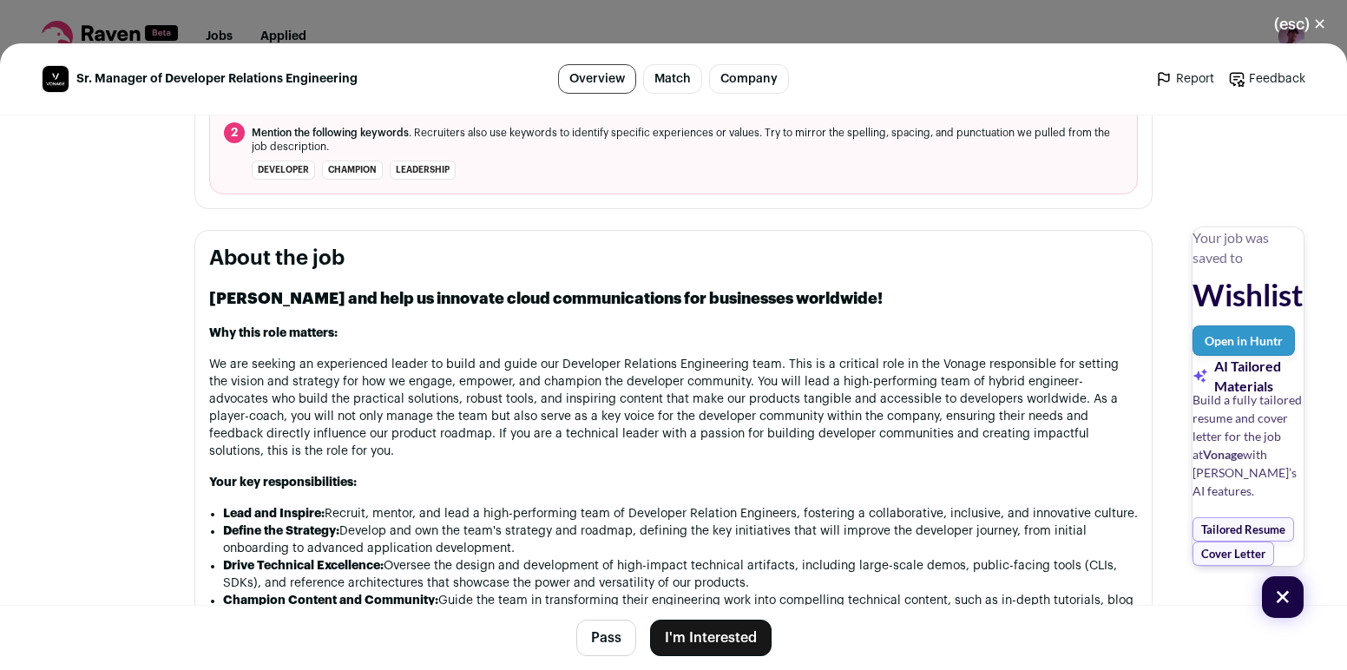
click at [685, 633] on button "I'm Interested" at bounding box center [710, 638] width 121 height 36
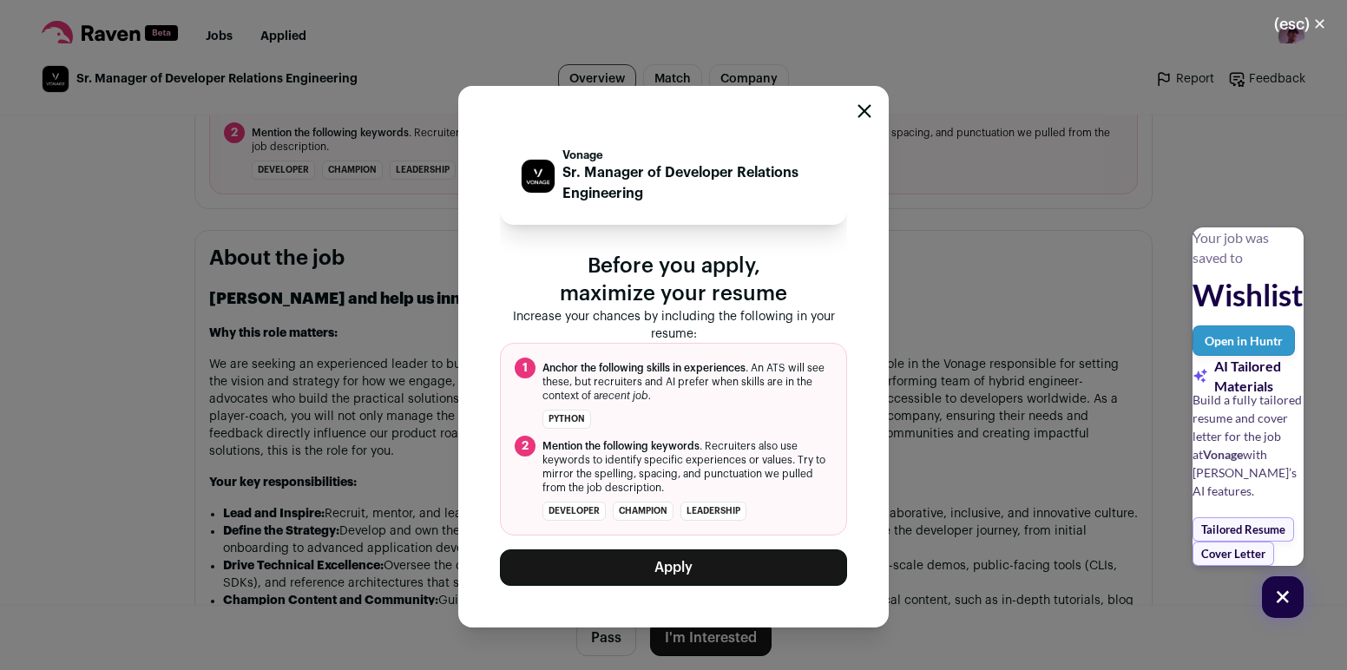
click at [677, 576] on button "Apply" at bounding box center [673, 567] width 347 height 36
